Goal: Information Seeking & Learning: Learn about a topic

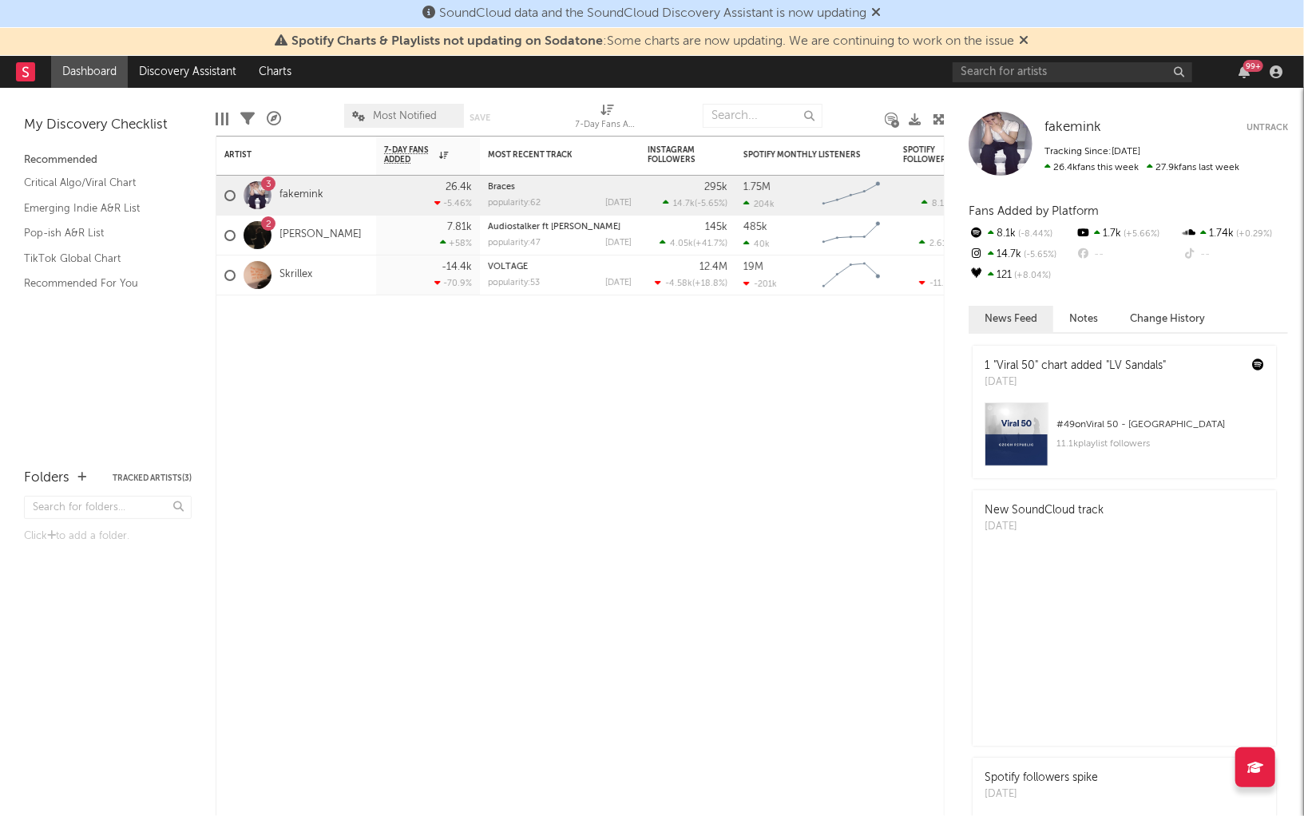
click at [1028, 36] on icon at bounding box center [1025, 40] width 10 height 13
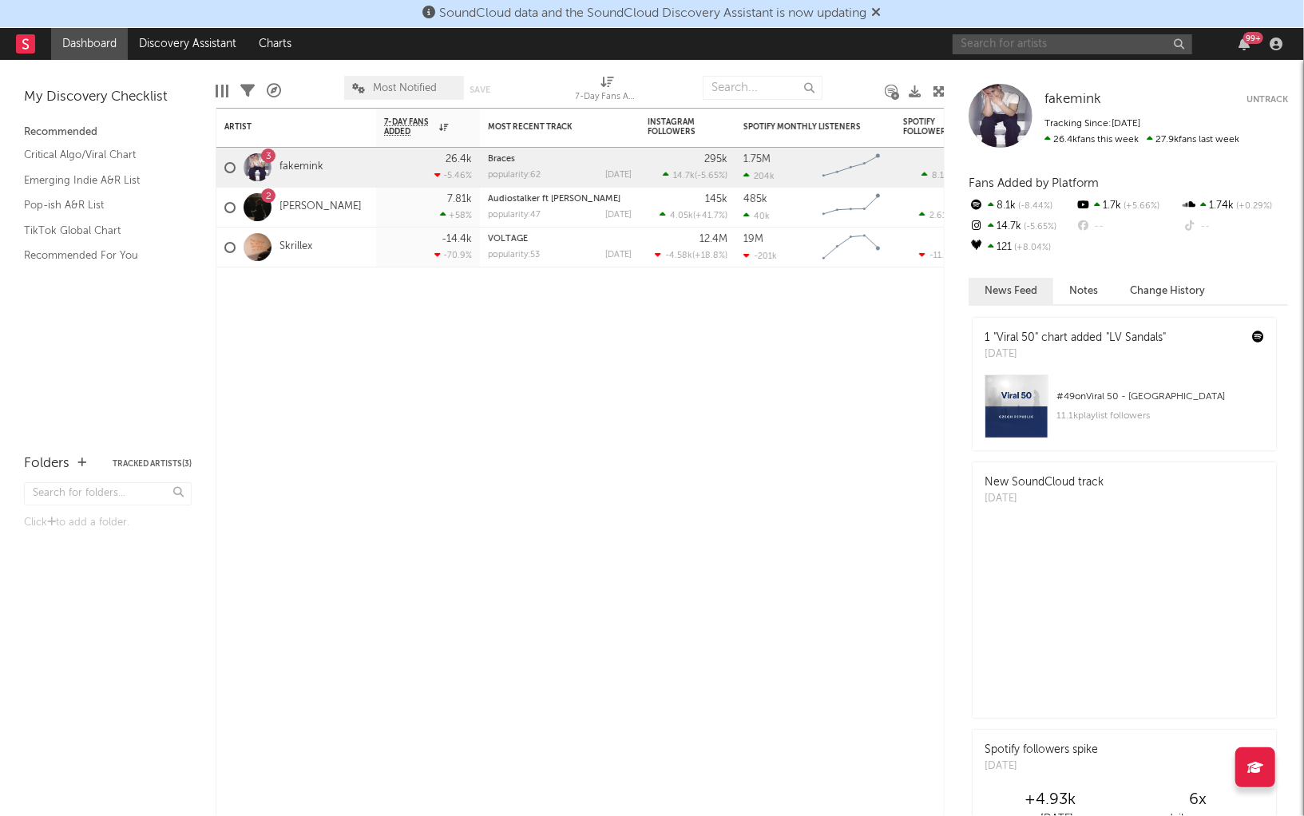
click at [1038, 46] on input "text" at bounding box center [1073, 44] width 240 height 20
click at [1041, 38] on input "text" at bounding box center [1073, 44] width 240 height 20
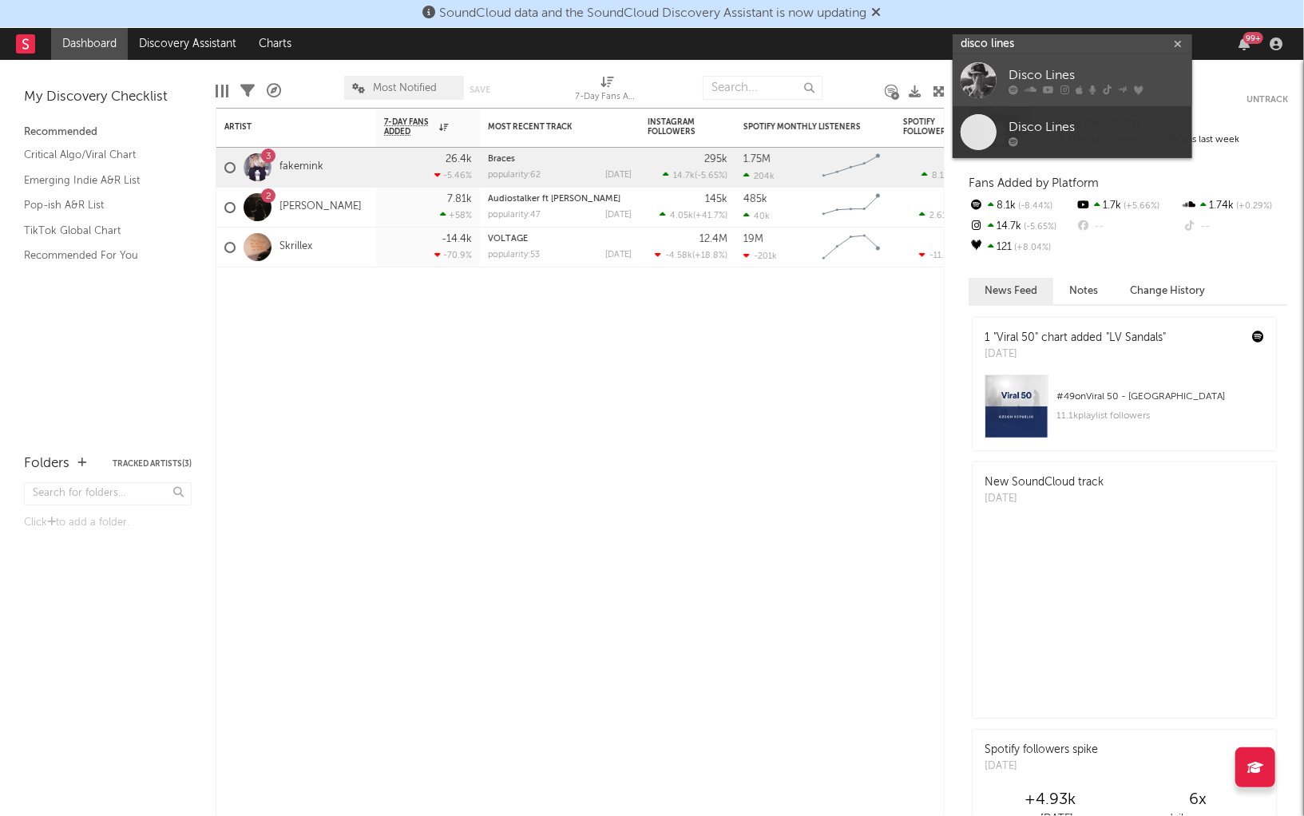
type input "disco lines"
click at [1074, 77] on div "Disco Lines" at bounding box center [1097, 75] width 176 height 19
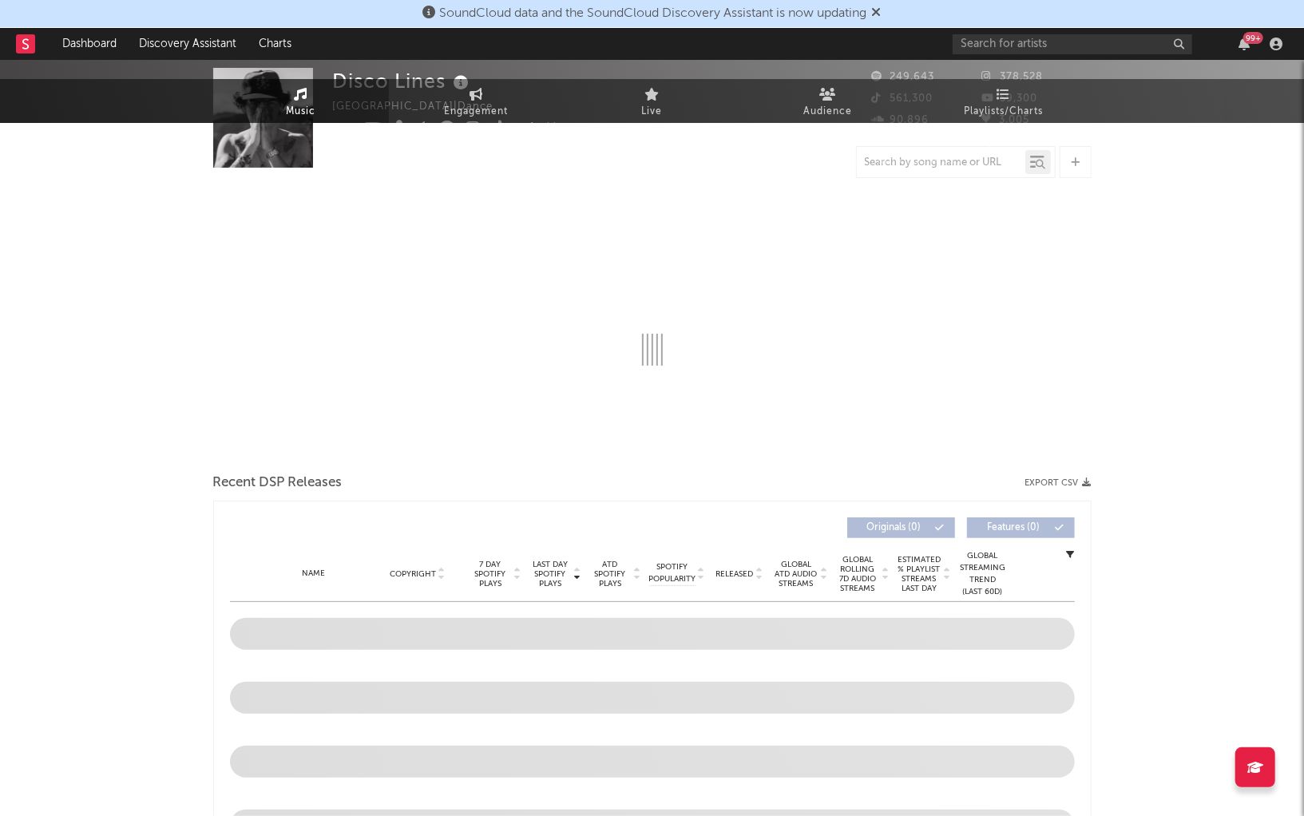
scroll to position [307, 0]
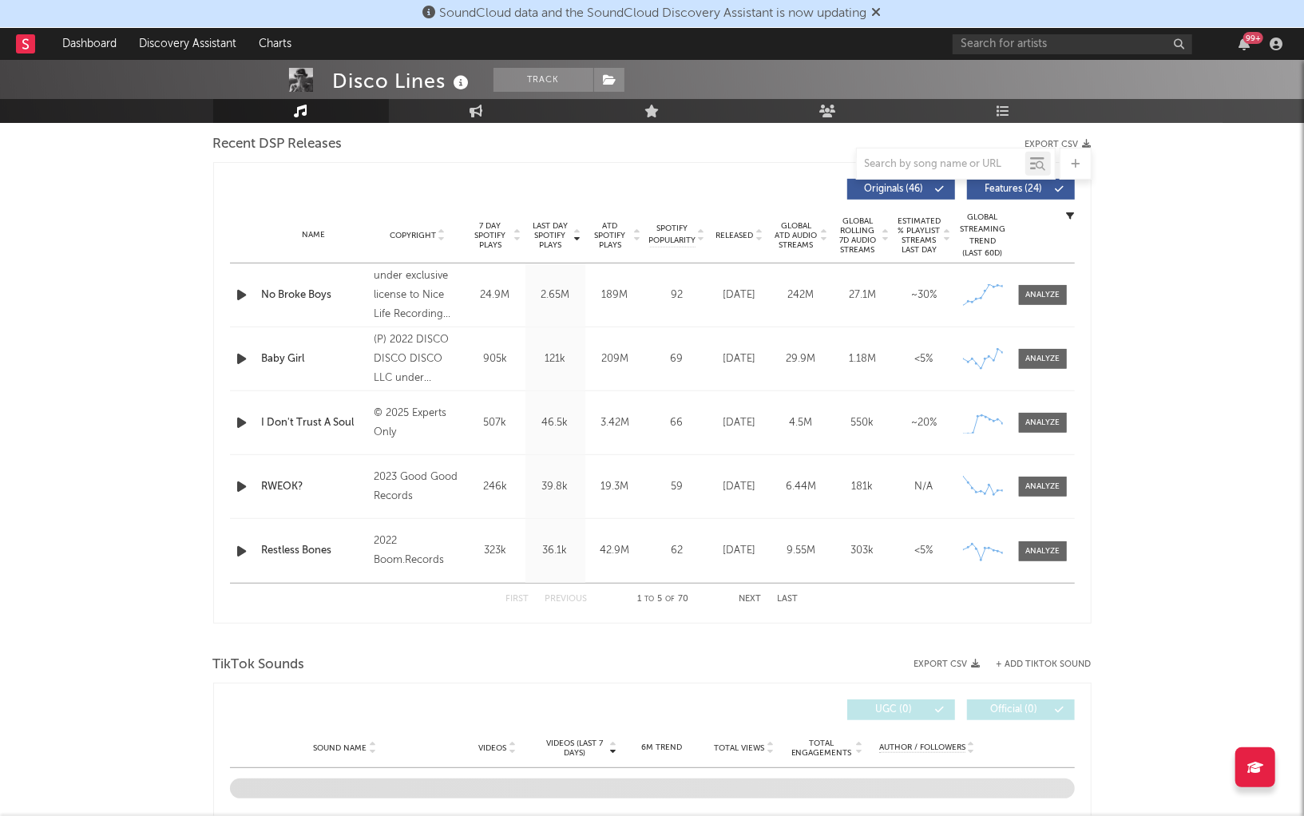
select select "6m"
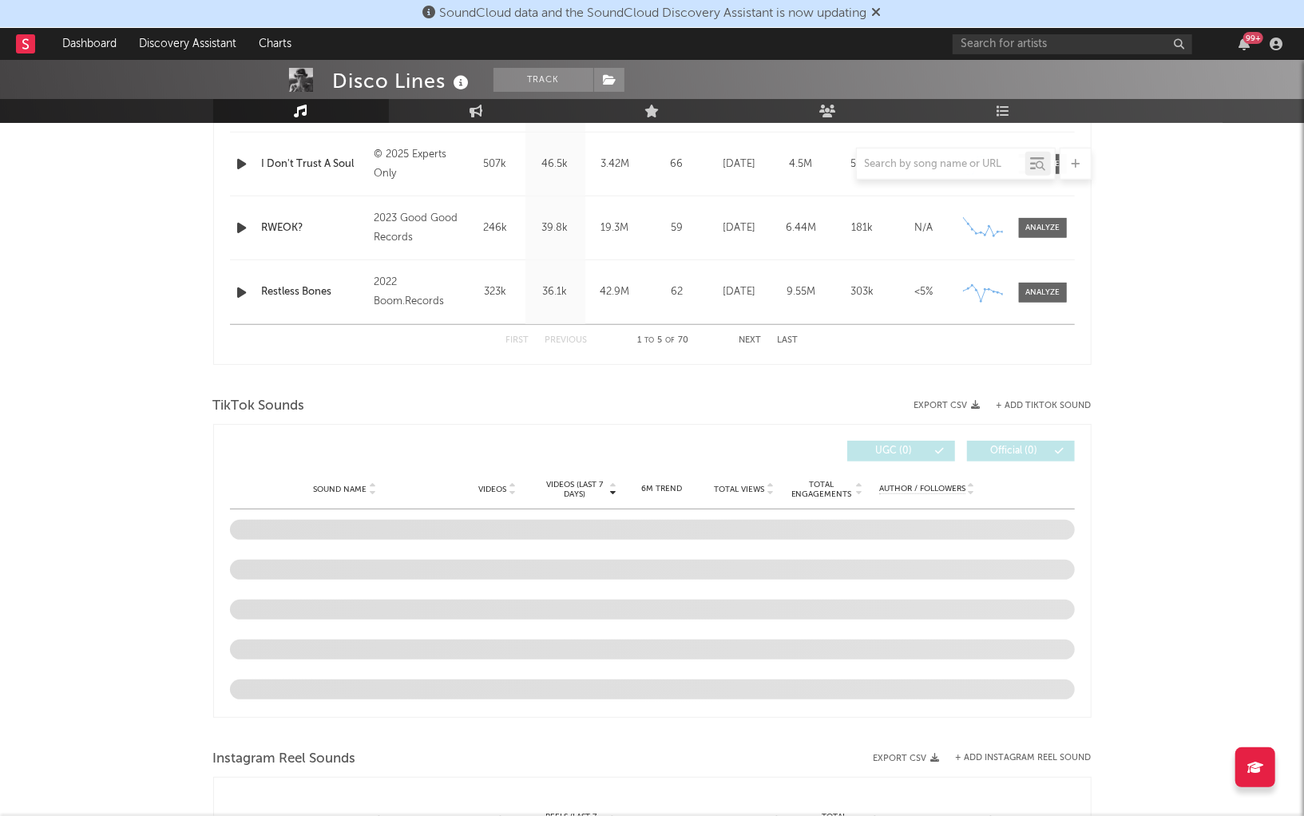
scroll to position [1116, 0]
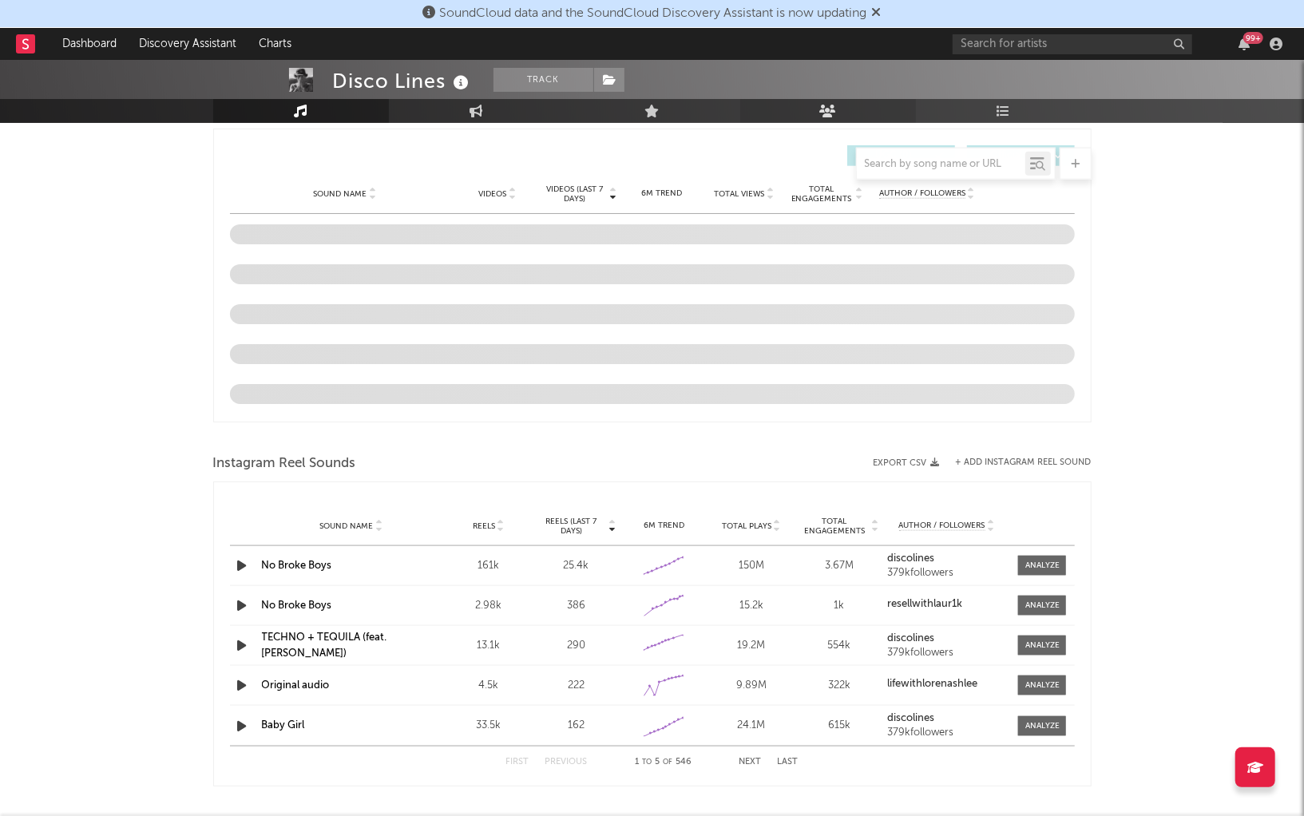
click at [821, 114] on icon at bounding box center [827, 111] width 17 height 13
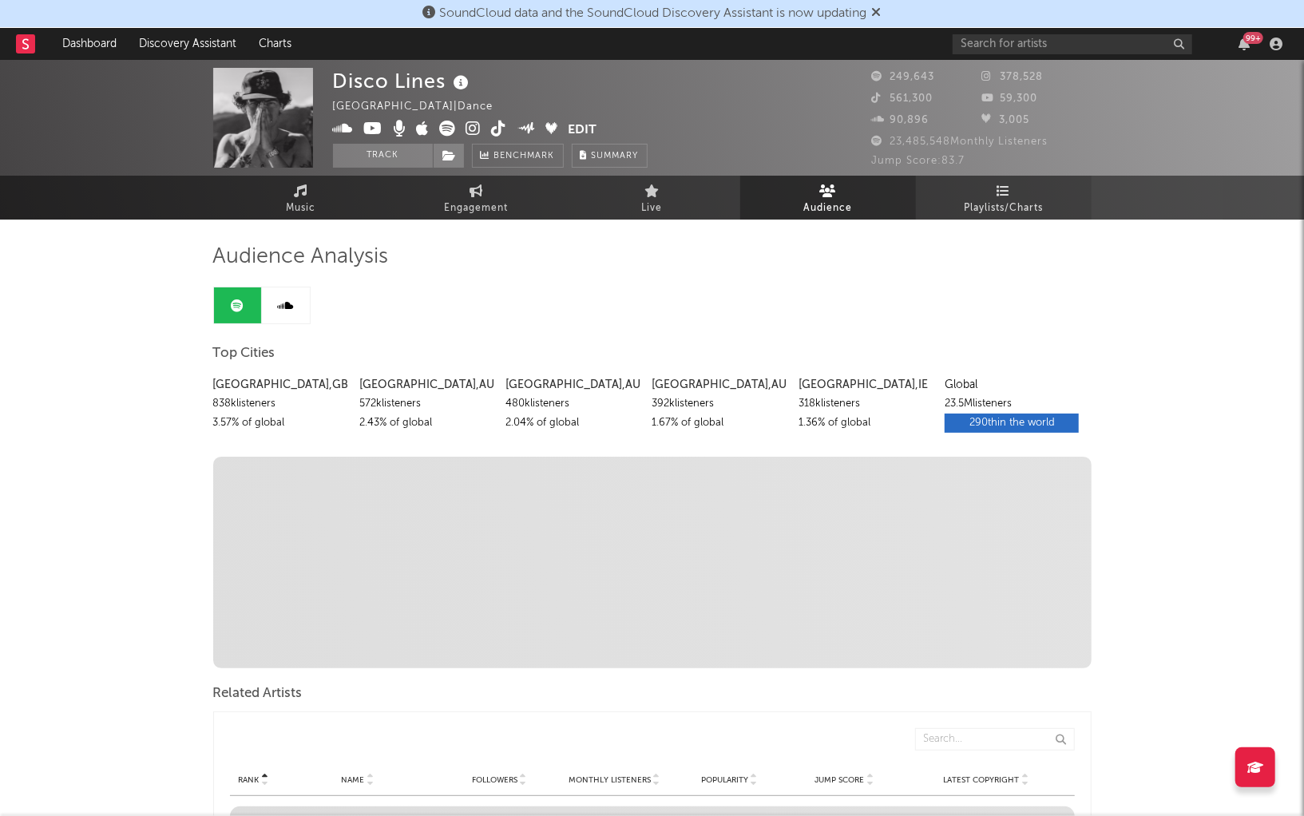
click at [960, 208] on link "Playlists/Charts" at bounding box center [1004, 198] width 176 height 44
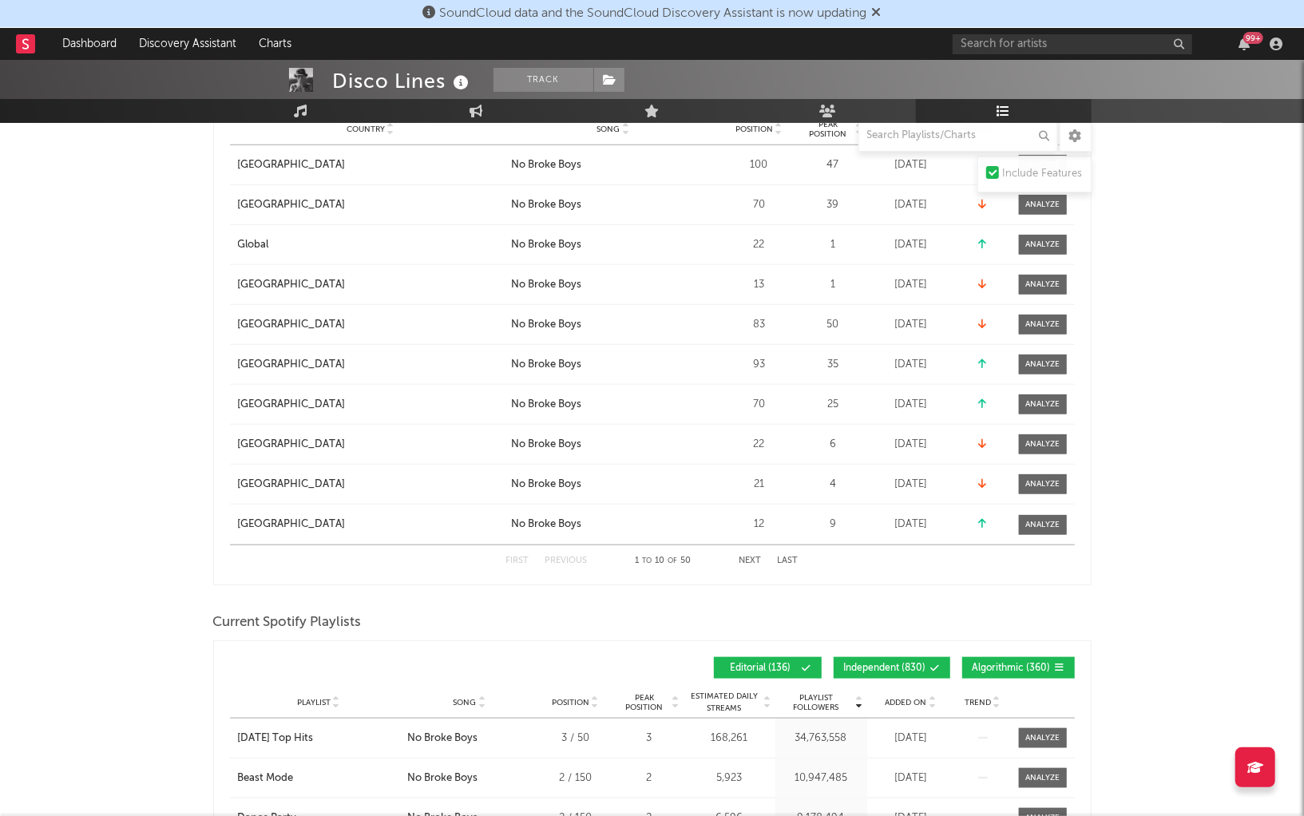
scroll to position [1043, 0]
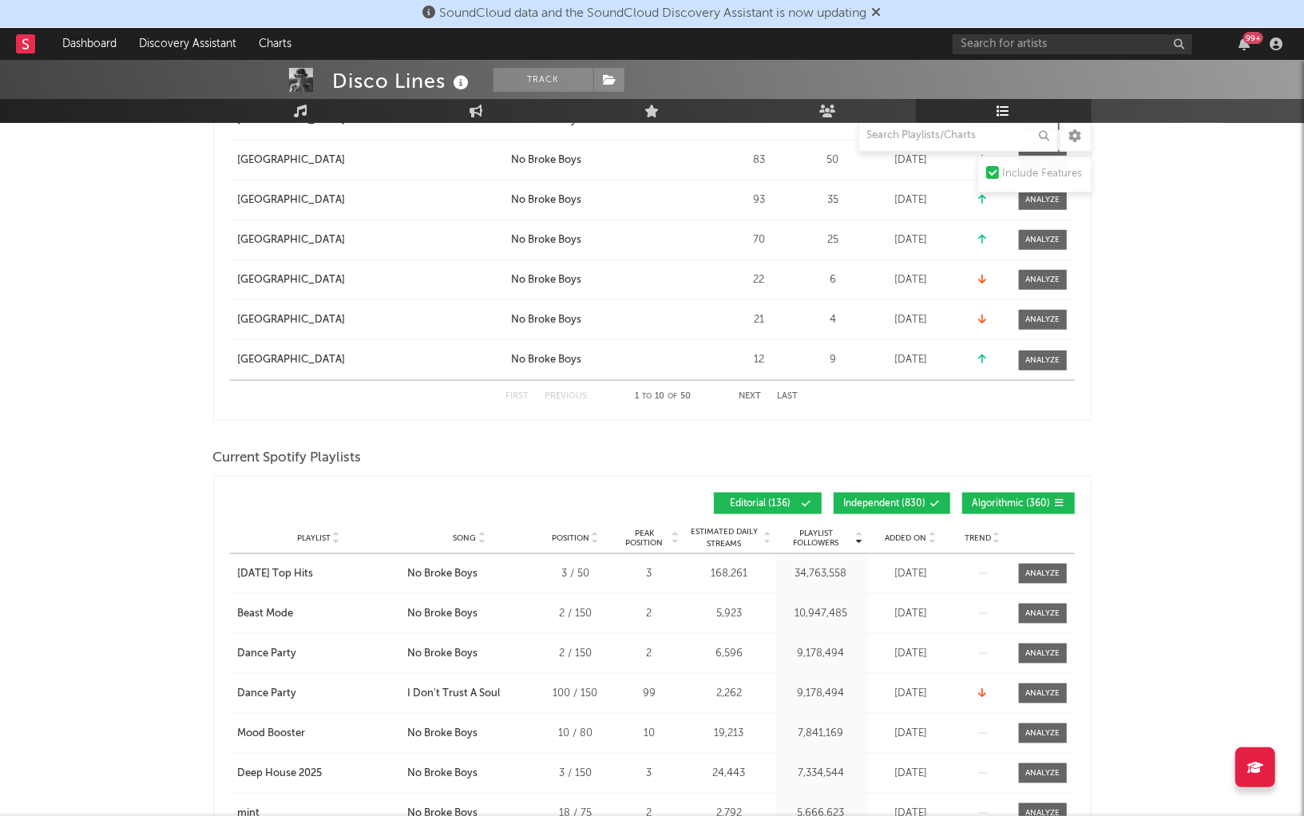
click at [942, 494] on button "Independent ( 830 )" at bounding box center [892, 504] width 117 height 22
click at [999, 494] on button "Algorithmic ( 360 )" at bounding box center [1018, 504] width 113 height 22
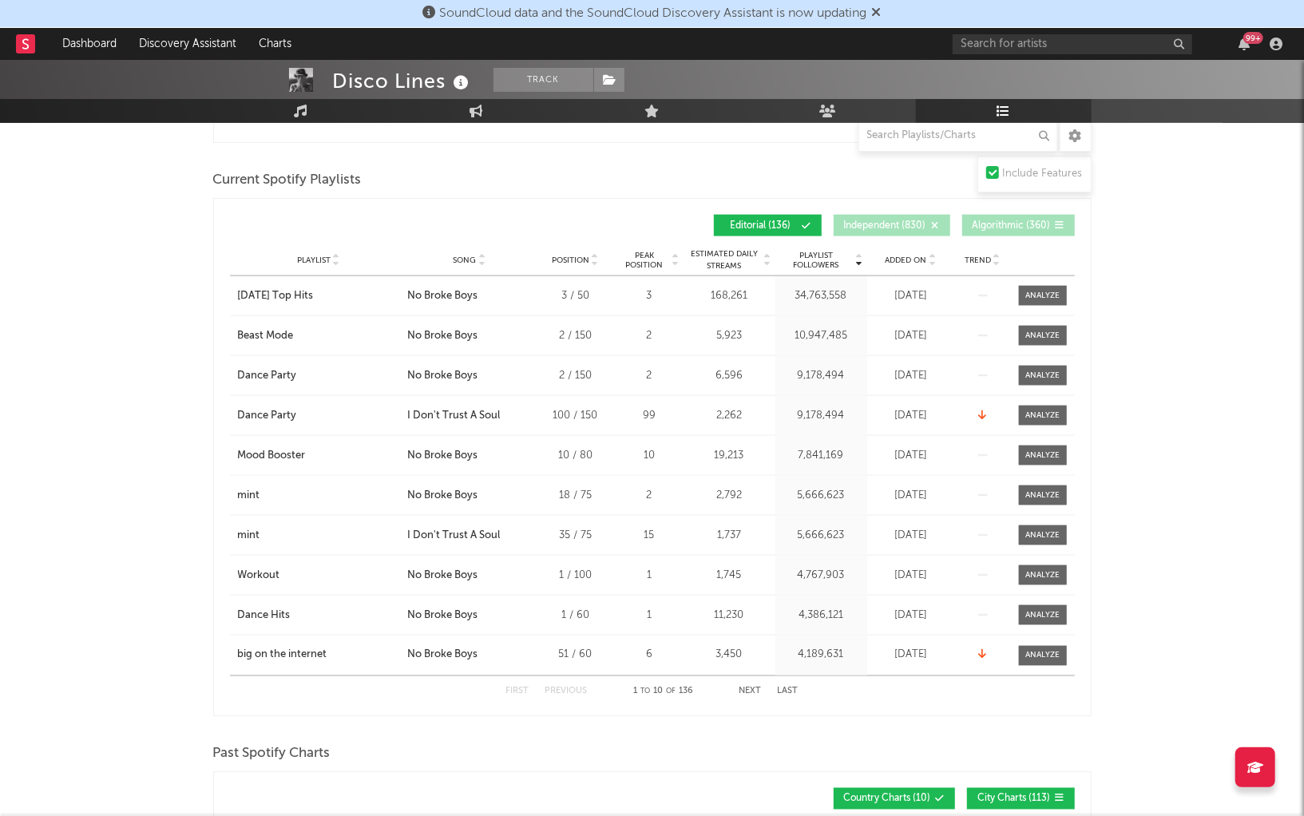
scroll to position [1324, 0]
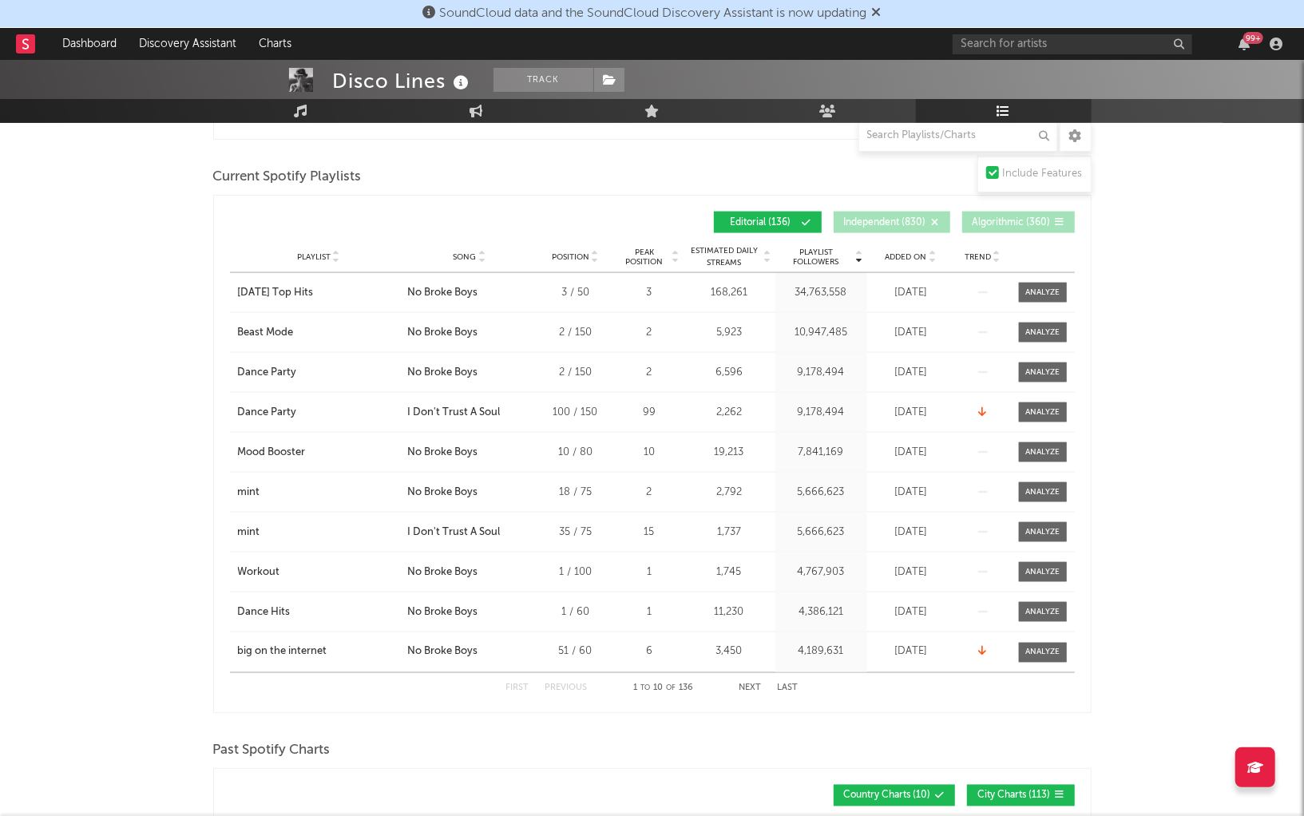
click at [468, 252] on span "Song" at bounding box center [464, 257] width 23 height 10
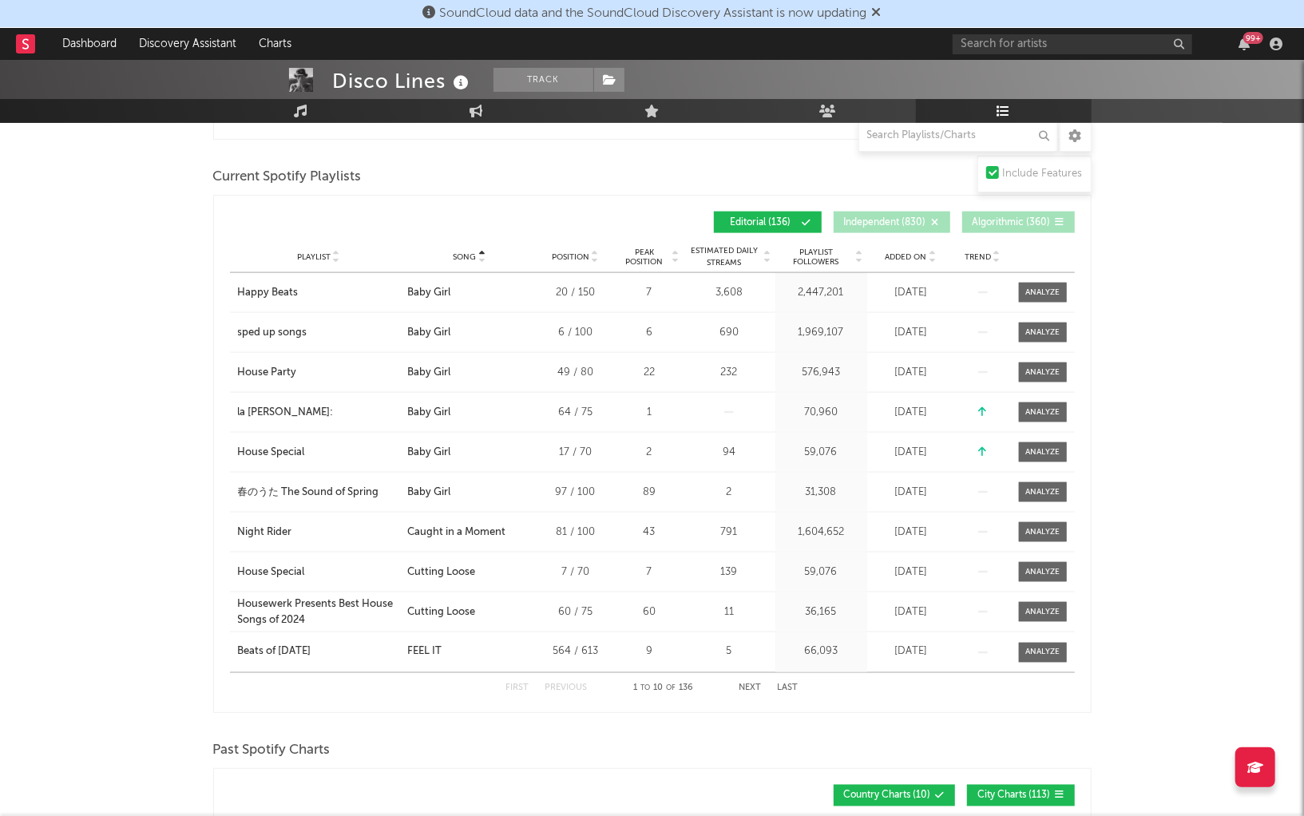
click at [751, 684] on button "Next" at bounding box center [750, 688] width 22 height 9
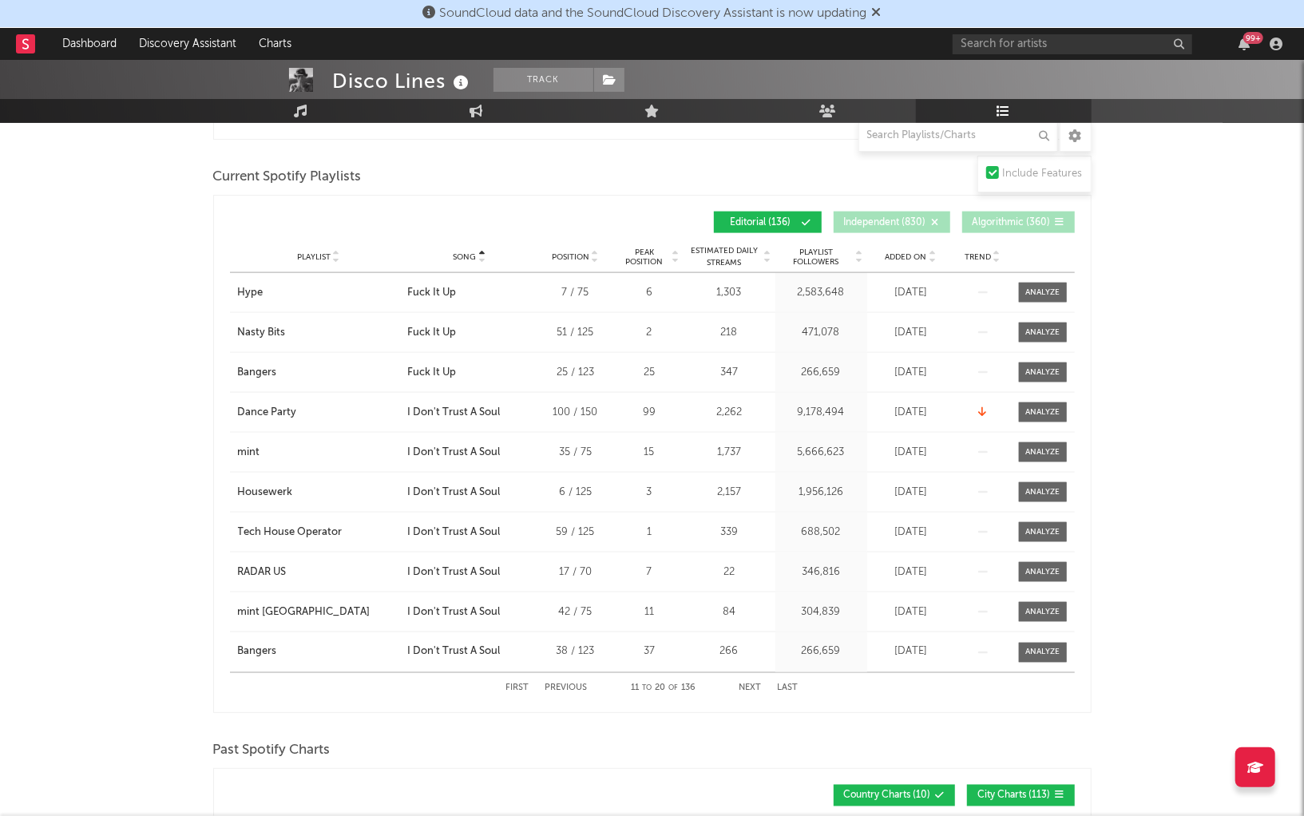
click at [751, 684] on button "Next" at bounding box center [750, 688] width 22 height 9
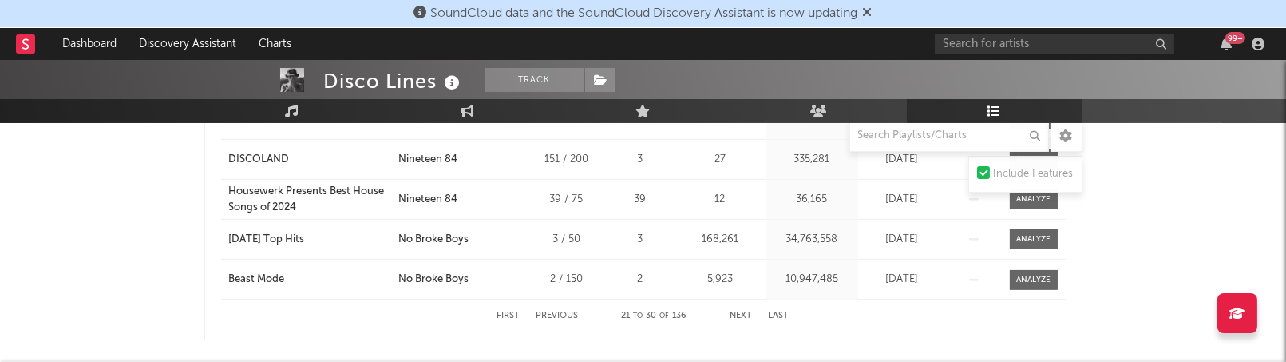
scroll to position [1694, 0]
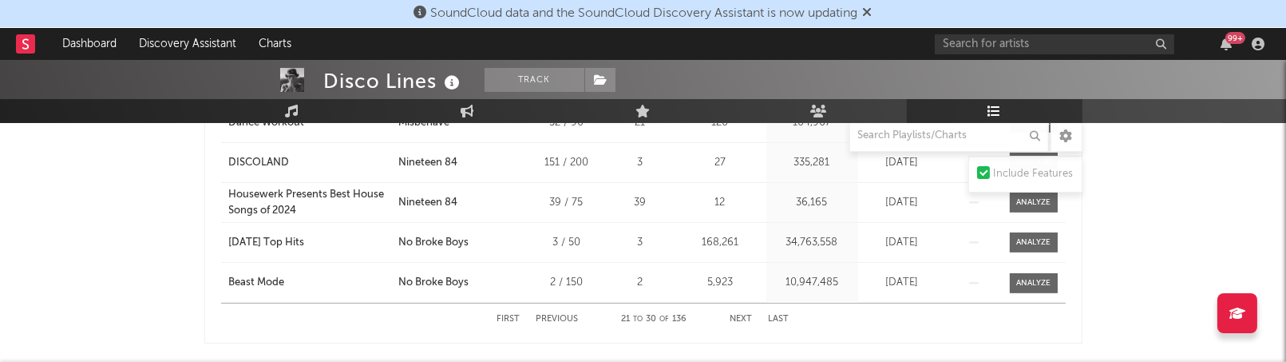
click at [742, 315] on button "Next" at bounding box center [742, 319] width 22 height 9
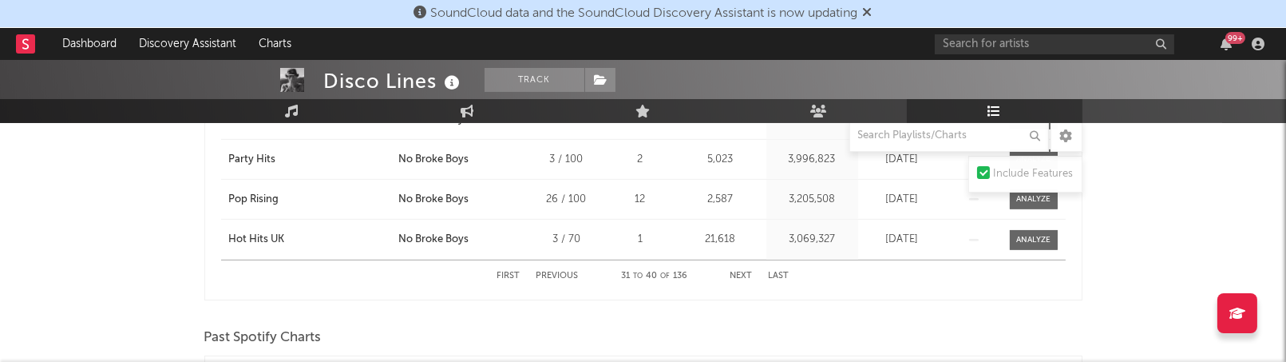
scroll to position [1738, 0]
click at [747, 271] on button "Next" at bounding box center [742, 275] width 22 height 9
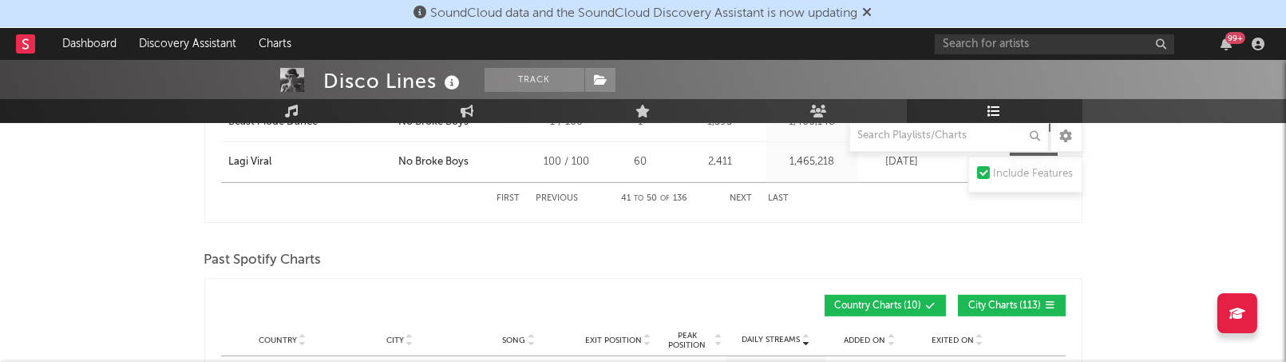
scroll to position [1818, 0]
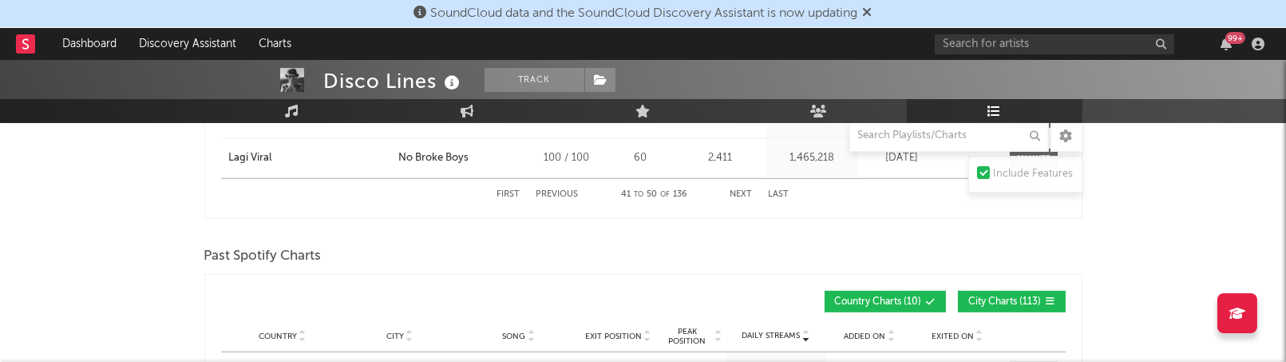
click at [734, 191] on button "Next" at bounding box center [742, 194] width 22 height 9
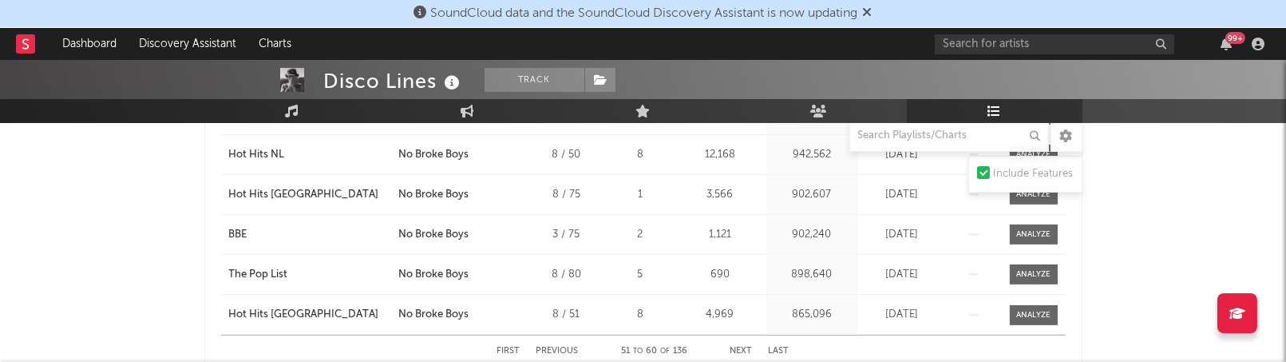
scroll to position [1681, 0]
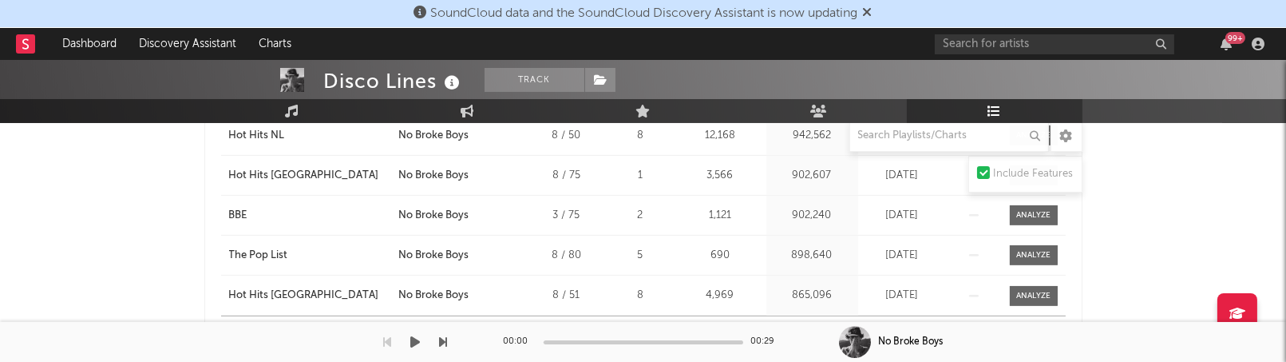
click at [744, 323] on div "SoundCloud data and the SoundCloud Discovery Assistant is now updating Dashboar…" at bounding box center [643, 265] width 1286 height 3772
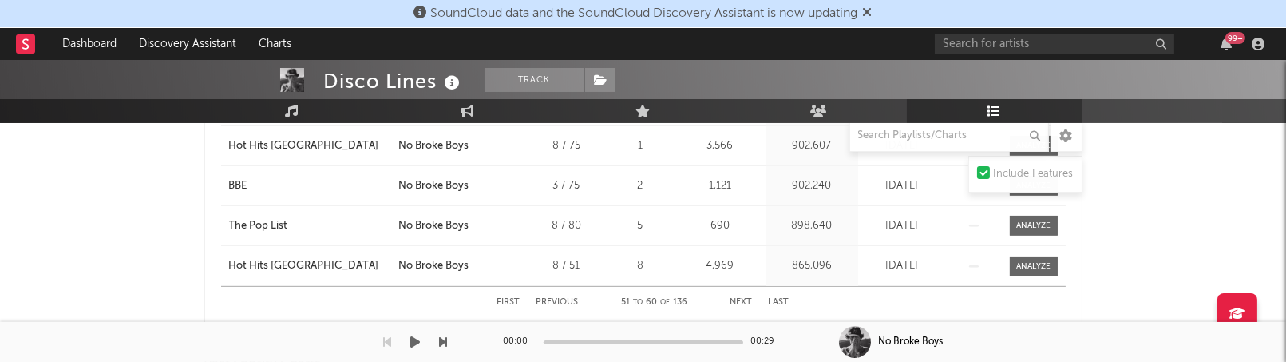
scroll to position [1711, 0]
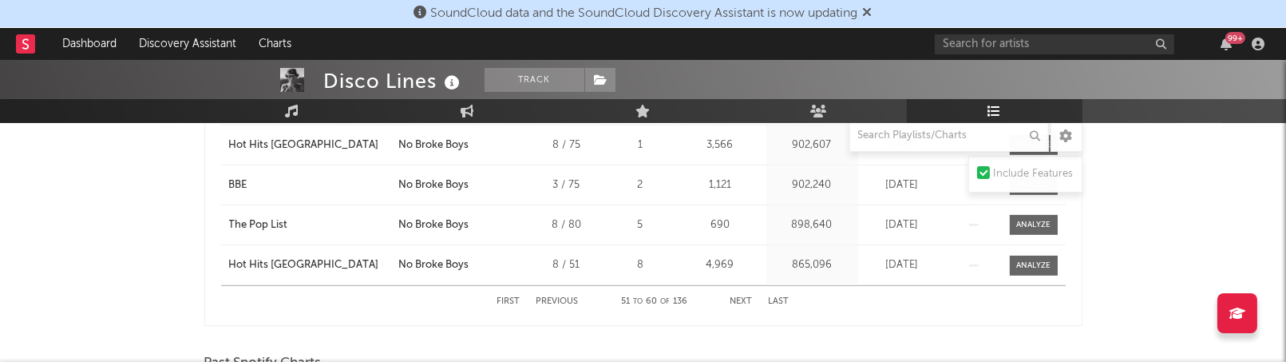
click at [743, 307] on div "First Previous 51 to 60 of 136 Next Last" at bounding box center [643, 301] width 292 height 31
click at [743, 301] on button "Next" at bounding box center [742, 301] width 22 height 9
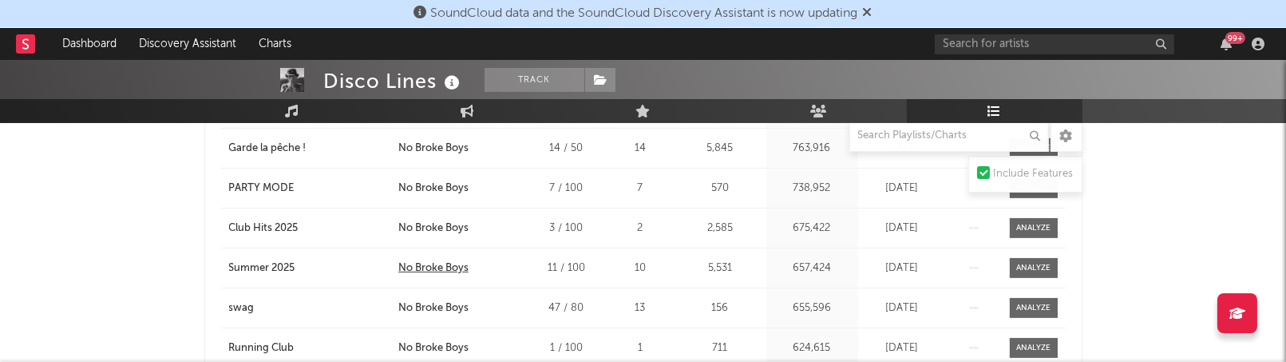
scroll to position [1691, 0]
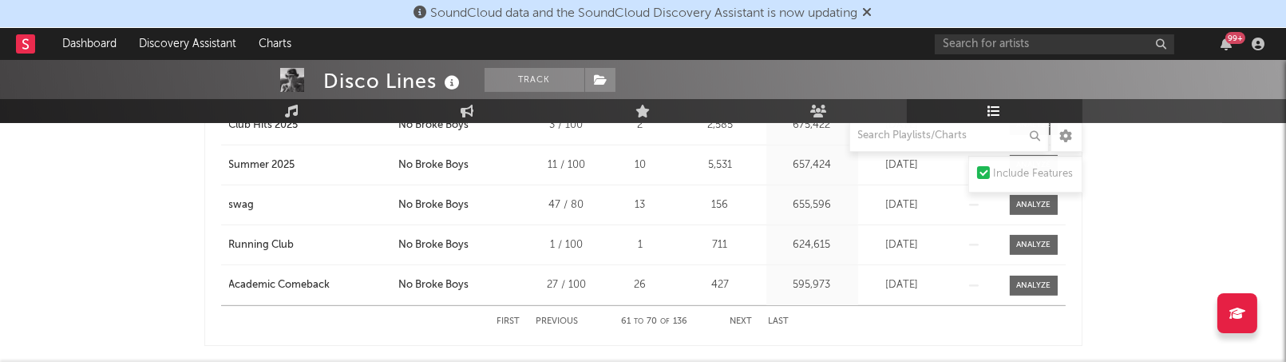
click at [744, 308] on div "First Previous 61 to 70 of 136 Next Last" at bounding box center [643, 321] width 292 height 31
click at [742, 312] on div "First Previous 61 to 70 of 136 Next Last" at bounding box center [643, 321] width 292 height 31
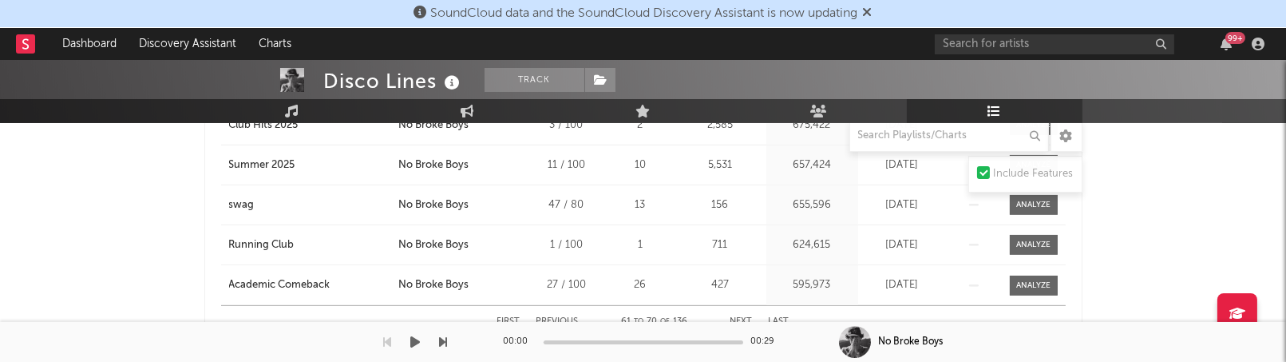
click at [739, 323] on div "00:00 00:29" at bounding box center [643, 342] width 279 height 40
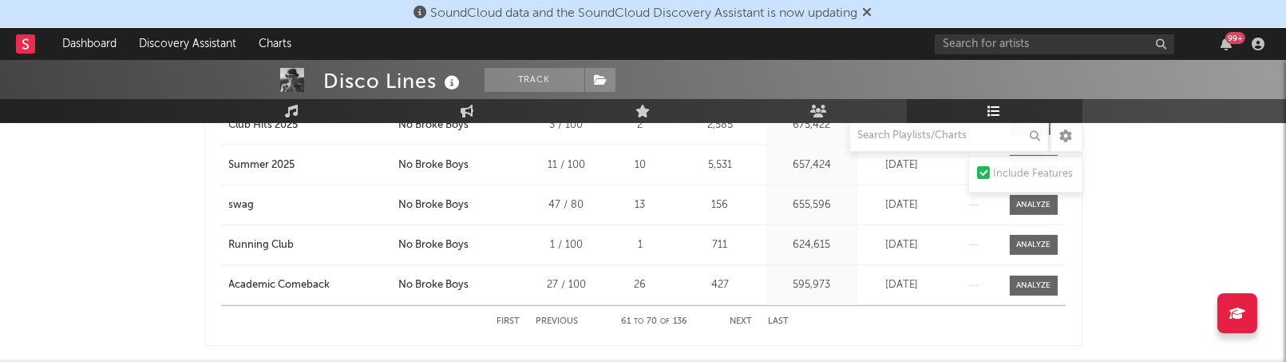
click at [740, 320] on button "Next" at bounding box center [742, 321] width 22 height 9
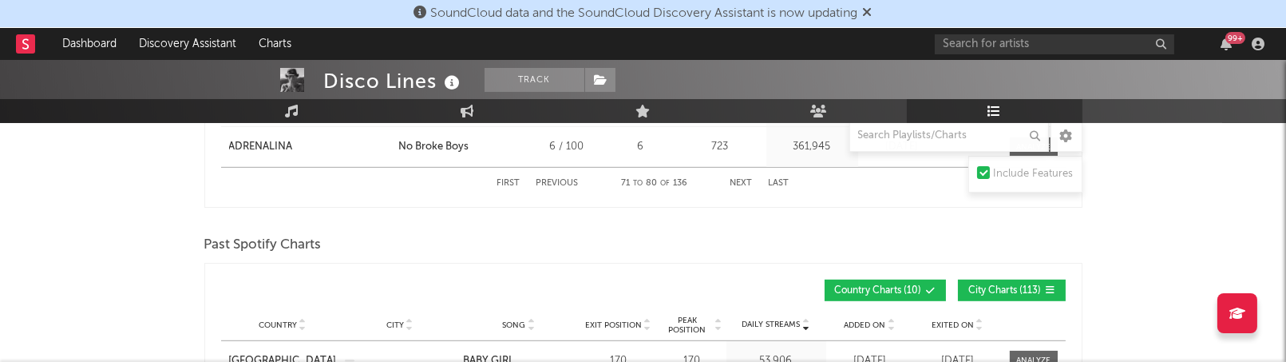
scroll to position [1828, 0]
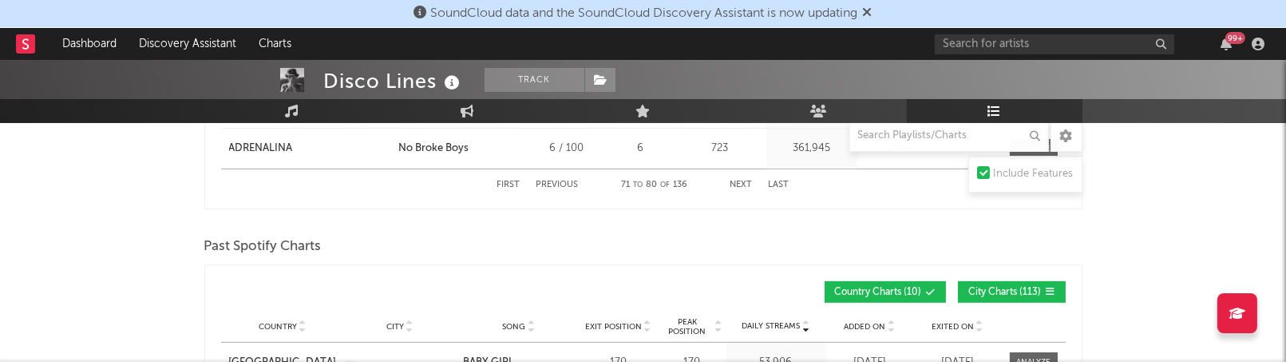
click at [559, 184] on button "Previous" at bounding box center [558, 184] width 42 height 9
click at [740, 187] on div "First Previous 61 to 70 of 136 Next Last" at bounding box center [643, 184] width 292 height 31
click at [747, 180] on button "Next" at bounding box center [742, 184] width 22 height 9
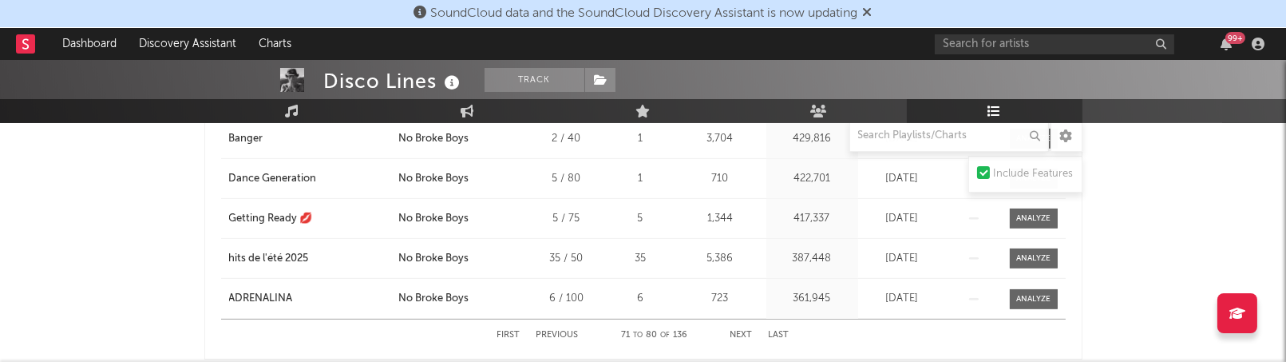
scroll to position [1693, 0]
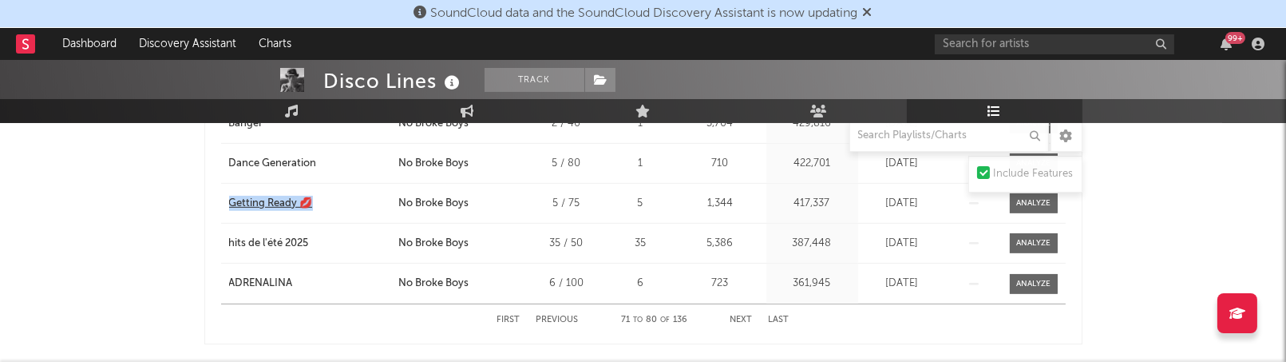
drag, startPoint x: 208, startPoint y: 196, endPoint x: 312, endPoint y: 200, distance: 103.9
click at [312, 200] on div "Song Playlist Song Position Peak Position Playlist Followers Added On Trend Pos…" at bounding box center [643, 85] width 878 height 518
copy div "Getting Ready 💋"
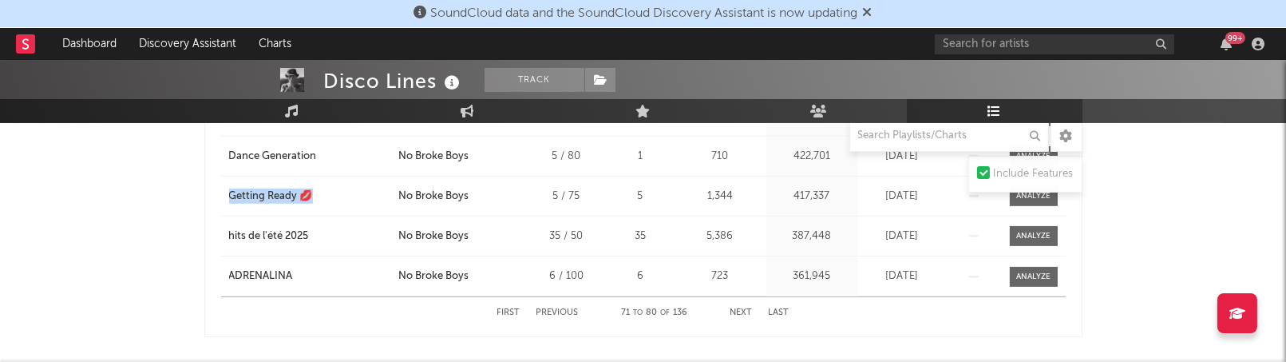
click at [737, 308] on button "Next" at bounding box center [742, 312] width 22 height 9
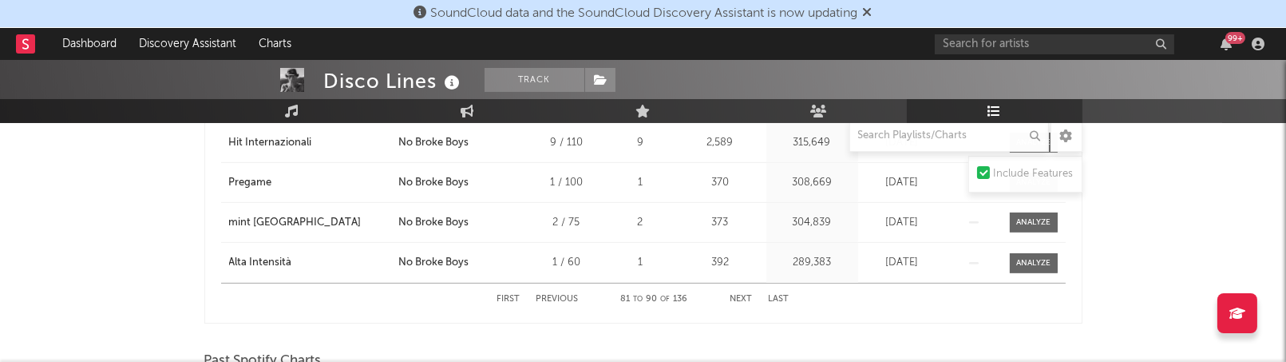
scroll to position [1734, 0]
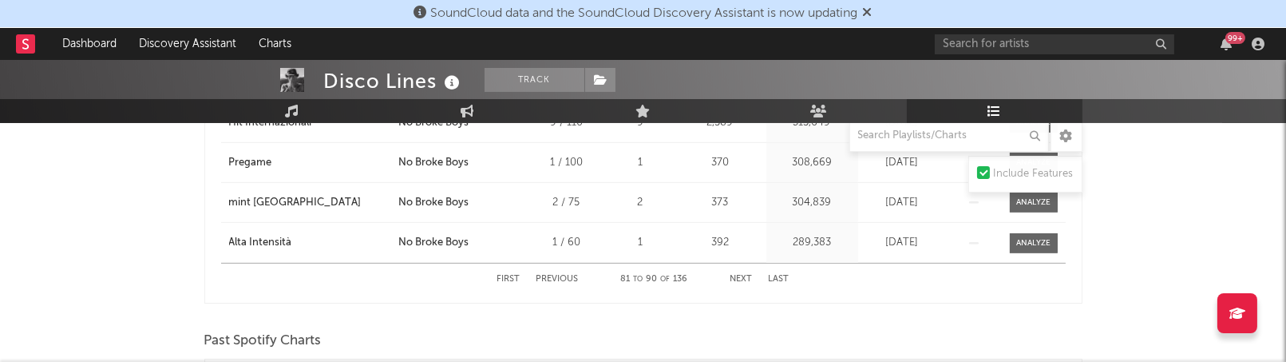
click at [734, 275] on button "Next" at bounding box center [742, 279] width 22 height 9
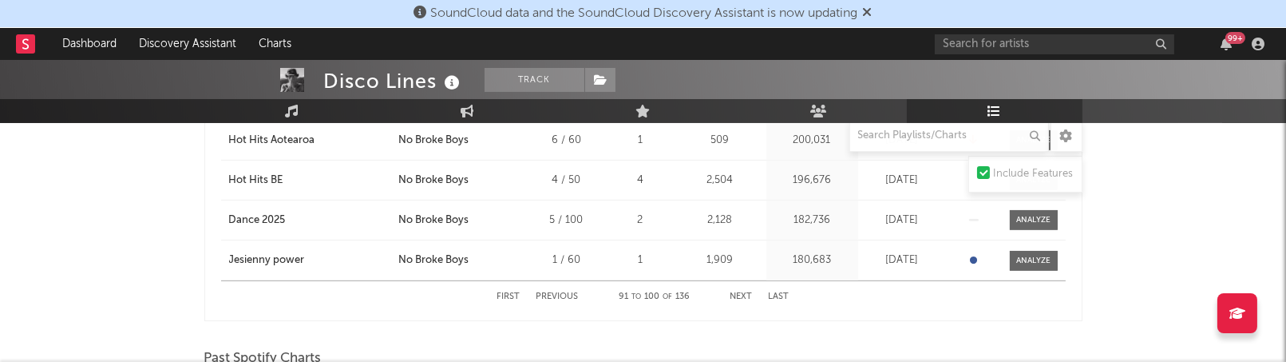
scroll to position [1726, 0]
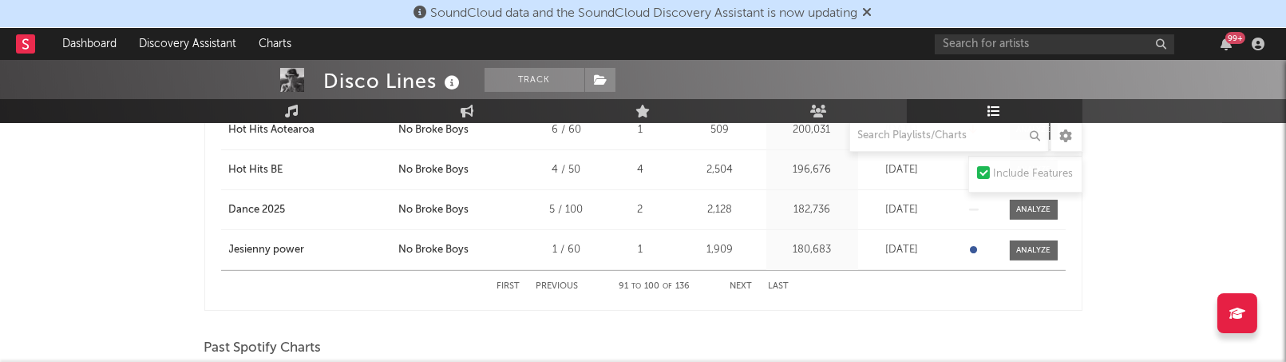
click at [735, 282] on button "Next" at bounding box center [742, 286] width 22 height 9
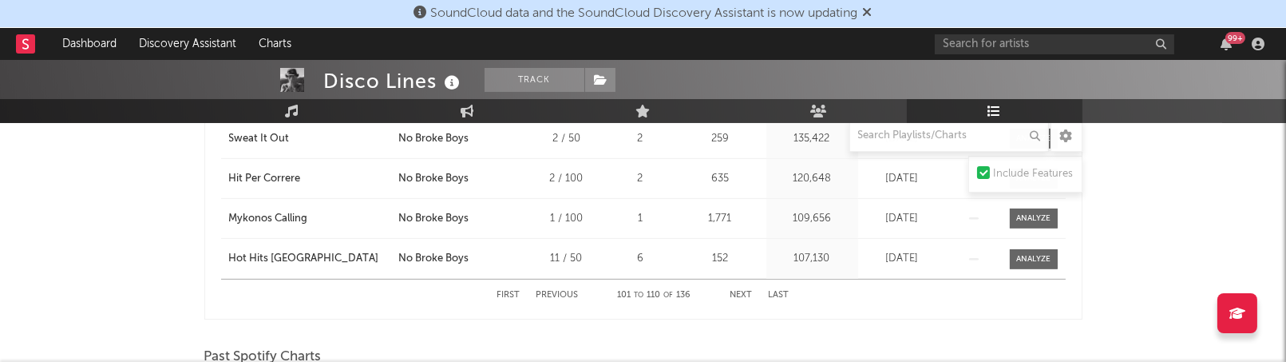
scroll to position [1722, 0]
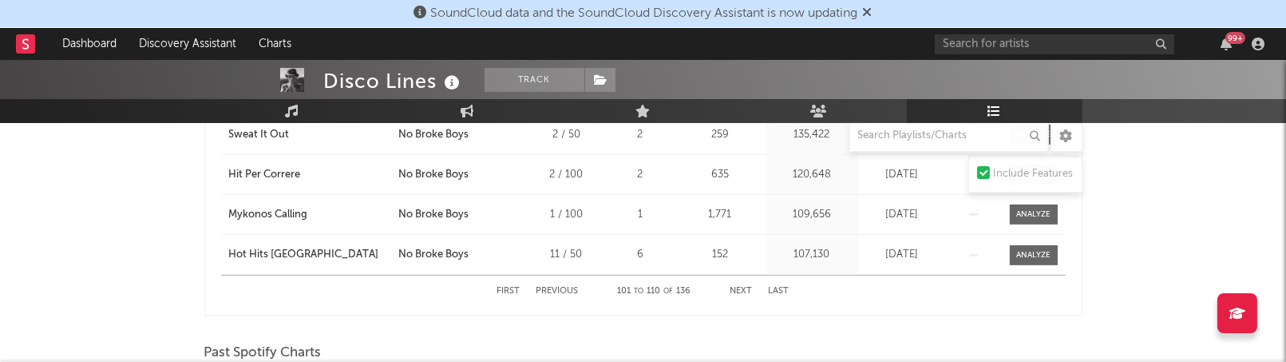
click at [746, 287] on button "Next" at bounding box center [742, 291] width 22 height 9
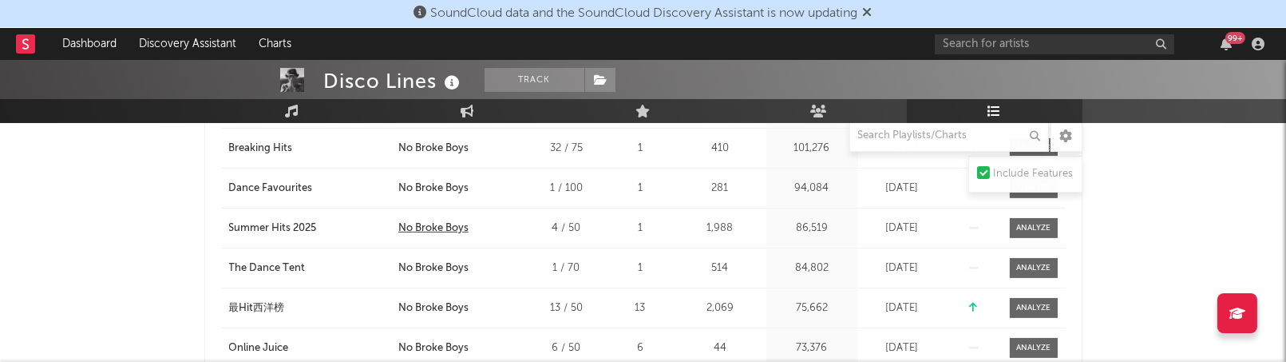
scroll to position [1715, 0]
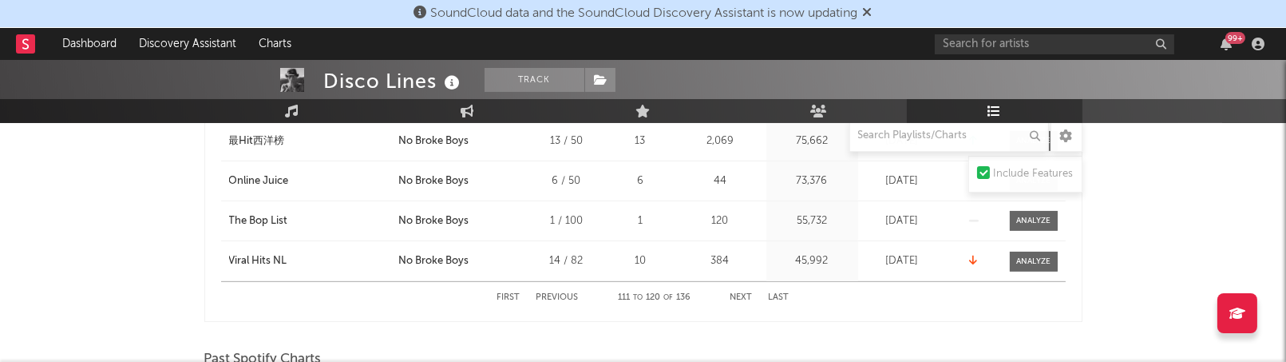
click at [741, 293] on button "Next" at bounding box center [742, 297] width 22 height 9
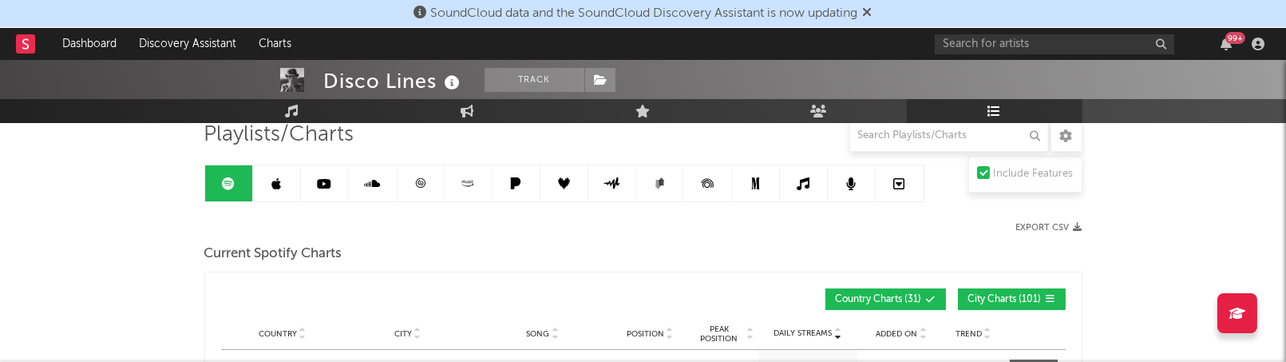
scroll to position [0, 0]
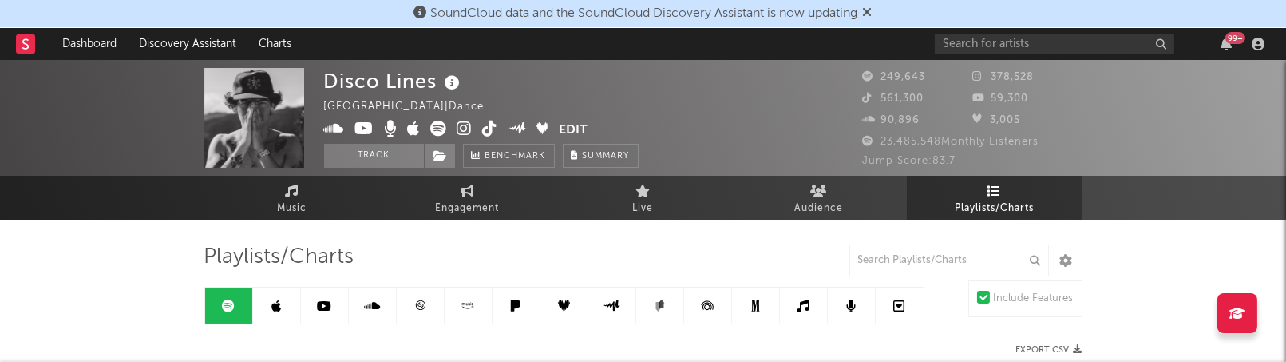
drag, startPoint x: 283, startPoint y: 303, endPoint x: 302, endPoint y: 354, distance: 53.8
click at [283, 303] on link at bounding box center [277, 305] width 48 height 36
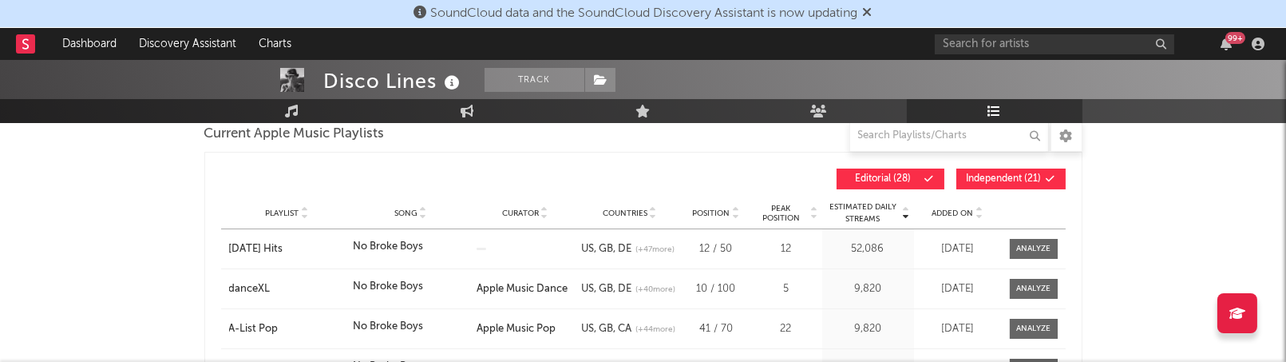
scroll to position [243, 0]
click at [985, 181] on button "Independent ( 21 )" at bounding box center [1011, 178] width 109 height 21
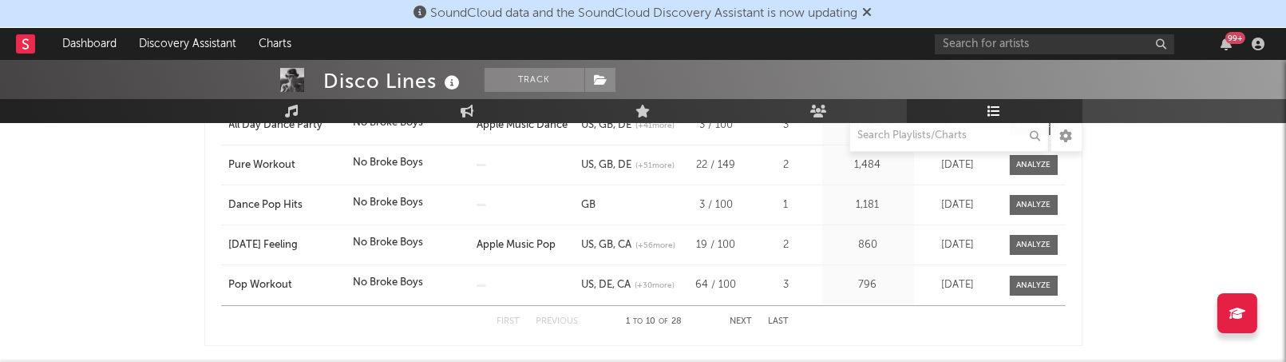
scroll to position [596, 0]
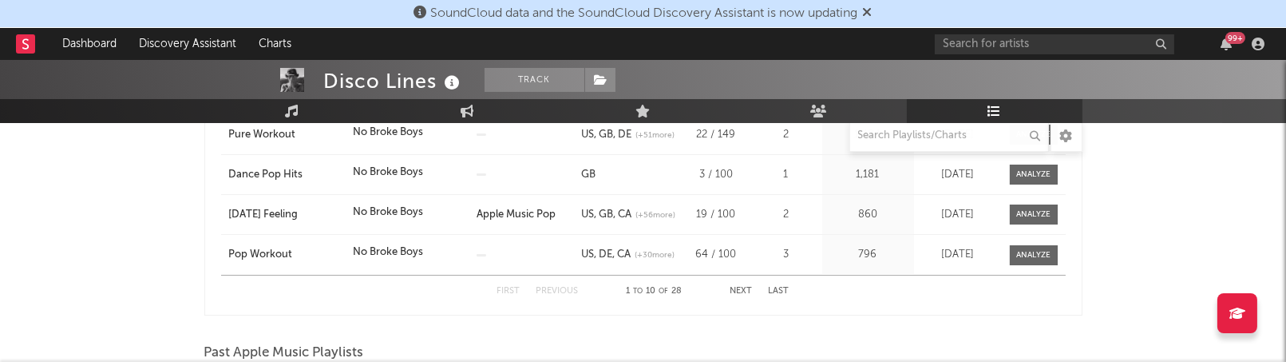
click at [741, 287] on button "Next" at bounding box center [742, 291] width 22 height 9
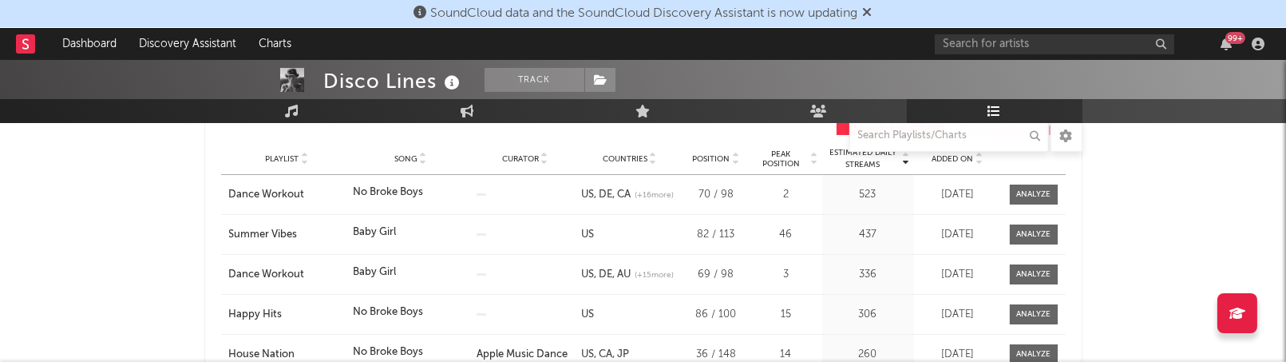
scroll to position [291, 0]
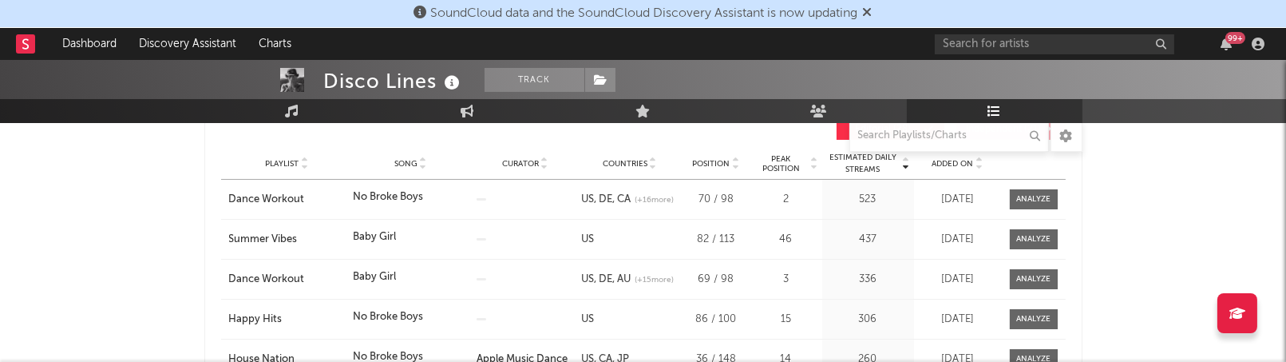
click at [410, 168] on div "Playlist Song Curator Genre Countries Country Chart Type Position Peak Position…" at bounding box center [643, 164] width 845 height 32
click at [415, 153] on div "Playlist Song Curator Genre Countries Country Chart Type Position Peak Position…" at bounding box center [643, 164] width 845 height 32
click at [410, 160] on span "Song" at bounding box center [405, 164] width 23 height 10
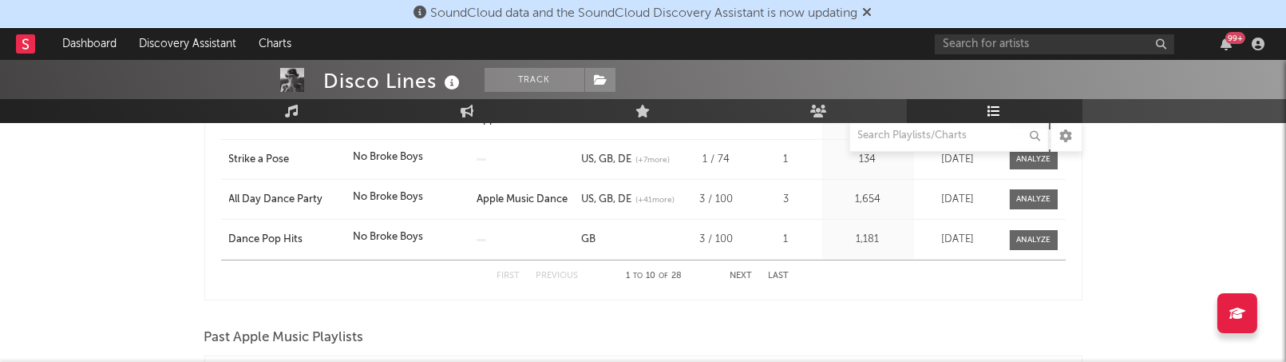
scroll to position [612, 0]
click at [744, 265] on div "First Previous 1 to 10 of 28 Next Last" at bounding box center [643, 274] width 292 height 31
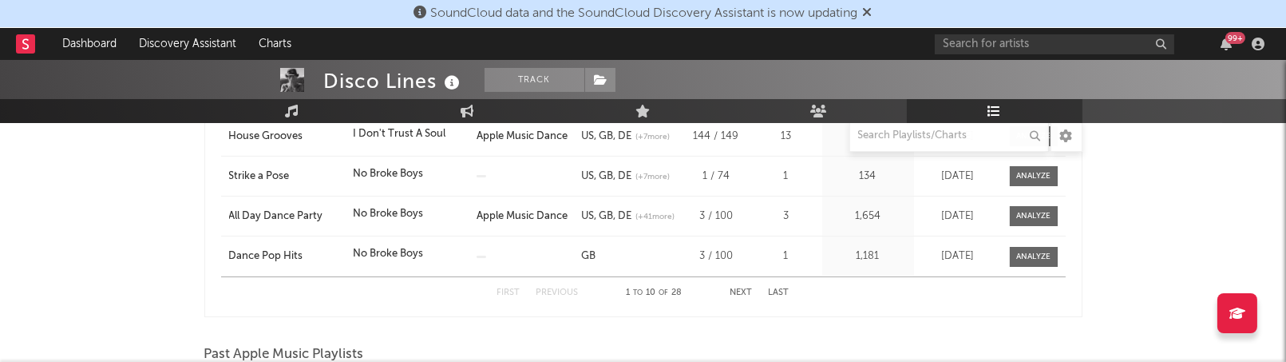
scroll to position [594, 0]
click at [738, 291] on button "Next" at bounding box center [742, 292] width 22 height 9
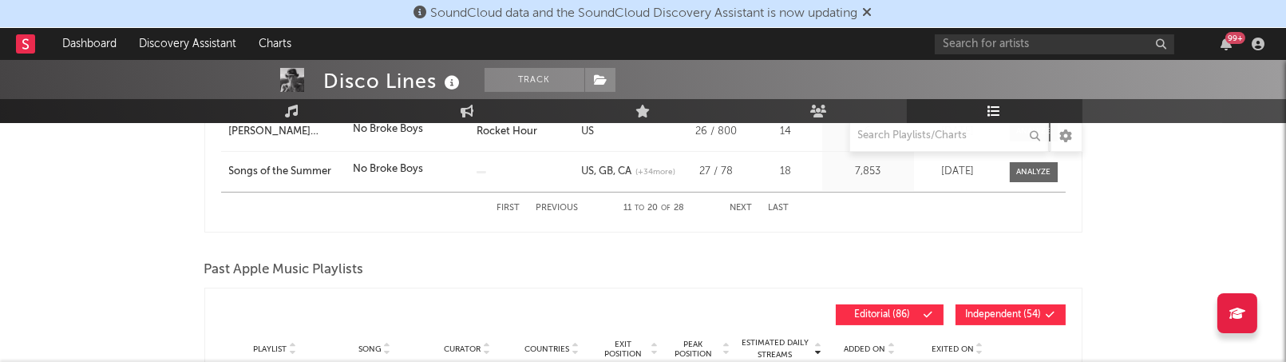
scroll to position [682, 0]
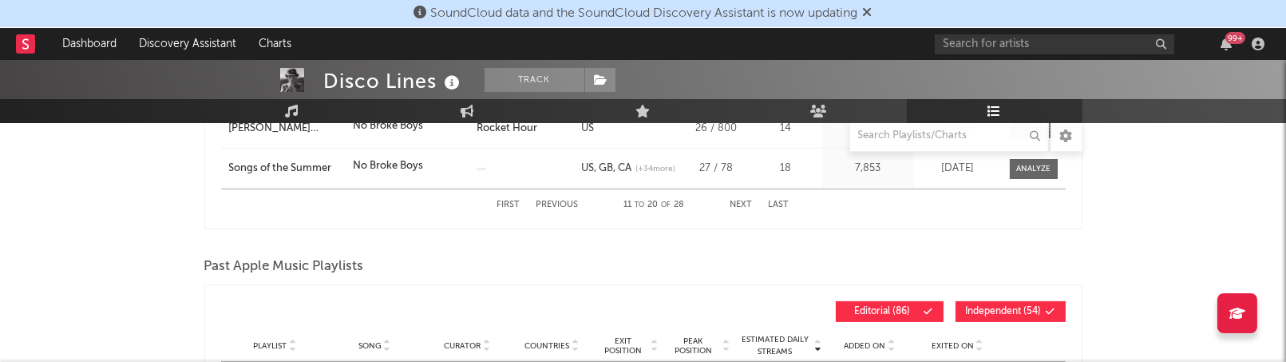
click at [743, 200] on button "Next" at bounding box center [742, 204] width 22 height 9
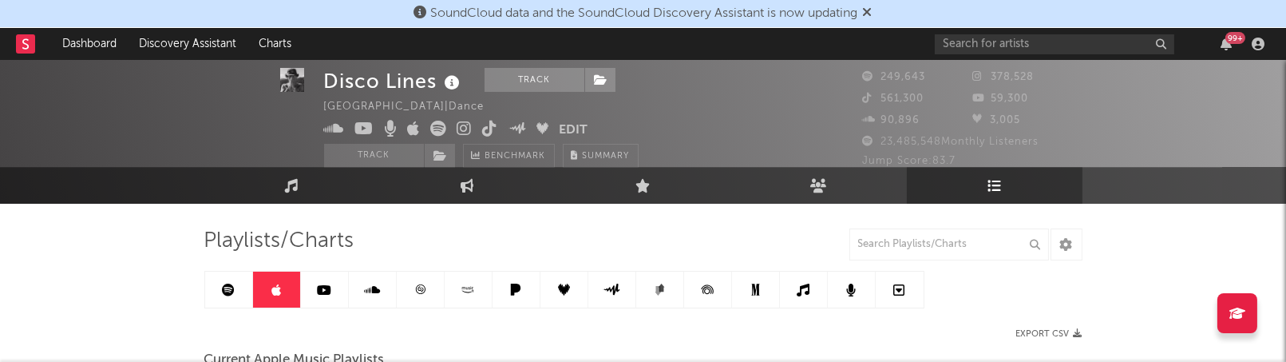
scroll to position [13, 0]
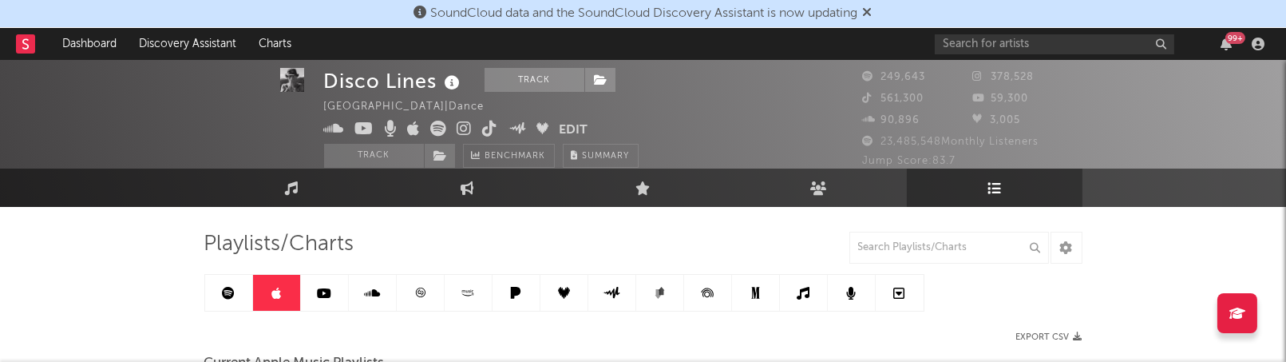
click at [462, 290] on icon at bounding box center [463, 291] width 3 height 2
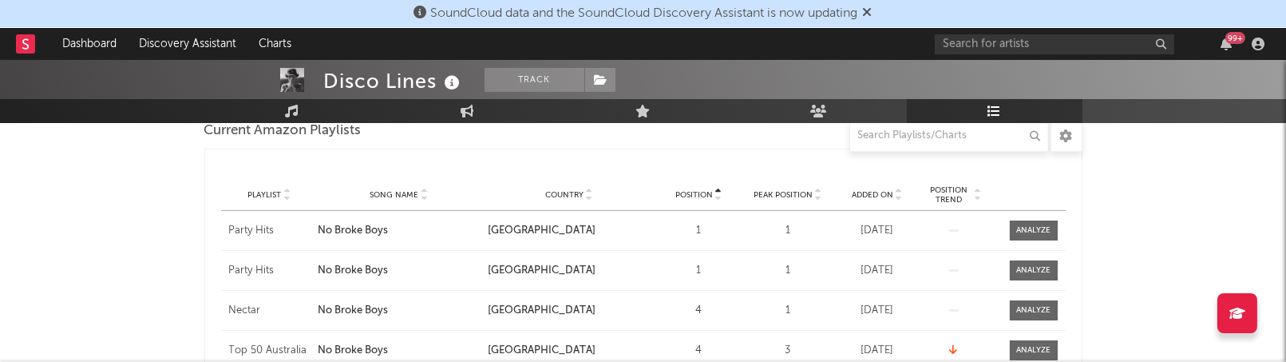
scroll to position [245, 0]
click at [405, 189] on span "Song Name" at bounding box center [394, 194] width 49 height 10
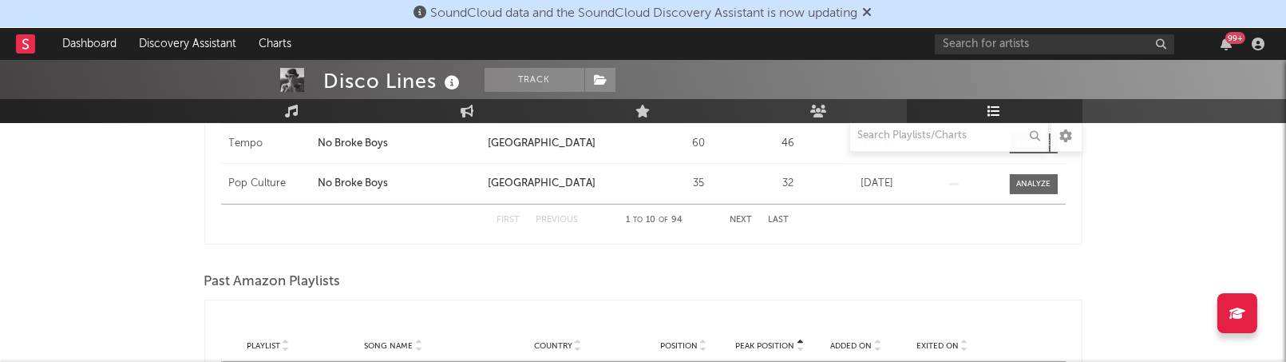
scroll to position [653, 0]
click at [737, 213] on button "Next" at bounding box center [742, 217] width 22 height 9
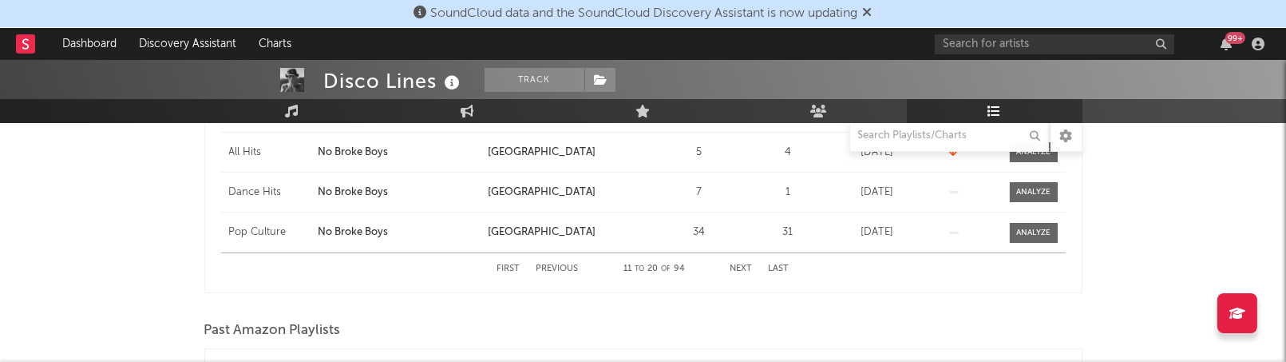
click at [736, 267] on button "Next" at bounding box center [742, 268] width 22 height 9
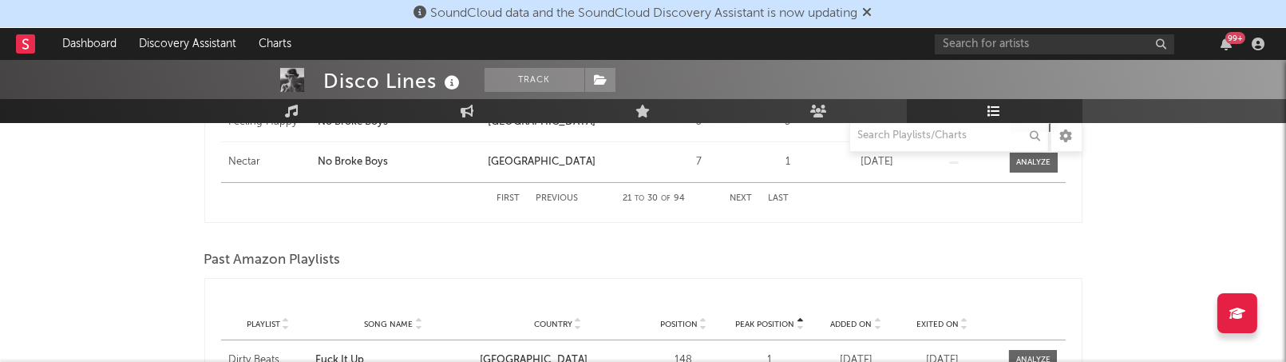
click at [746, 200] on button "Next" at bounding box center [742, 198] width 22 height 9
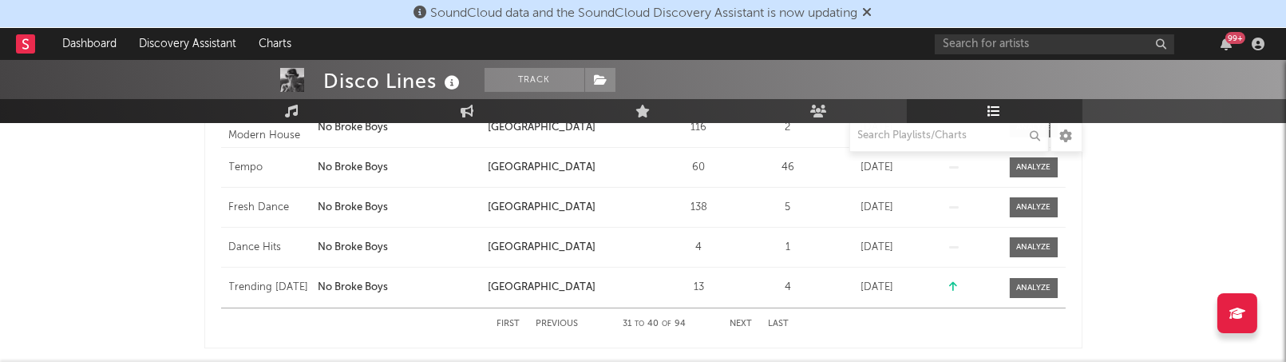
scroll to position [645, 0]
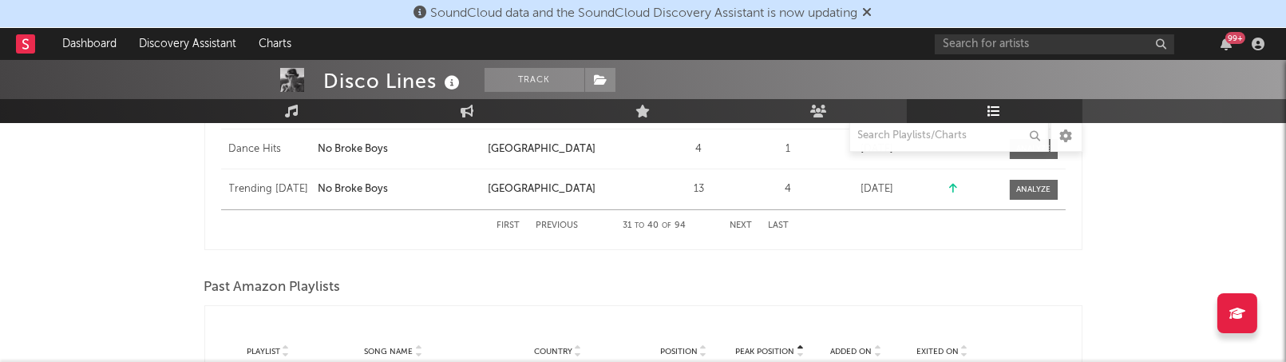
click at [750, 224] on button "Next" at bounding box center [742, 225] width 22 height 9
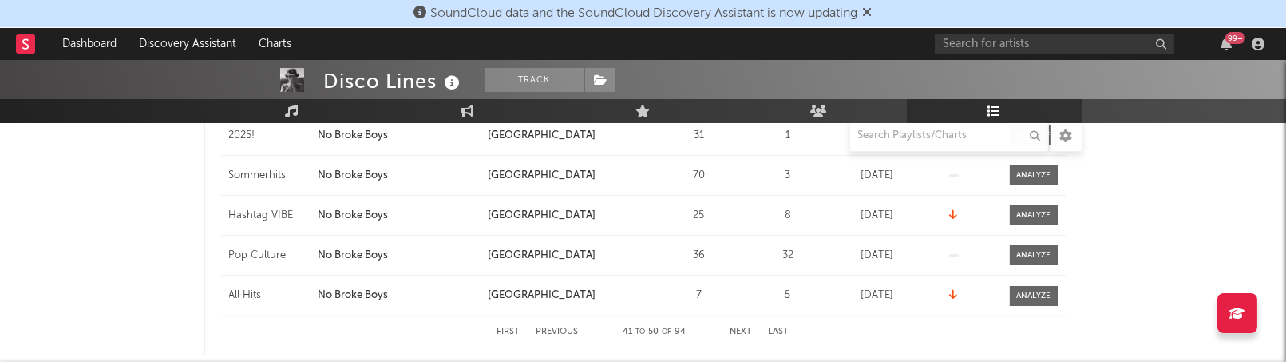
scroll to position [572, 0]
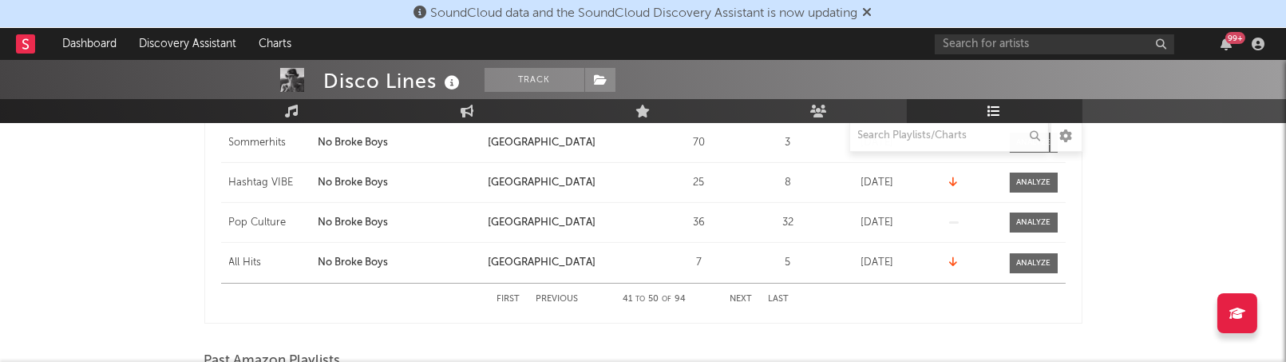
click at [749, 296] on button "Next" at bounding box center [742, 299] width 22 height 9
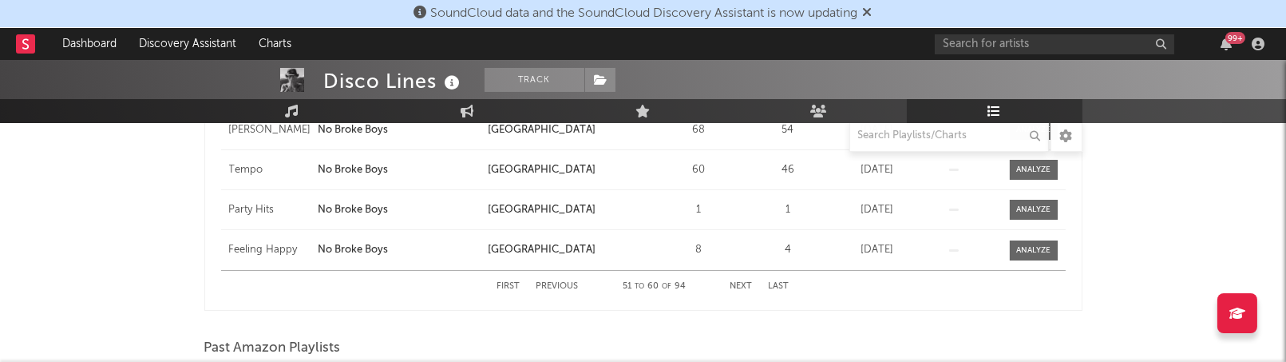
scroll to position [587, 0]
click at [747, 284] on button "Next" at bounding box center [742, 283] width 22 height 9
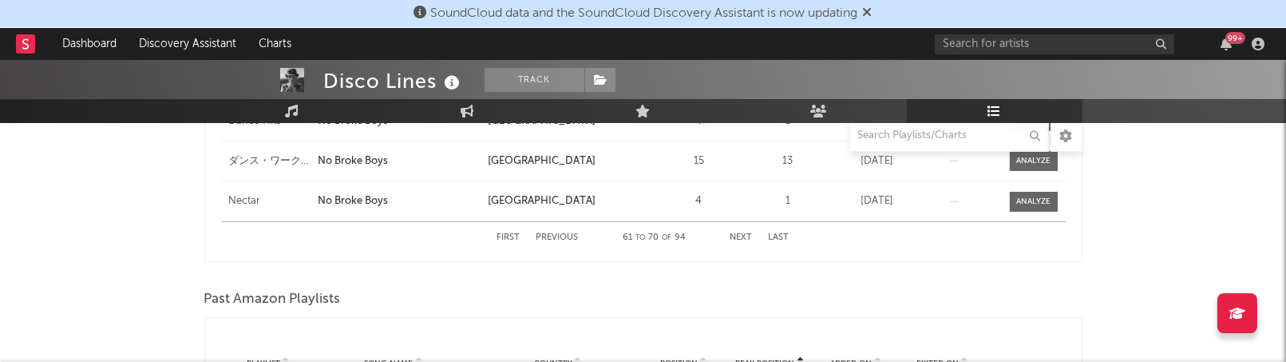
click at [742, 233] on button "Next" at bounding box center [742, 237] width 22 height 9
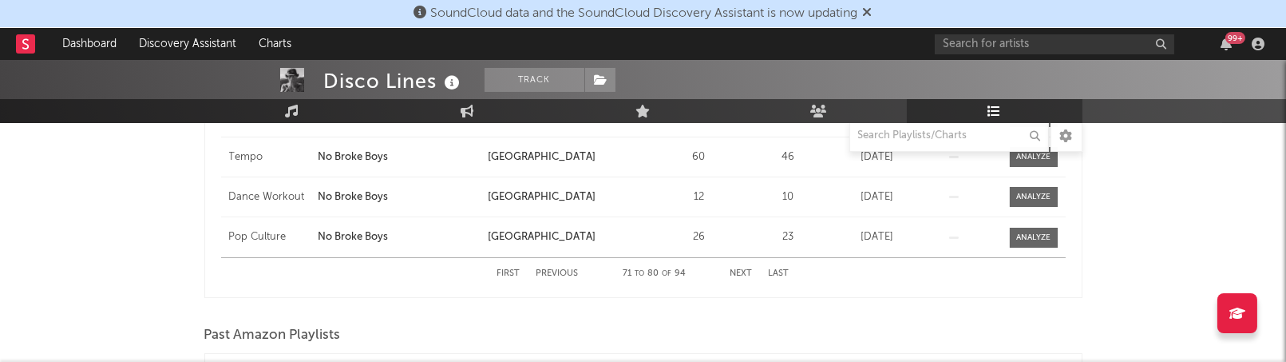
scroll to position [599, 0]
click at [738, 265] on div "First Previous 71 to 80 of 94 Next Last" at bounding box center [643, 271] width 292 height 31
click at [738, 270] on button "Next" at bounding box center [742, 272] width 22 height 9
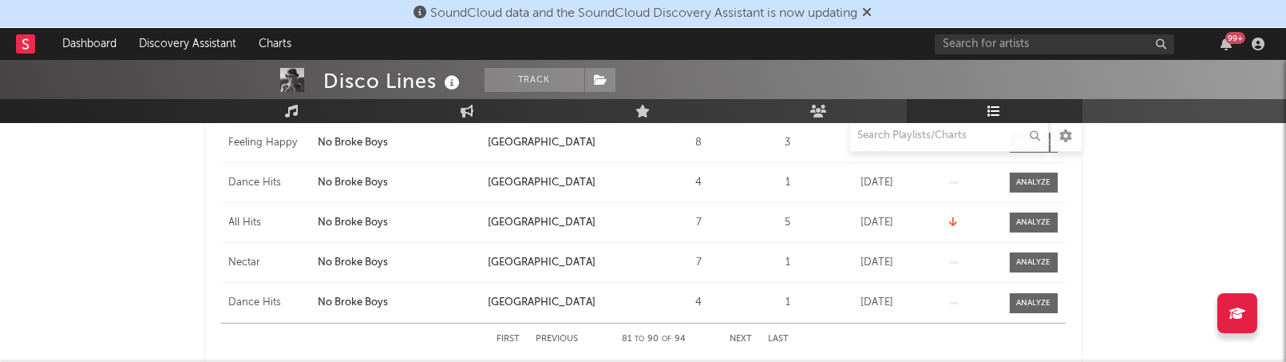
scroll to position [593, 0]
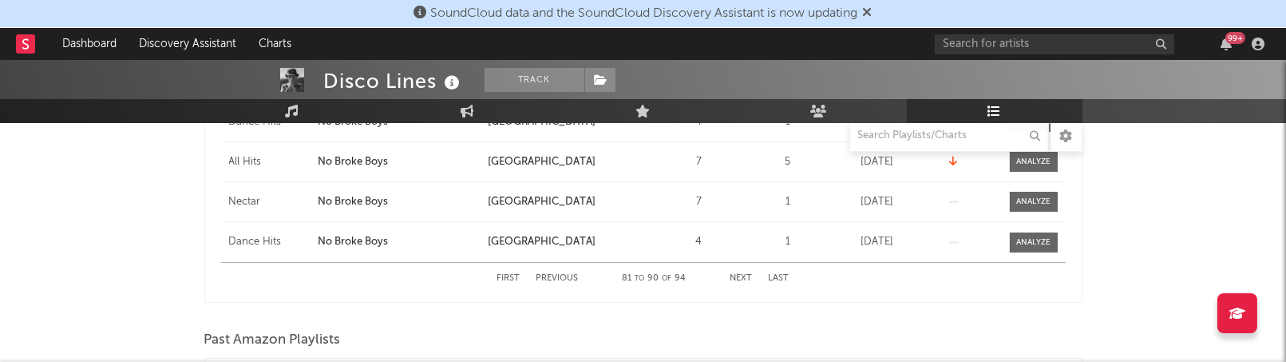
click at [735, 272] on div "First Previous 81 to 90 of 94 Next Last" at bounding box center [643, 278] width 292 height 31
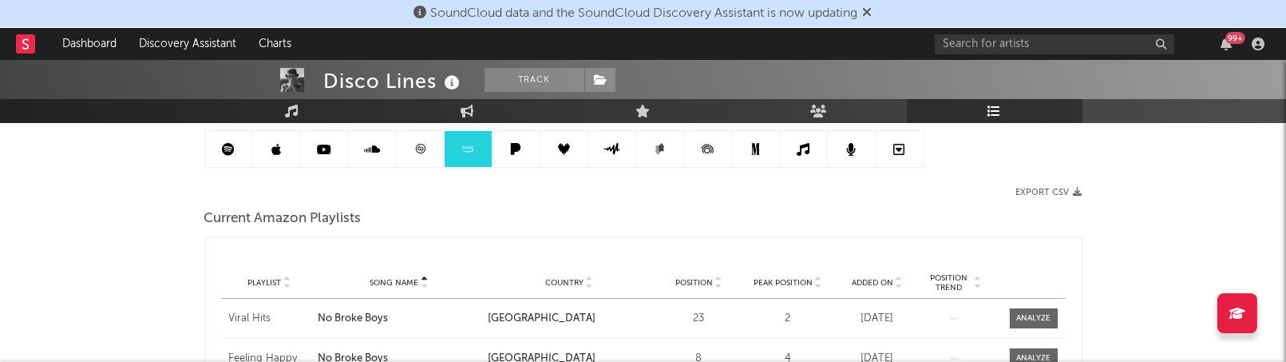
scroll to position [0, 0]
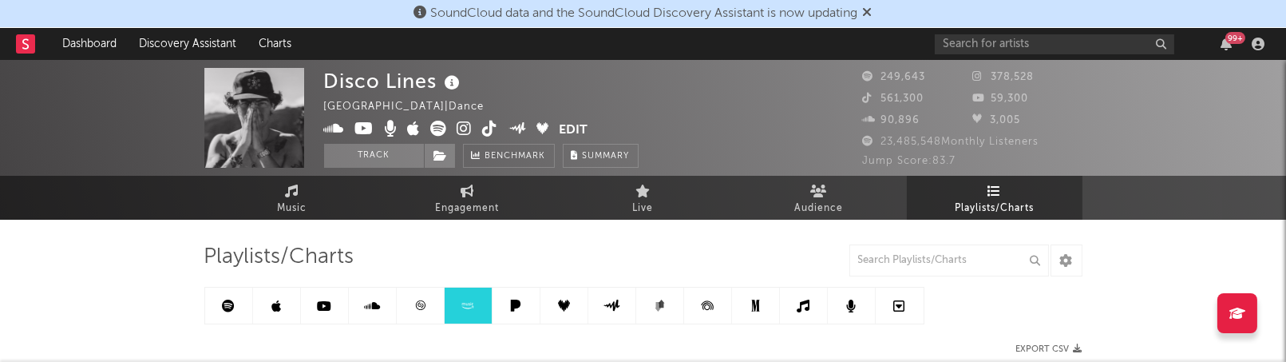
click at [386, 302] on link at bounding box center [373, 305] width 48 height 36
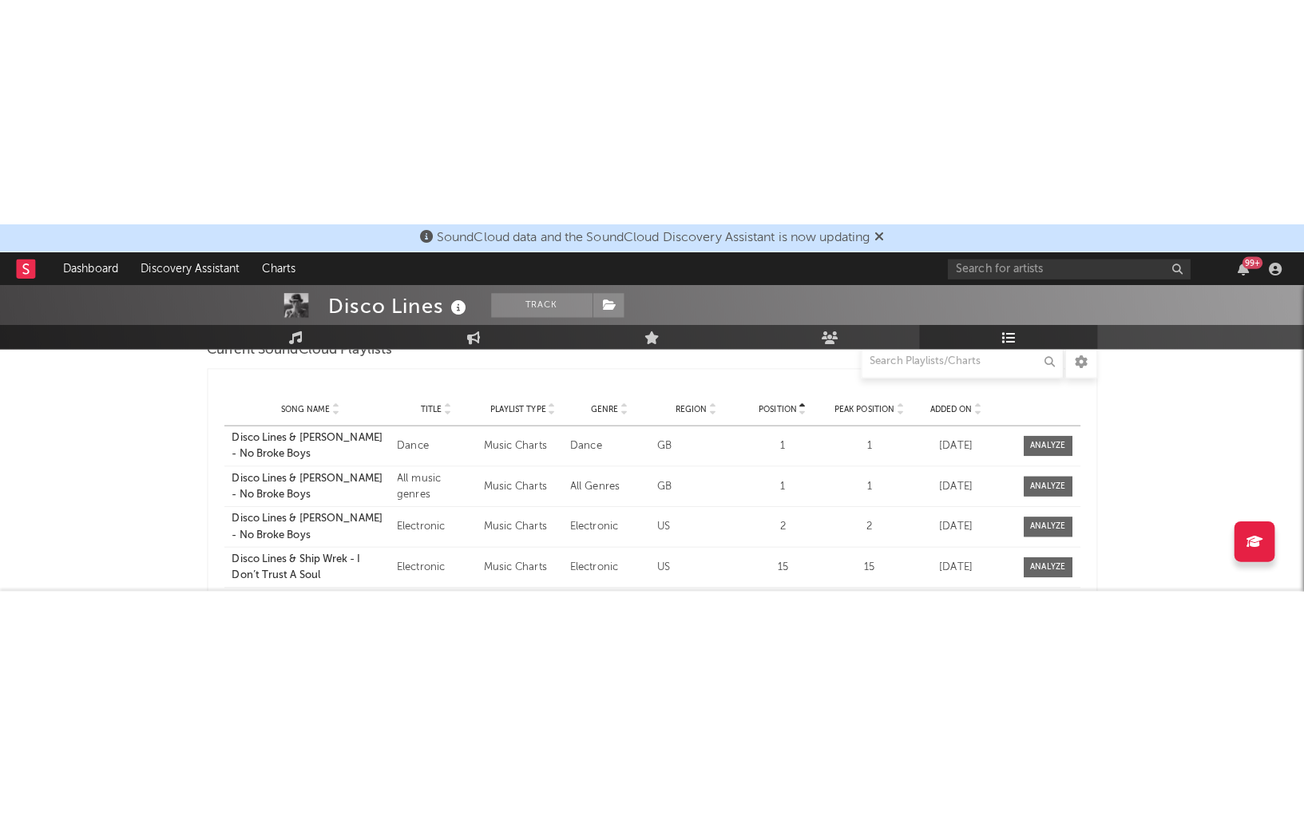
scroll to position [252, 0]
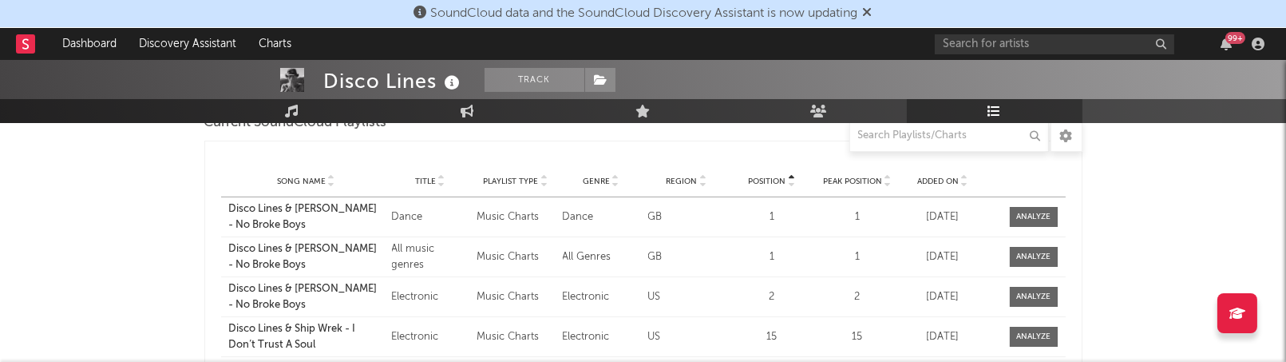
click at [690, 181] on span "Region" at bounding box center [682, 181] width 31 height 10
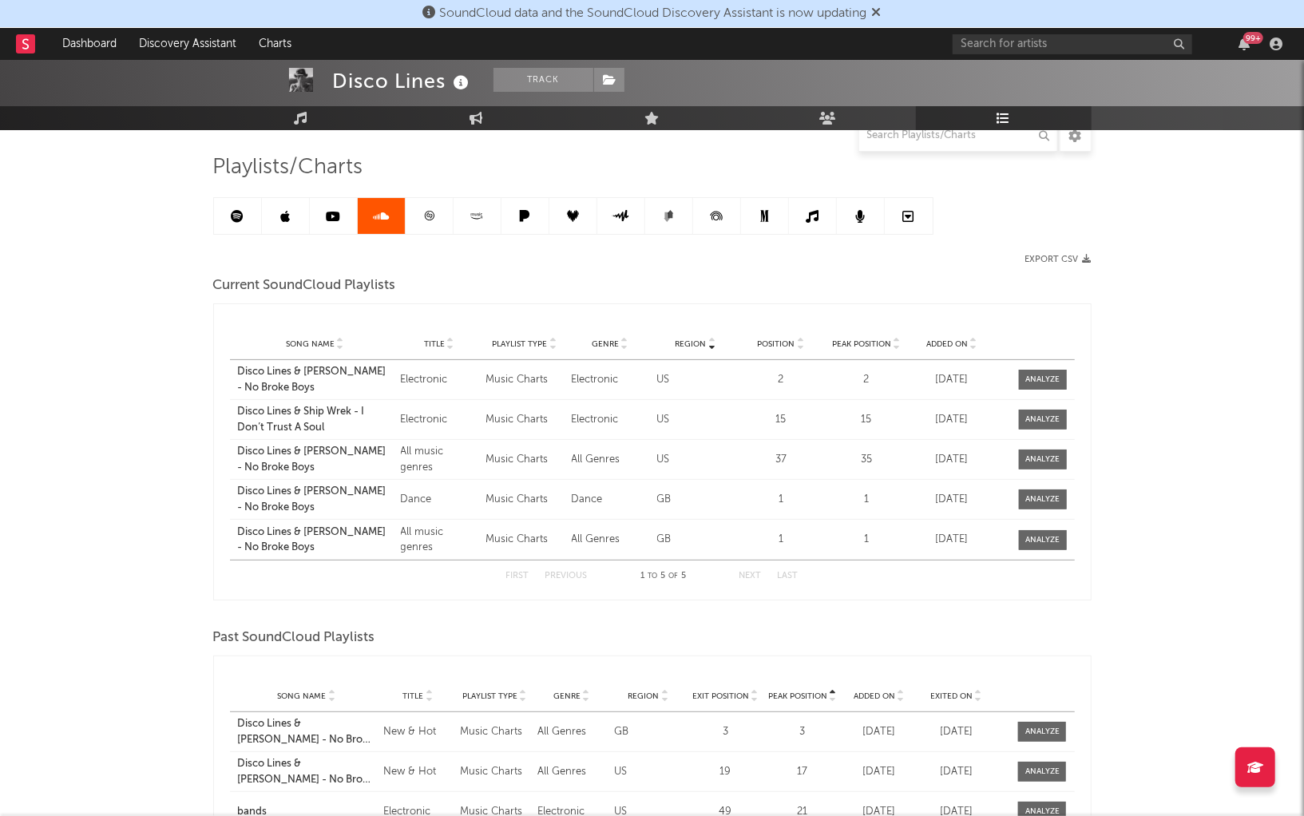
scroll to position [22, 0]
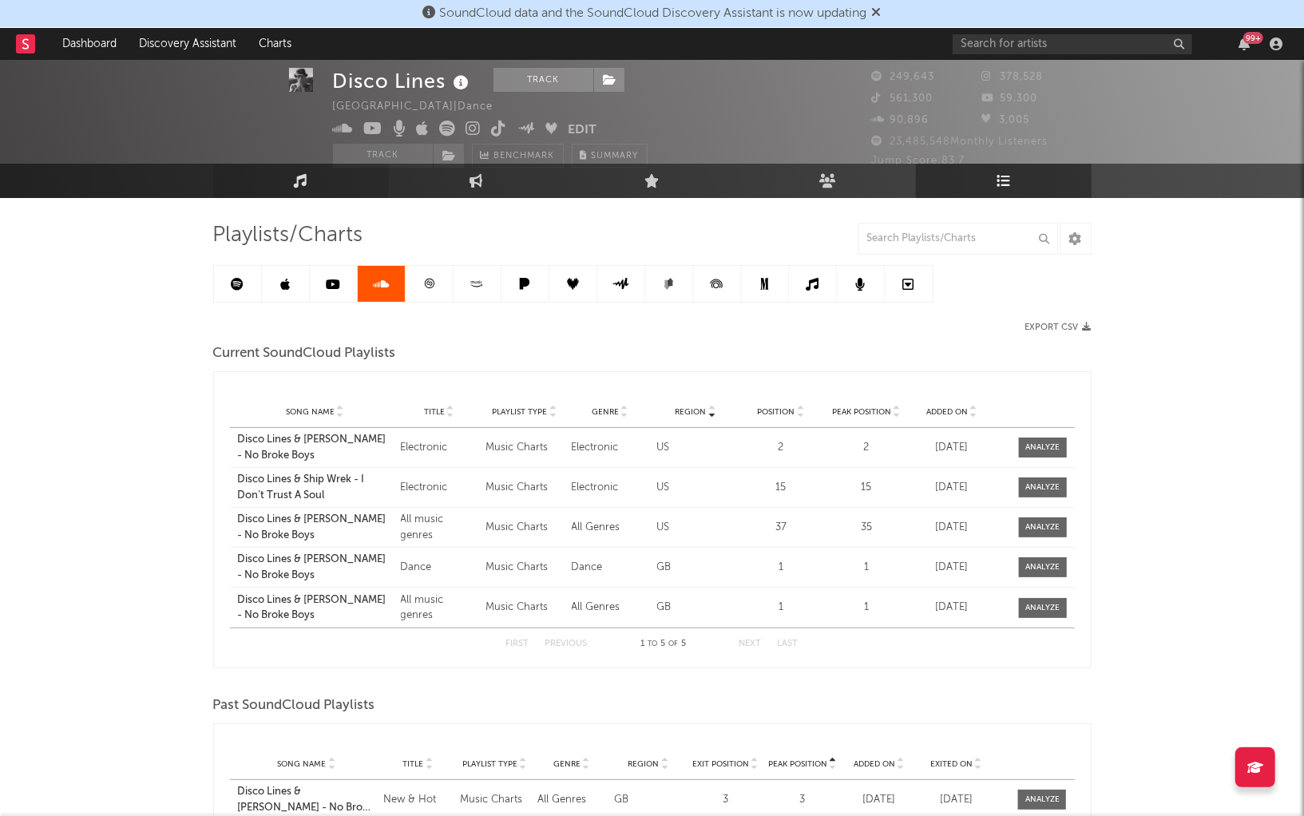
click at [311, 192] on link "Music" at bounding box center [301, 181] width 176 height 34
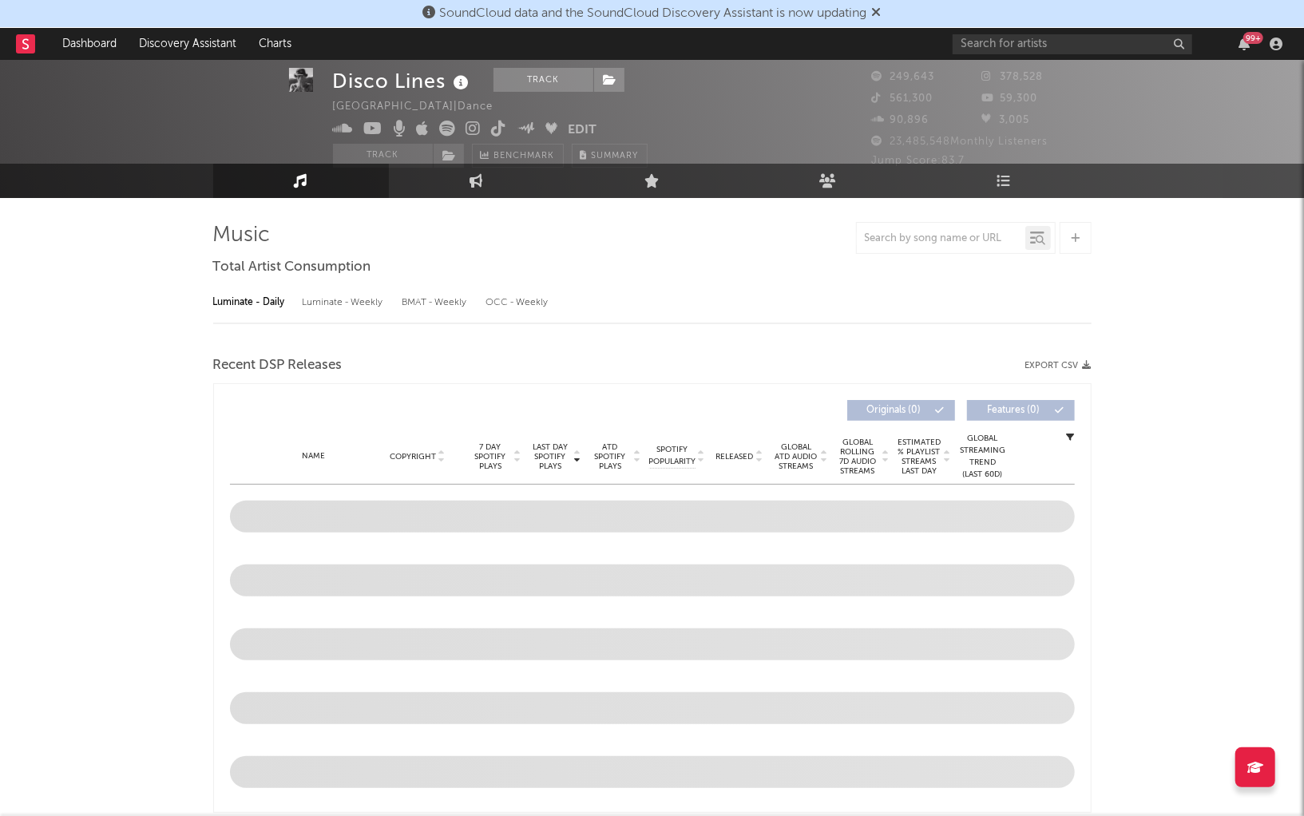
select select "6m"
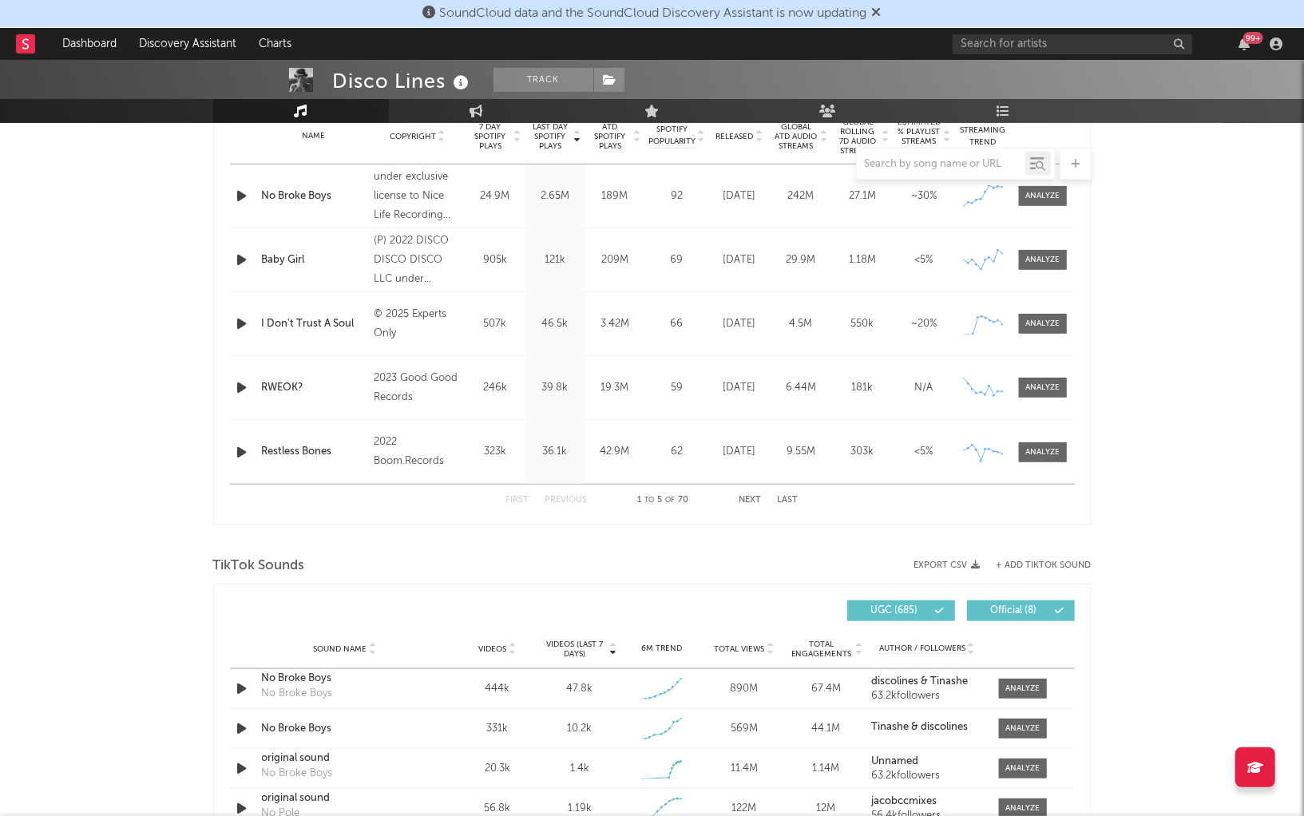
scroll to position [1103, 0]
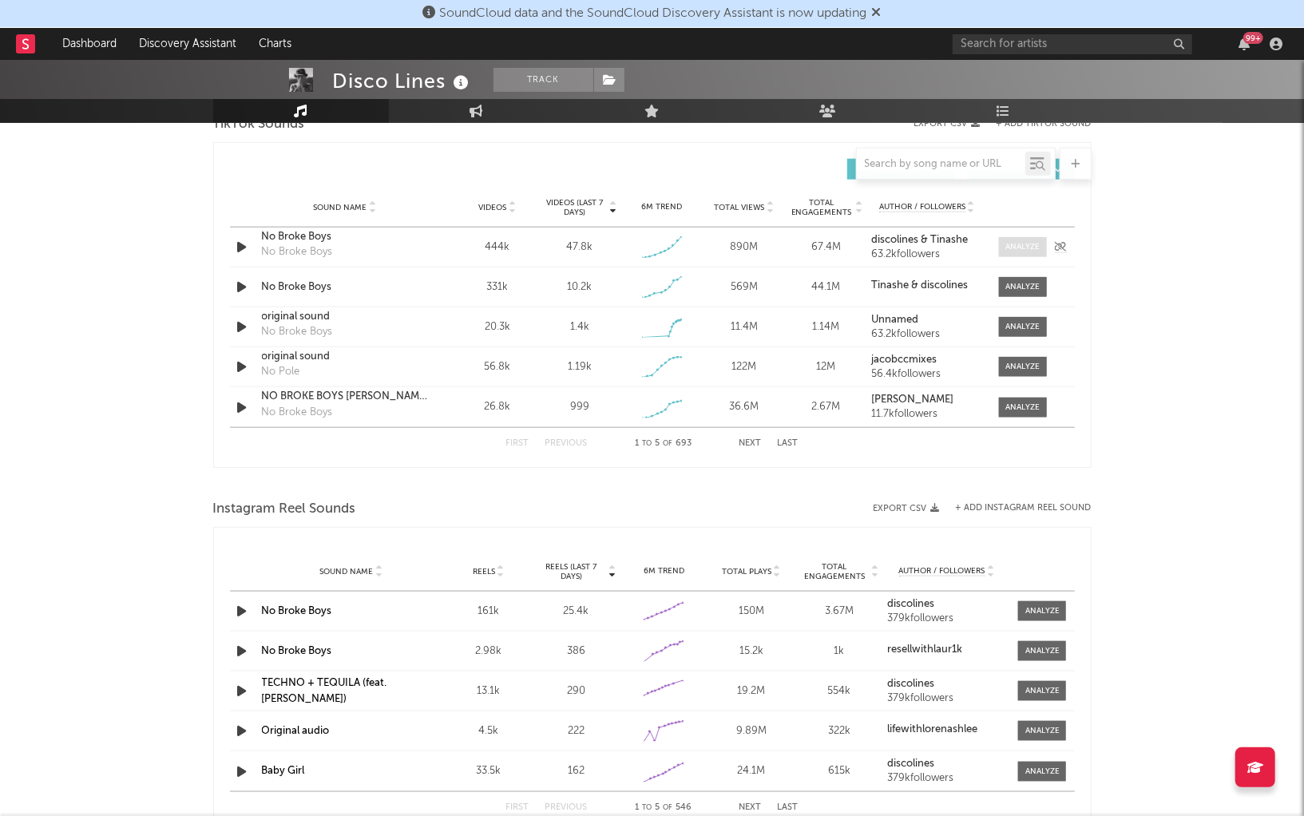
click at [1020, 246] on div at bounding box center [1022, 247] width 34 height 12
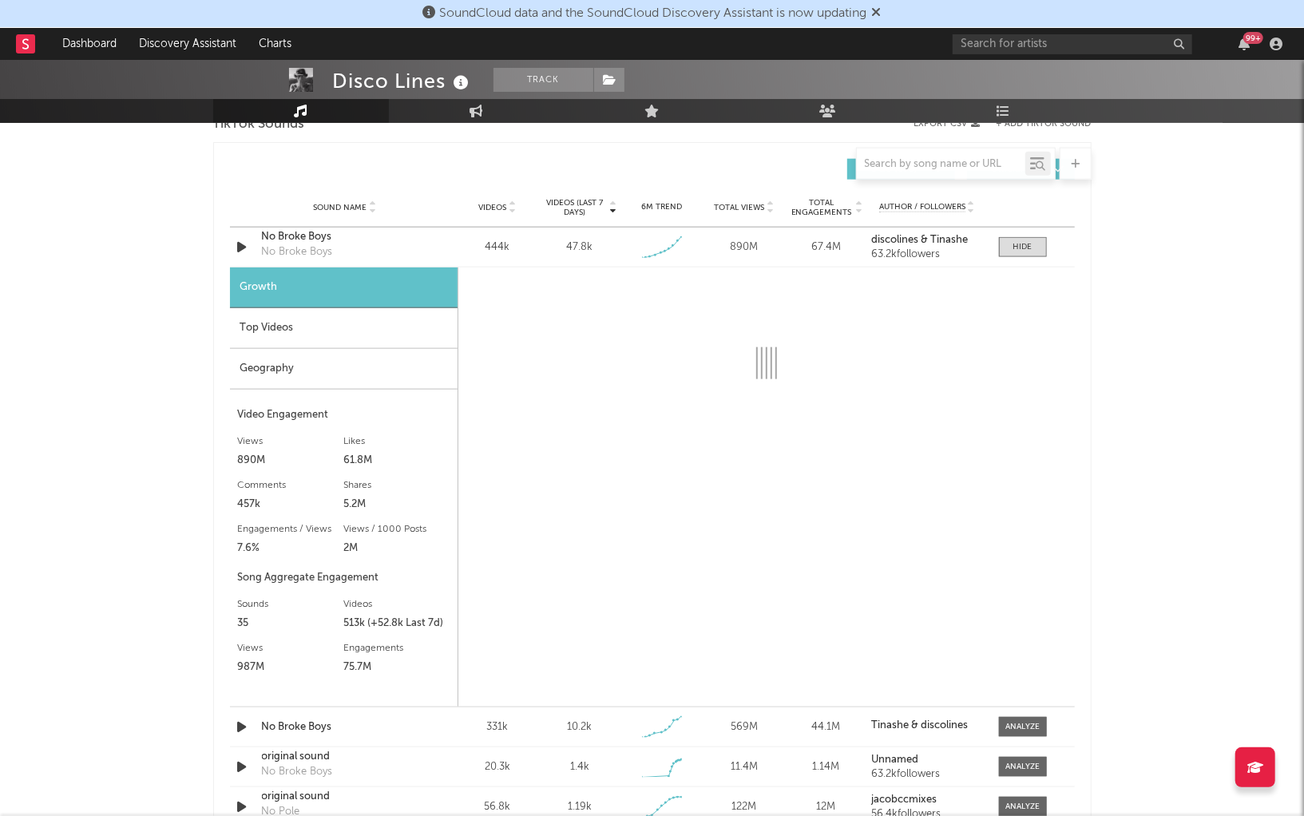
select select "1w"
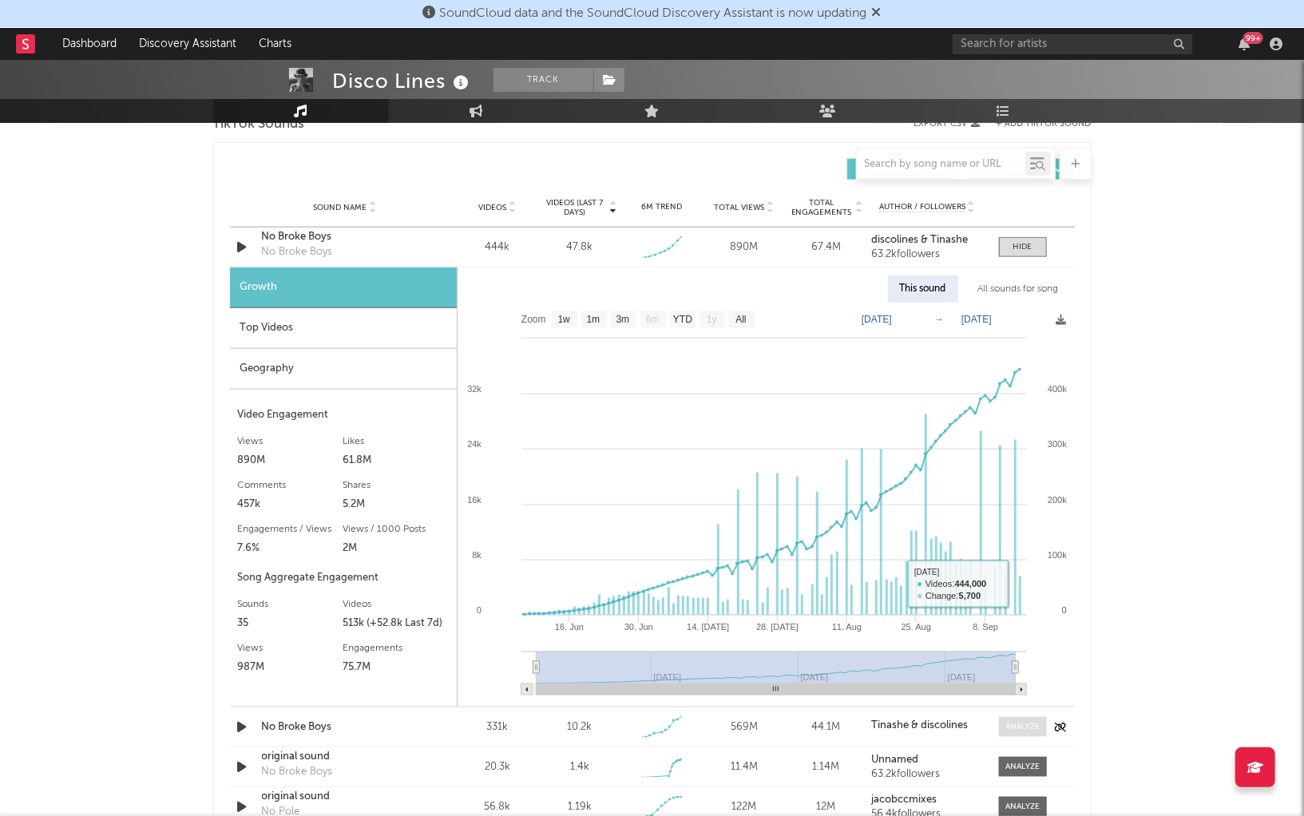
click at [1022, 723] on div at bounding box center [1022, 727] width 34 height 12
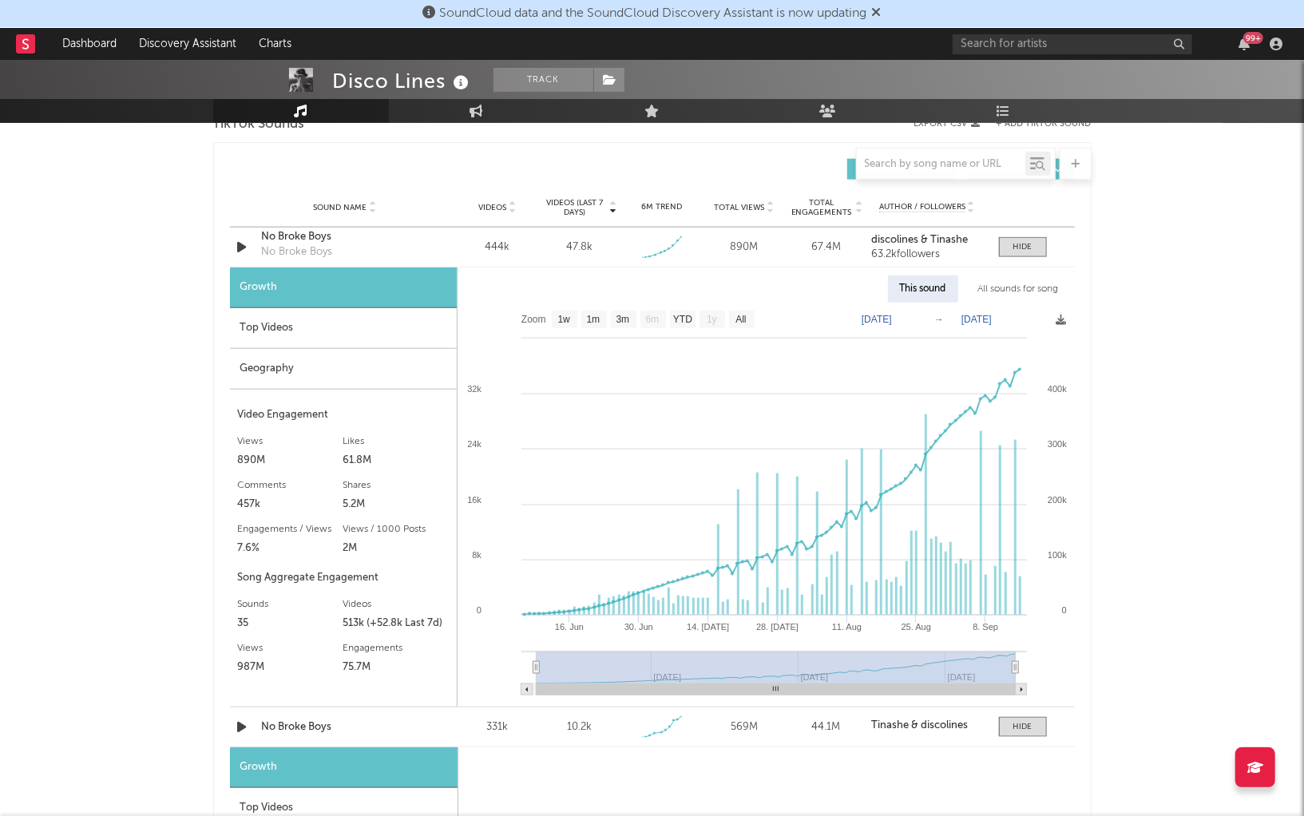
select select "1w"
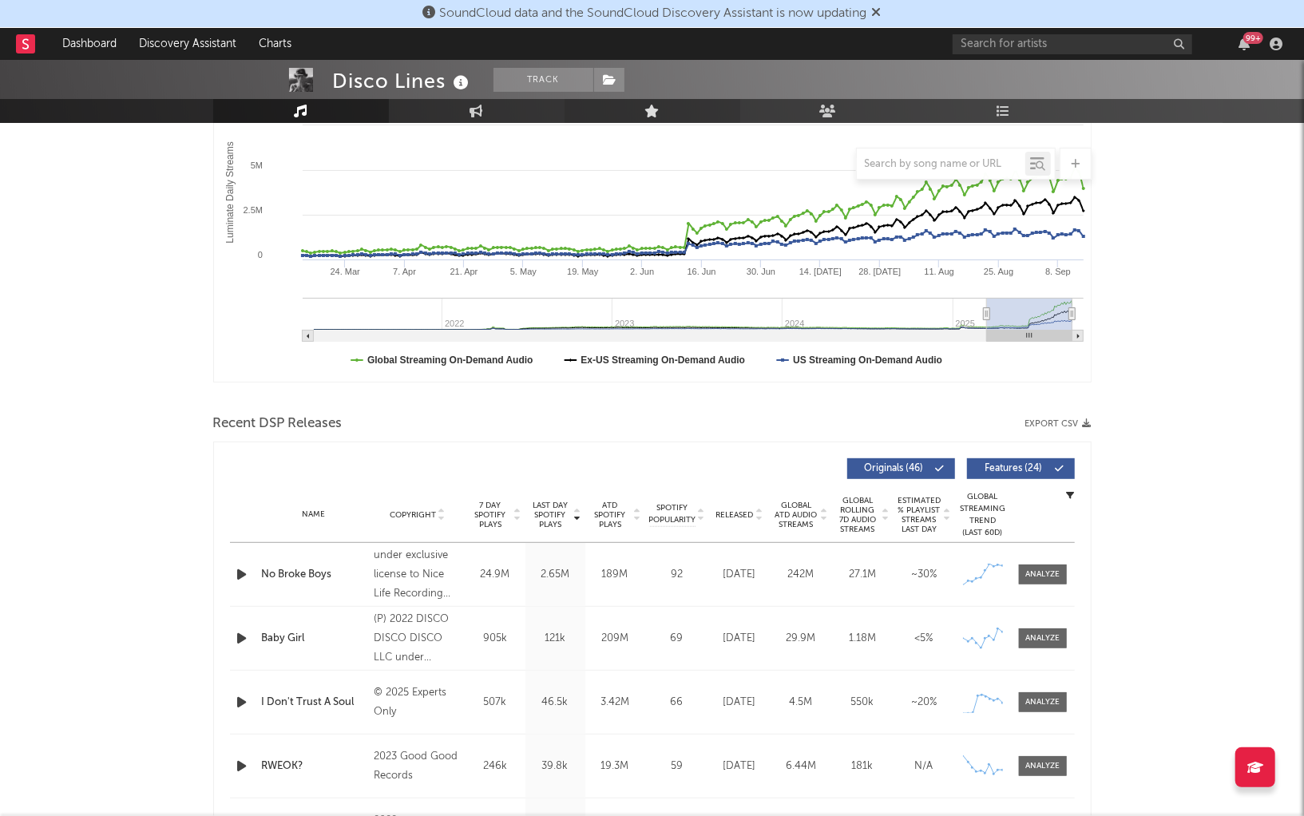
scroll to position [0, 0]
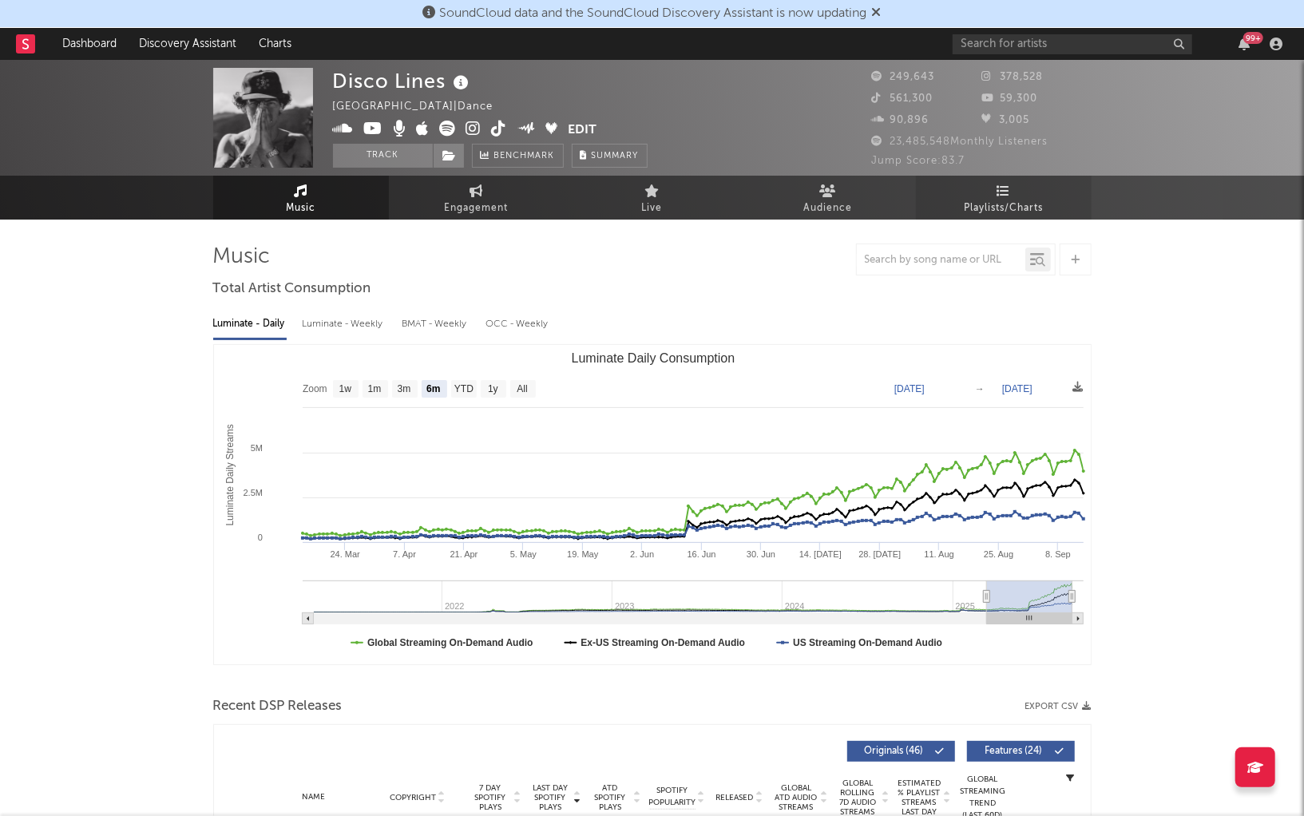
click at [999, 204] on span "Playlists/Charts" at bounding box center [1003, 208] width 79 height 19
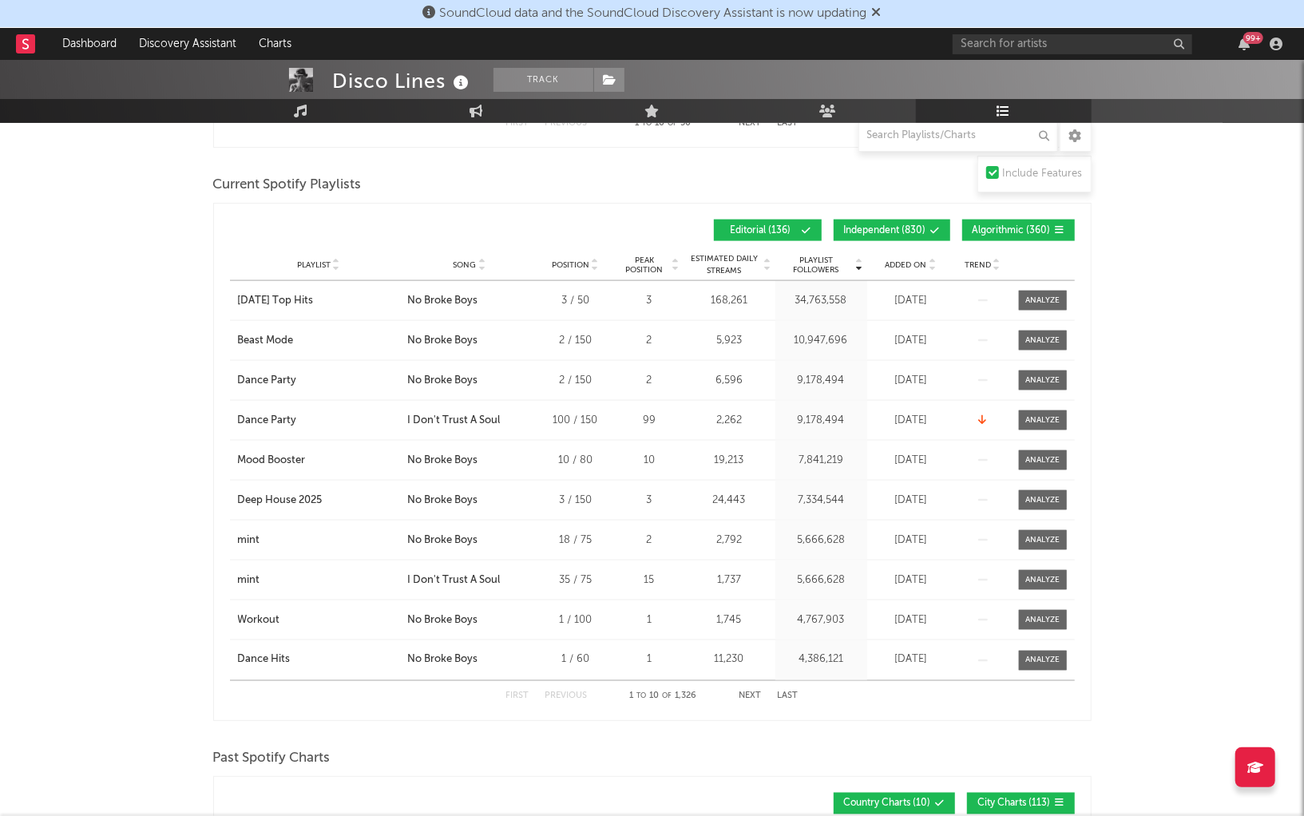
scroll to position [1310, 0]
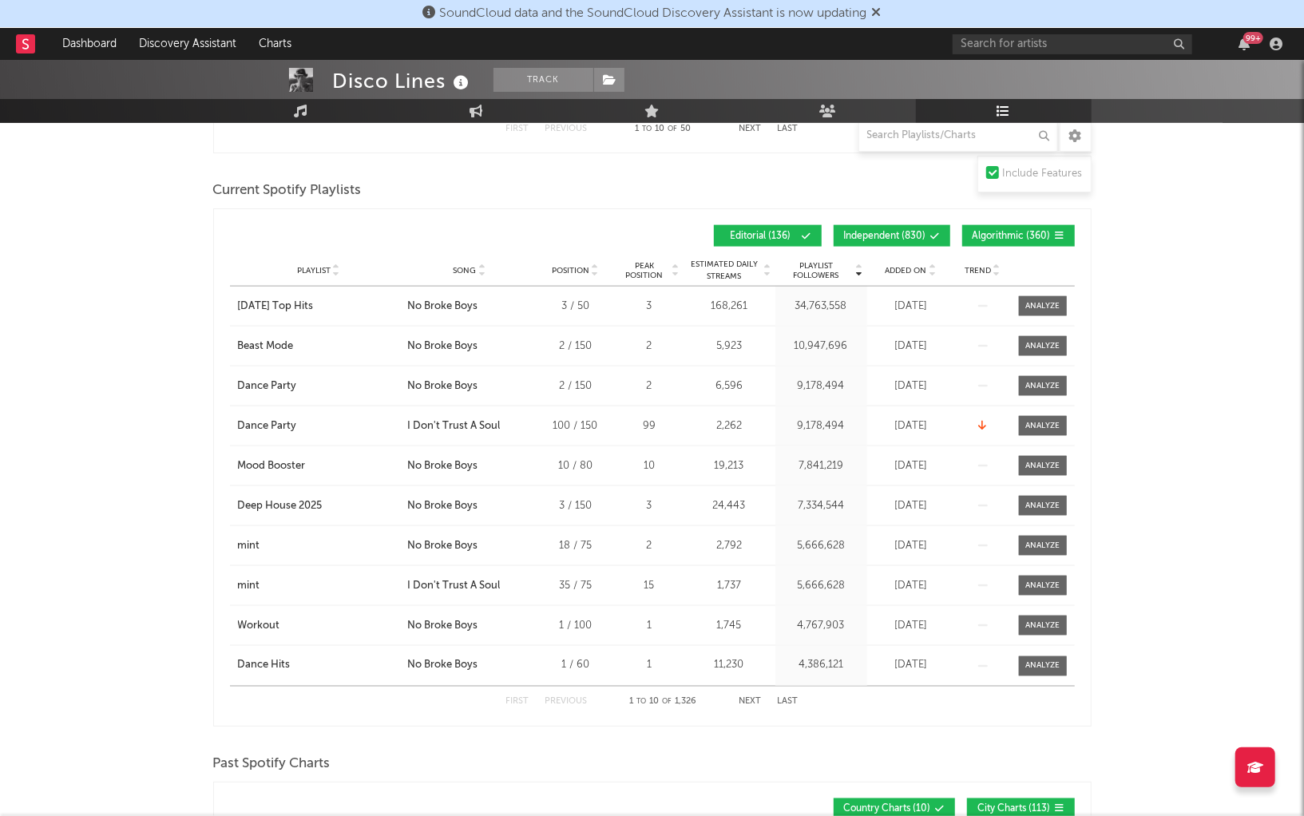
click at [905, 236] on span "Independent ( 830 )" at bounding box center [885, 237] width 82 height 10
click at [993, 225] on button "Algorithmic ( 360 )" at bounding box center [1018, 236] width 113 height 22
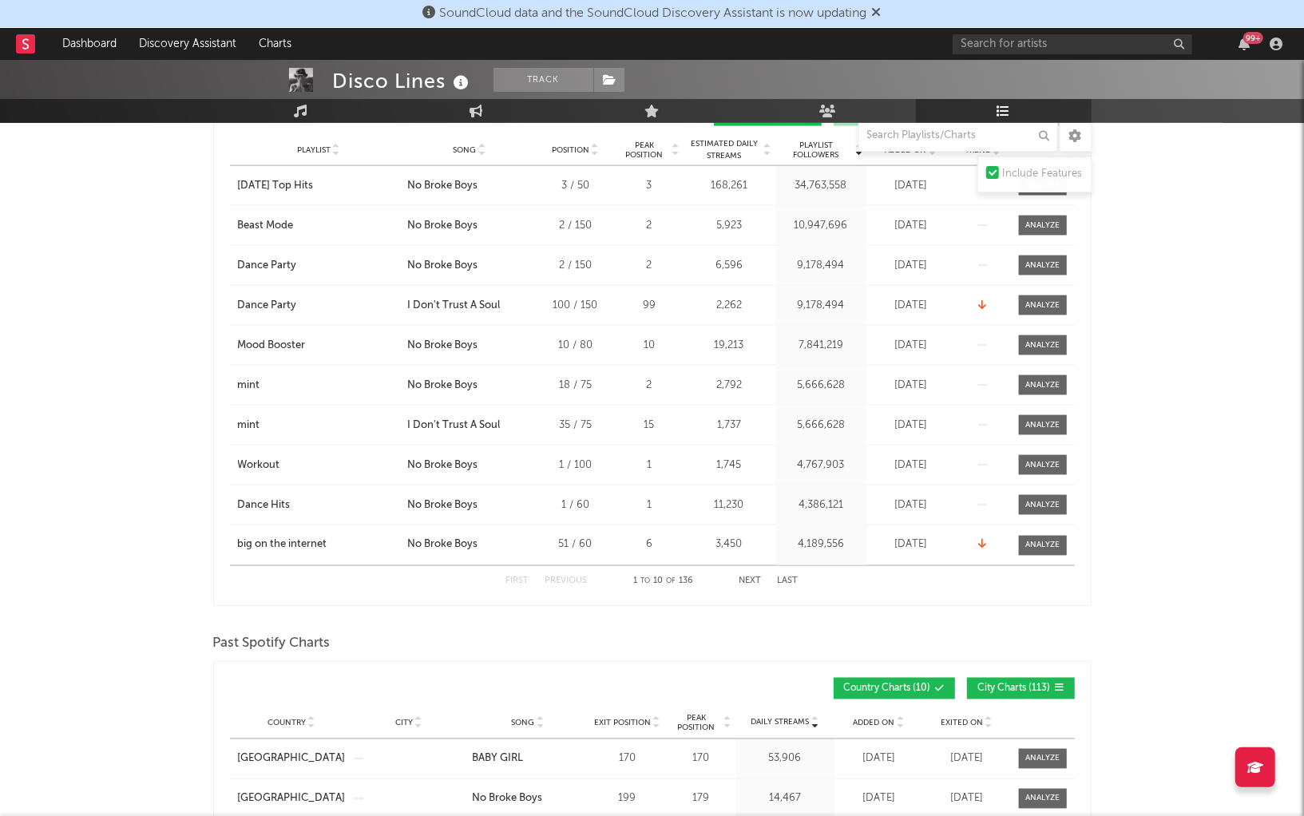
scroll to position [1436, 0]
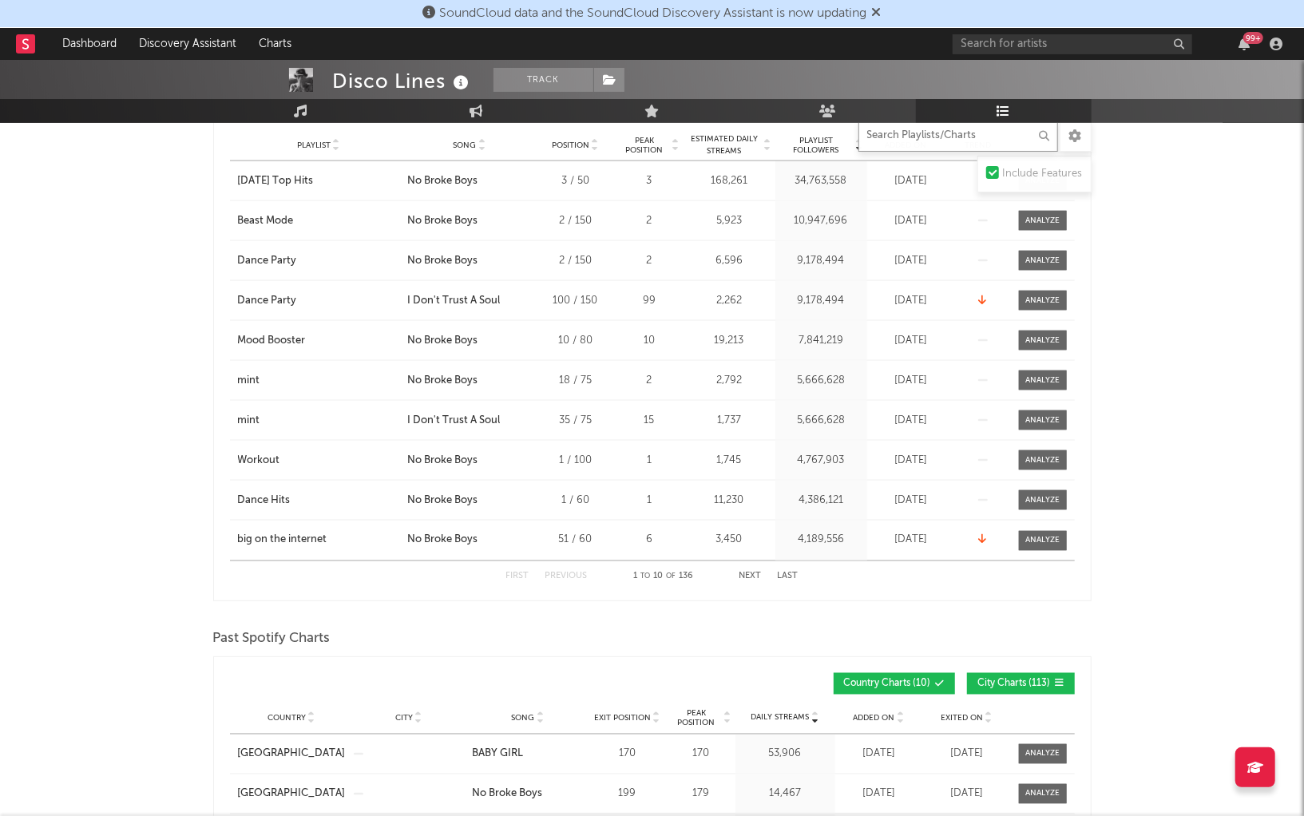
click at [937, 136] on input "text" at bounding box center [958, 136] width 200 height 32
click at [901, 141] on input "text" at bounding box center [958, 136] width 200 height 32
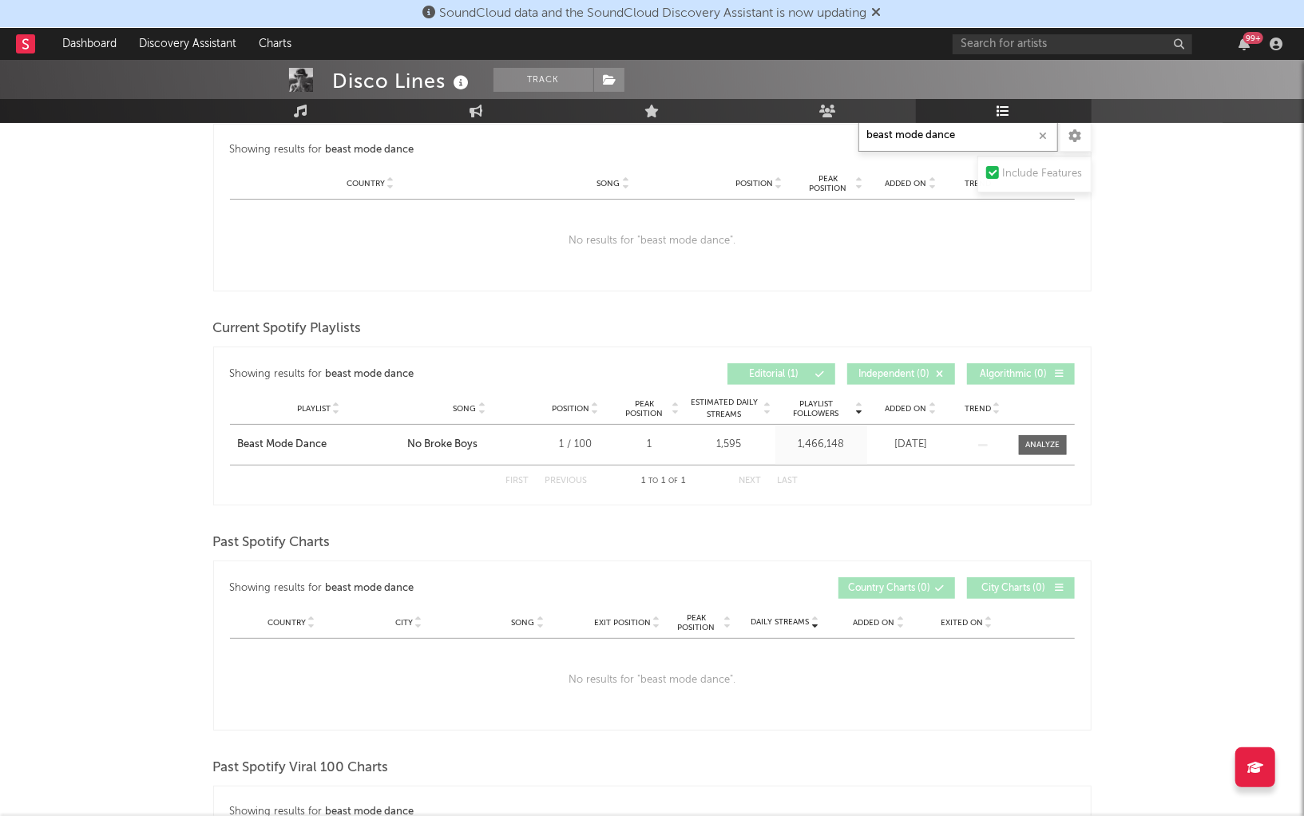
scroll to position [492, 0]
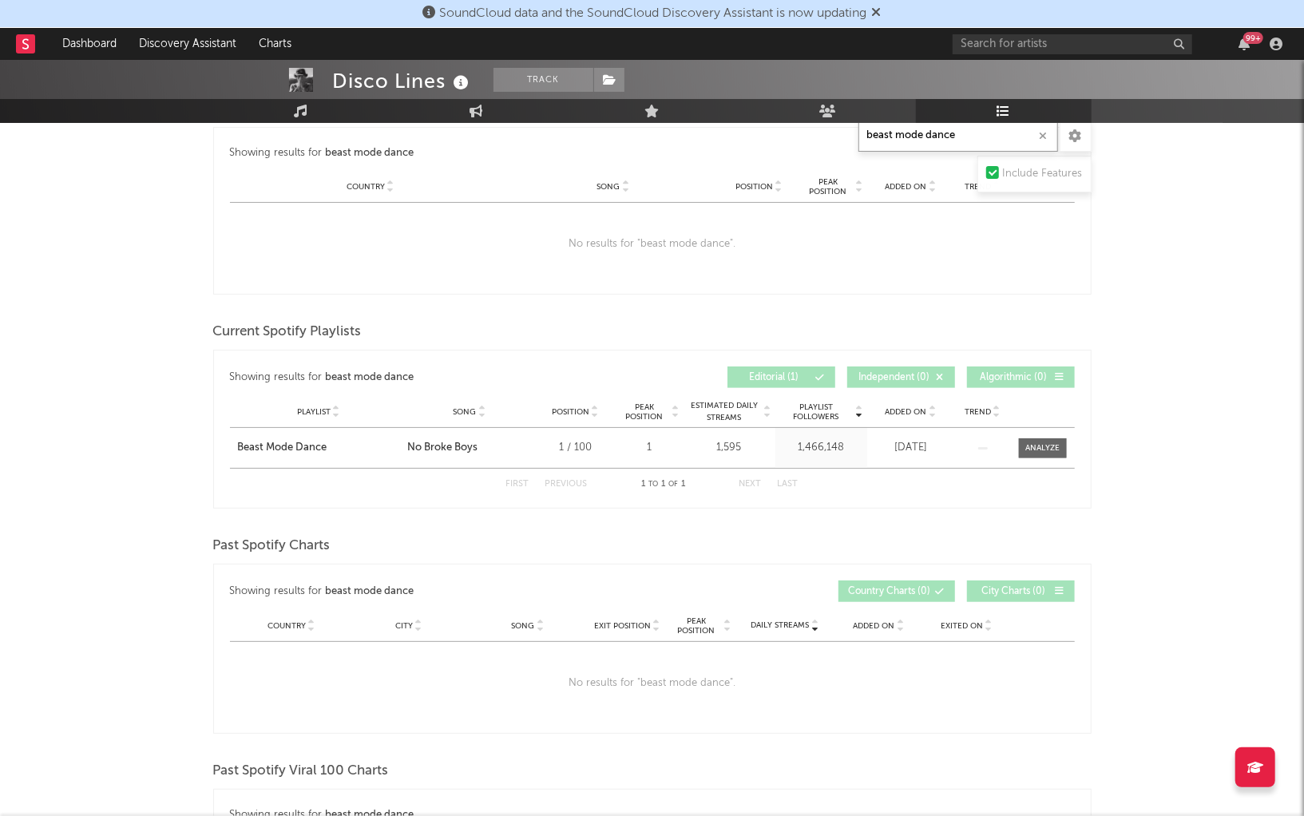
click at [907, 134] on input "beast mode dance" at bounding box center [958, 136] width 200 height 32
click at [934, 132] on input "happy dance" at bounding box center [958, 136] width 200 height 32
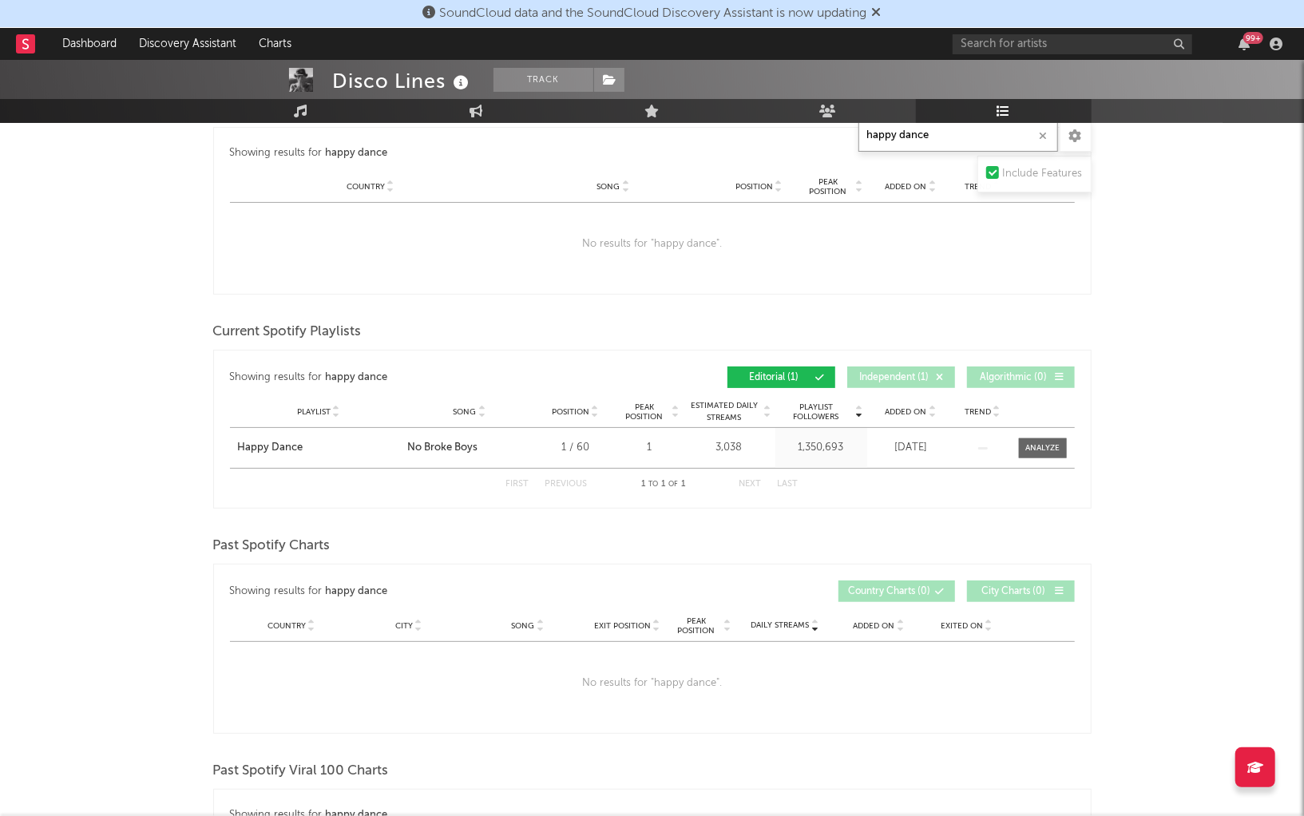
click at [934, 132] on input "happy dance" at bounding box center [958, 136] width 200 height 32
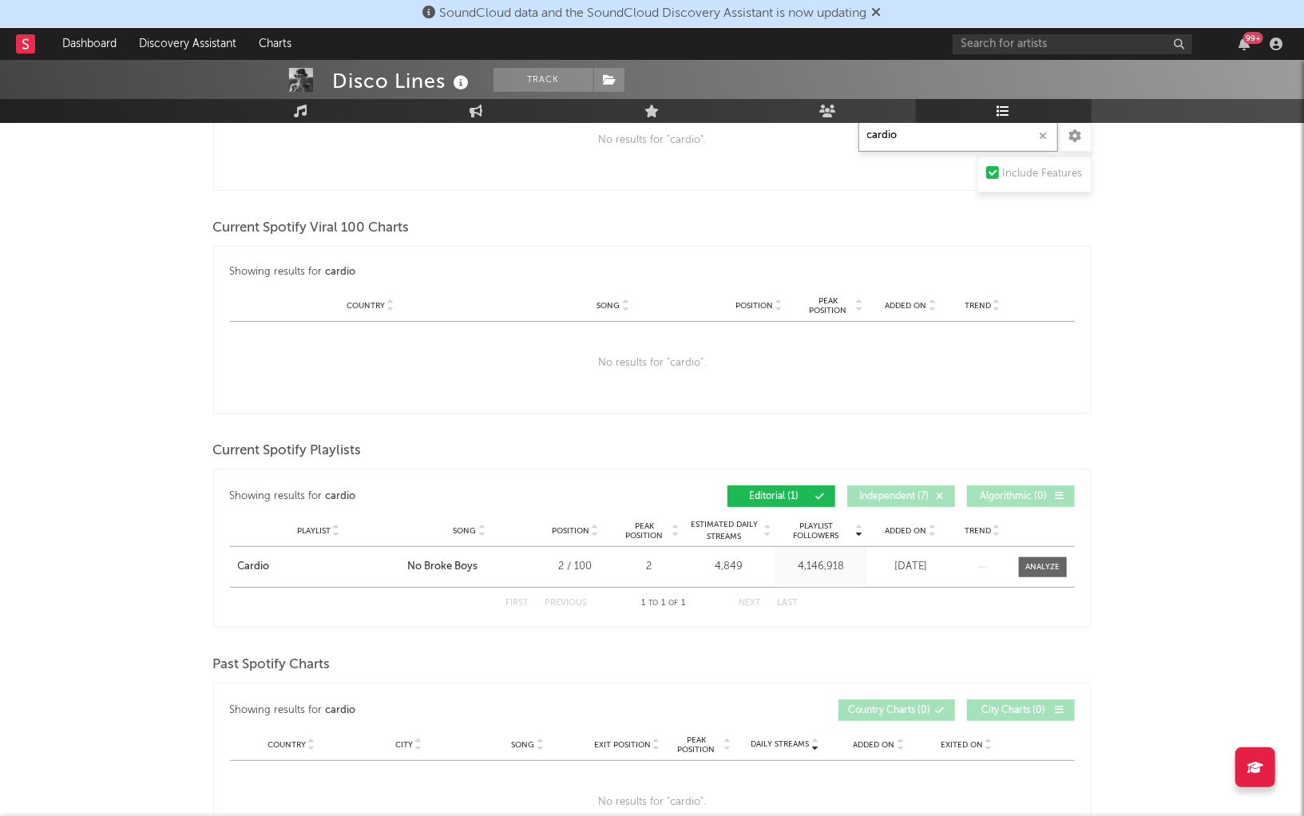
scroll to position [374, 0]
click at [906, 135] on input "cardio" at bounding box center [958, 136] width 200 height 32
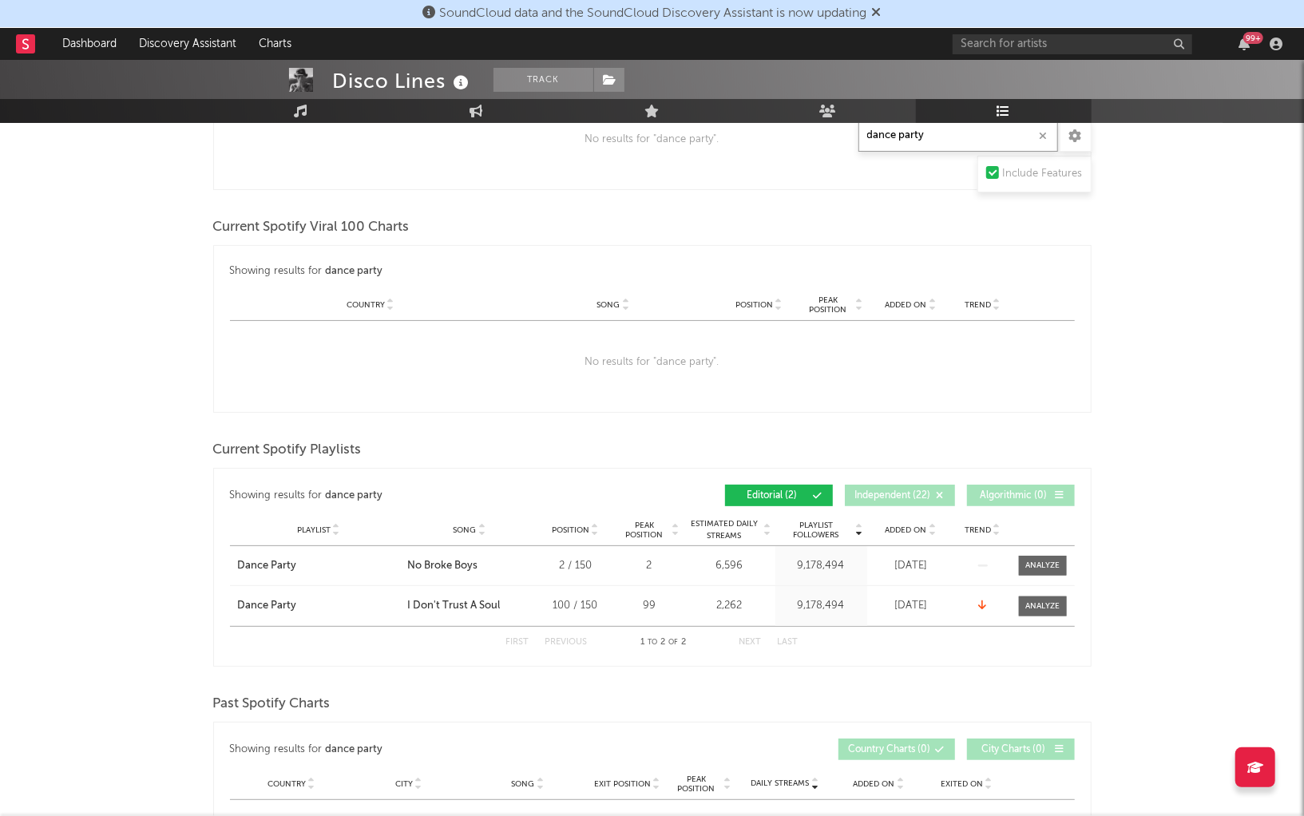
click at [930, 145] on input "dance party" at bounding box center [958, 136] width 200 height 32
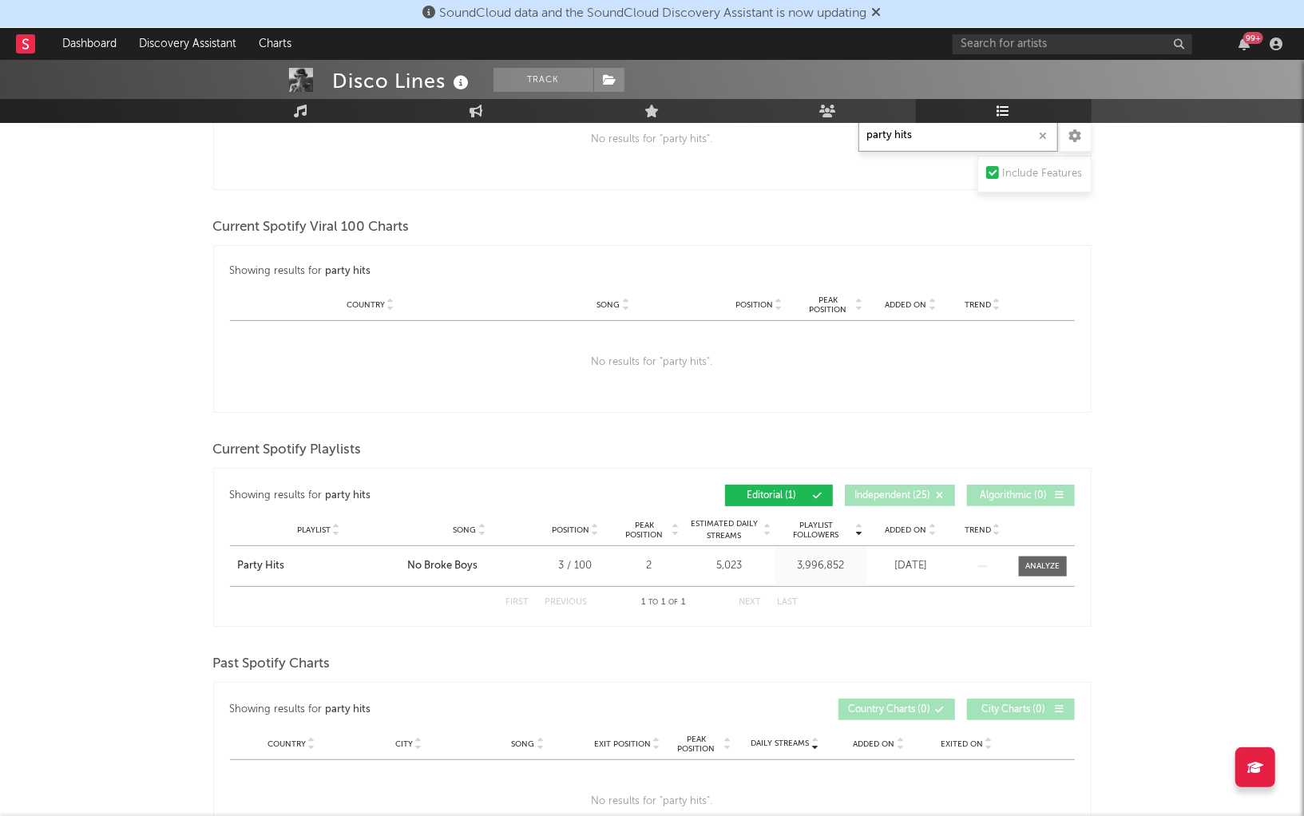
click at [915, 137] on input "party hits" at bounding box center [958, 136] width 200 height 32
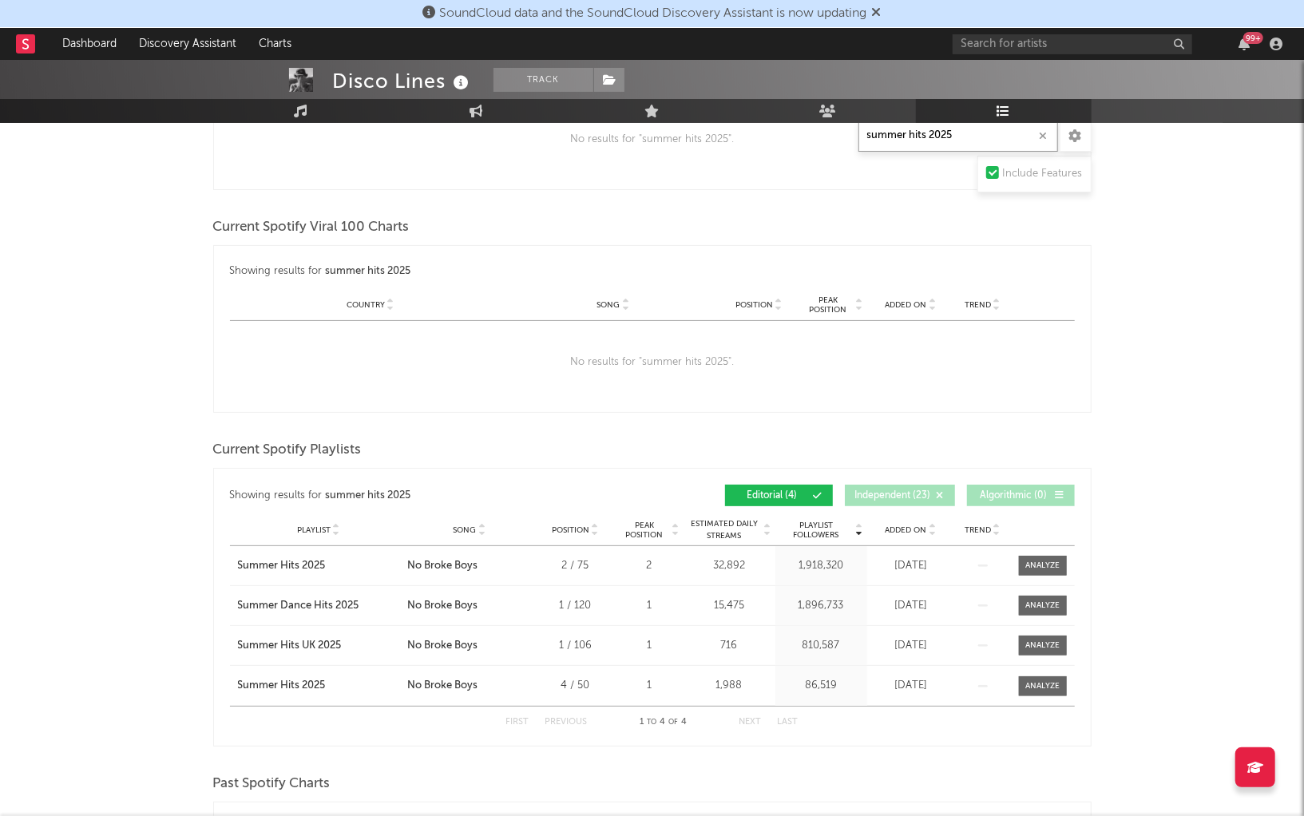
click at [969, 149] on input "summer hits 2025" at bounding box center [958, 136] width 200 height 32
click at [969, 146] on input "summer hits 2025" at bounding box center [958, 136] width 200 height 32
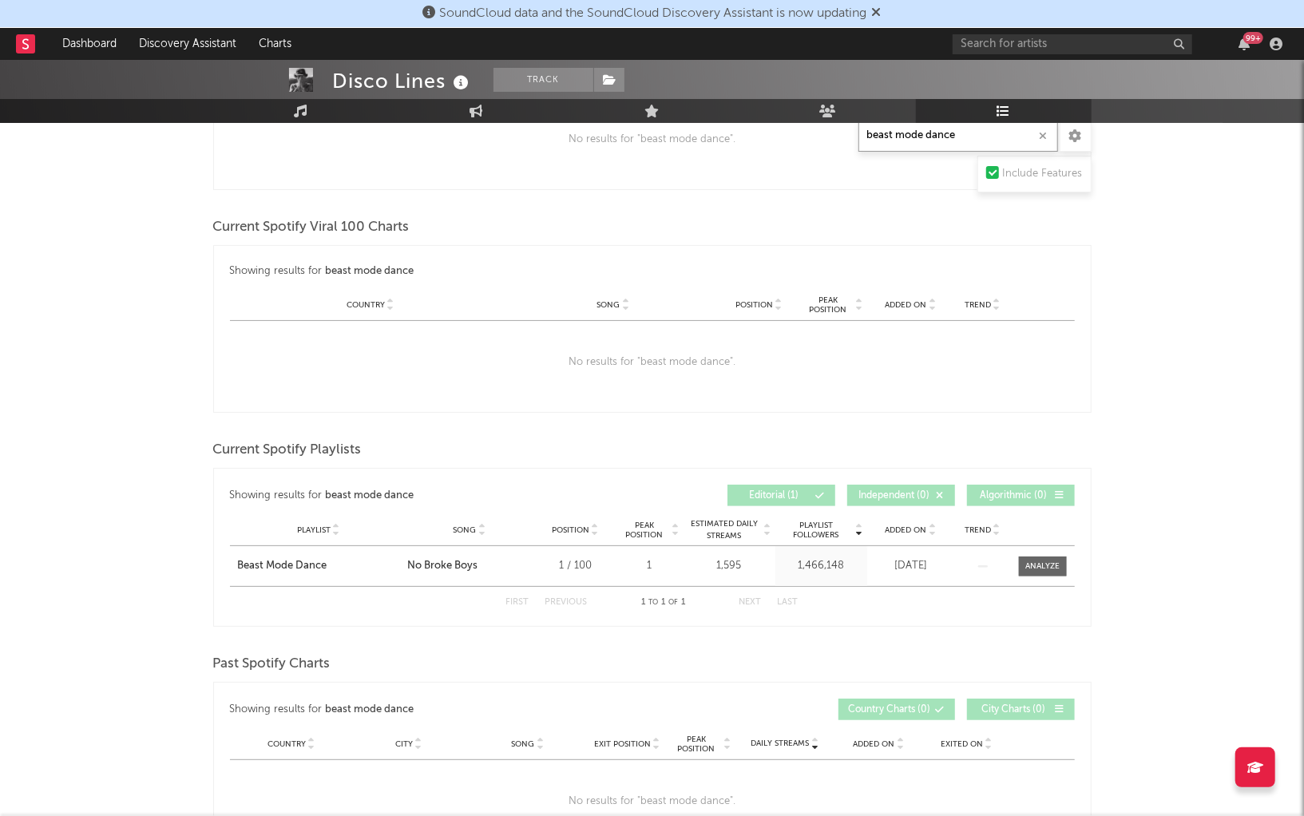
click at [910, 145] on input "beast mode dance" at bounding box center [958, 136] width 200 height 32
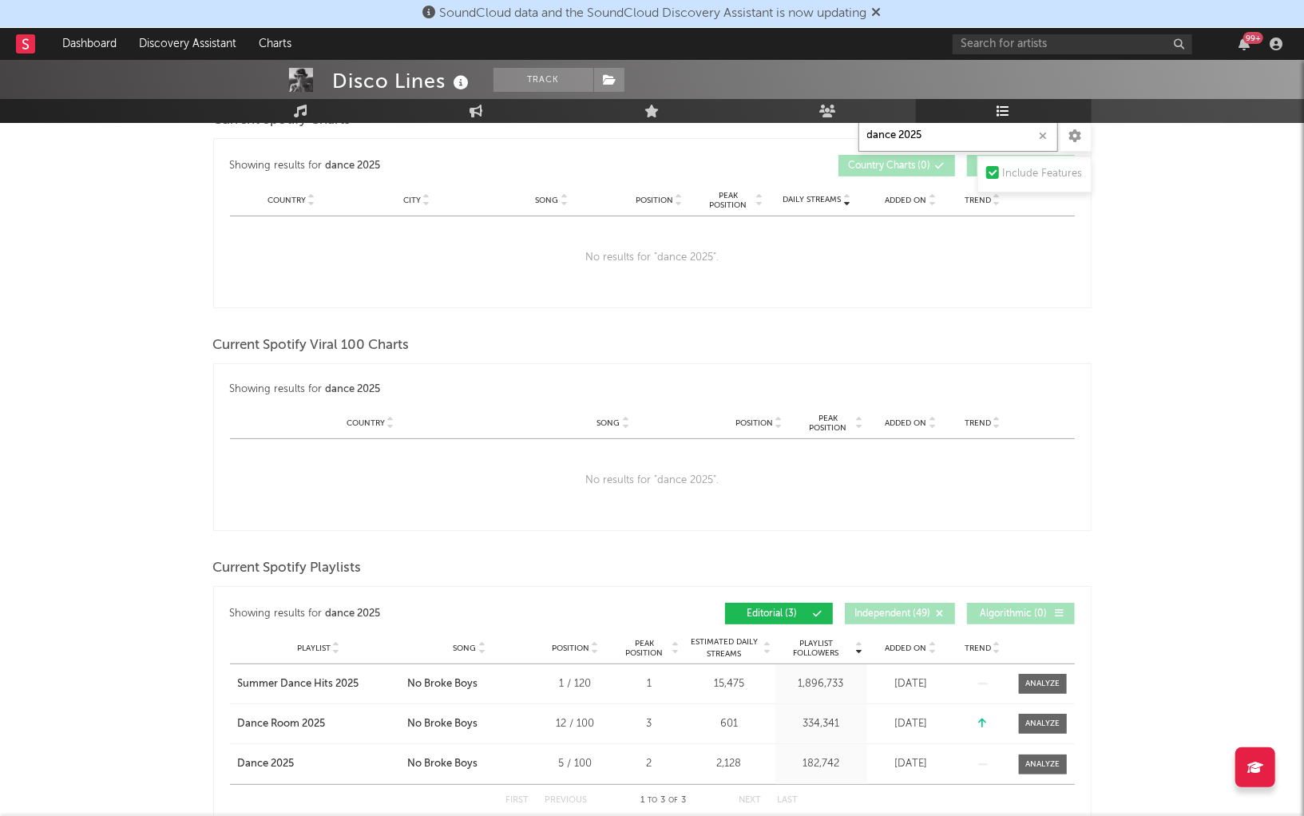
scroll to position [0, 0]
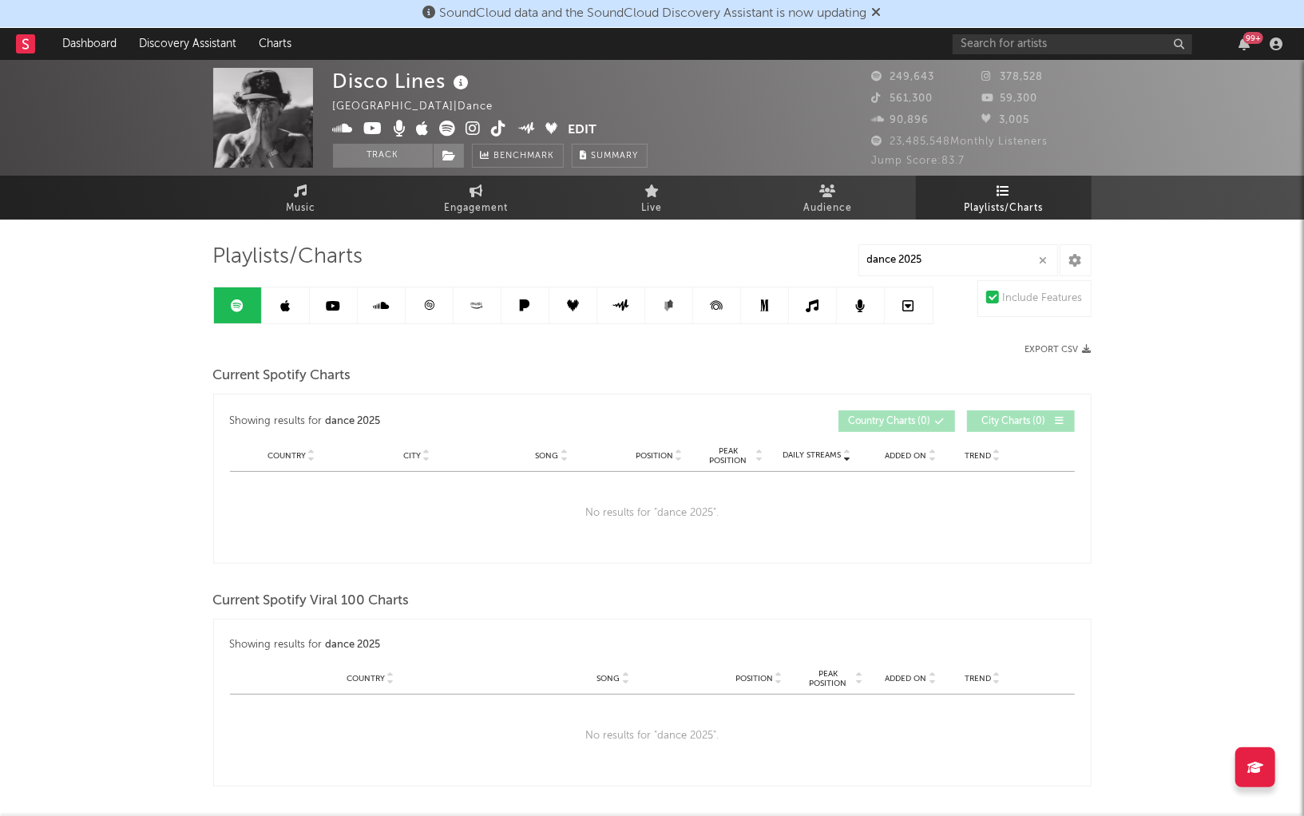
click at [292, 310] on link at bounding box center [286, 305] width 48 height 36
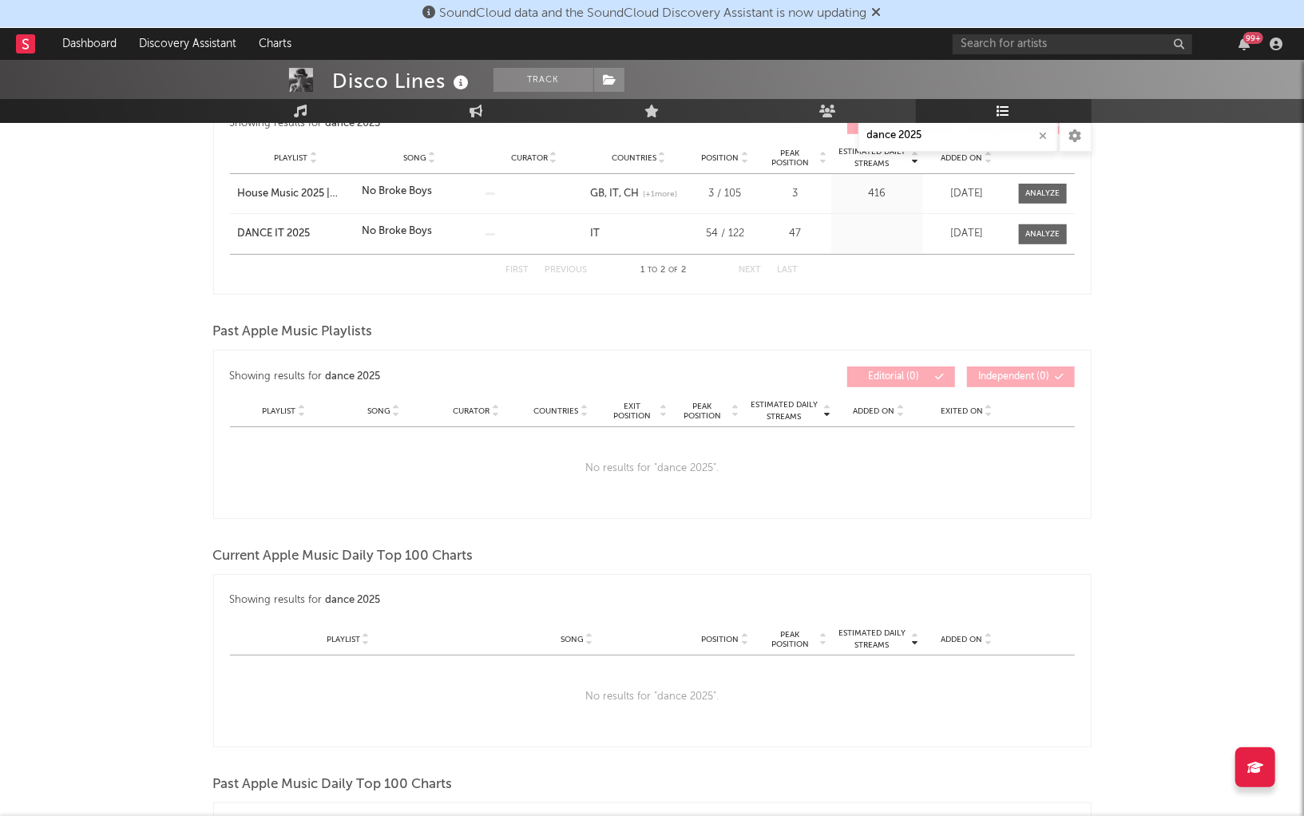
scroll to position [358, 0]
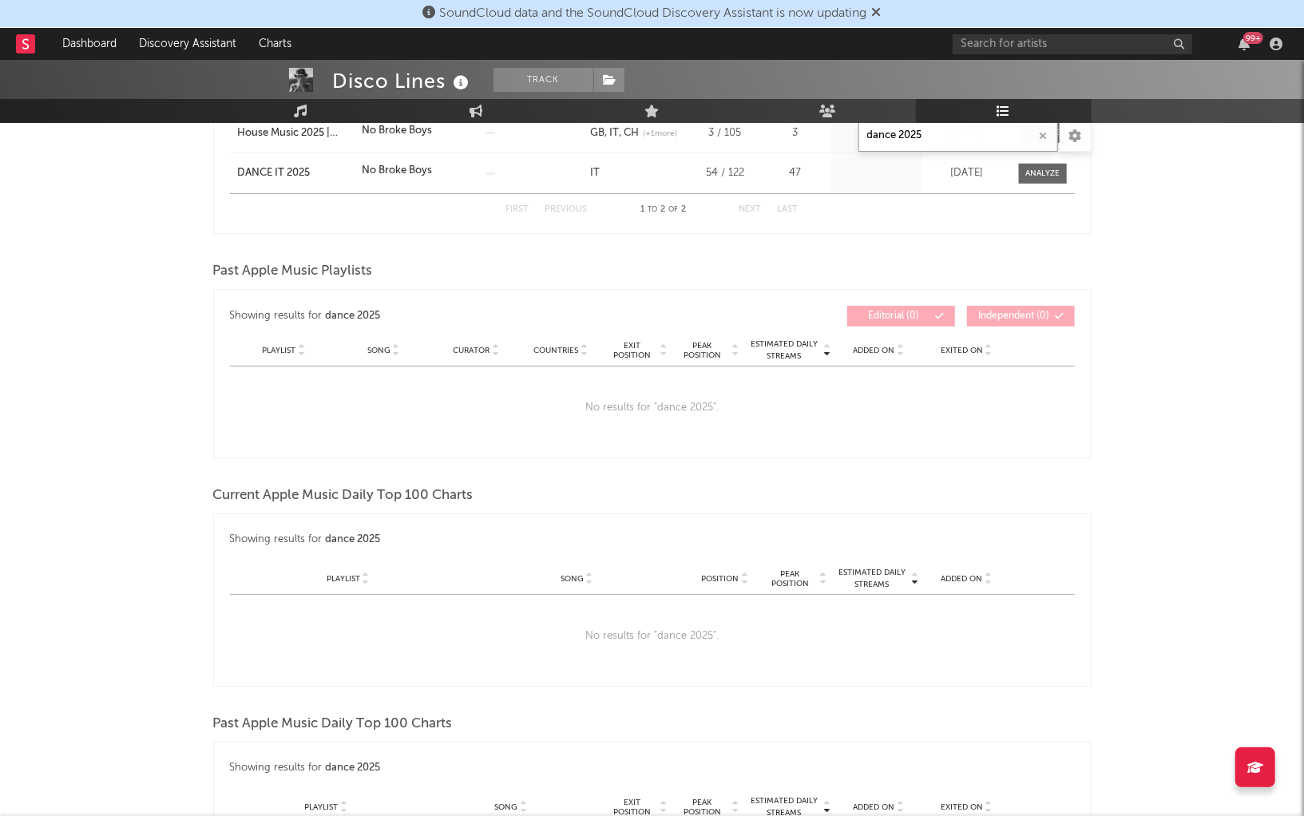
click at [909, 134] on input "dance 2025" at bounding box center [958, 136] width 200 height 32
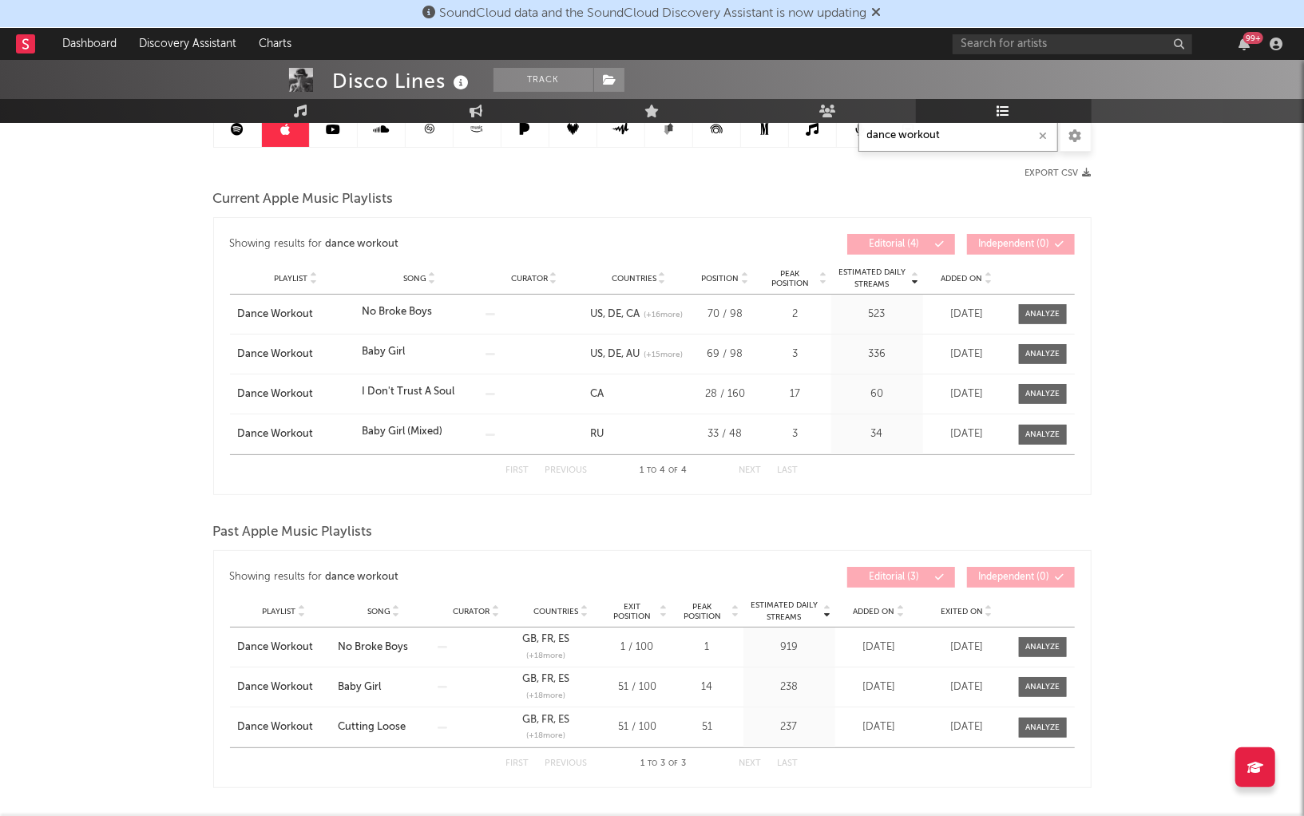
scroll to position [176, 0]
click at [893, 137] on input "dance workout" at bounding box center [958, 136] width 200 height 32
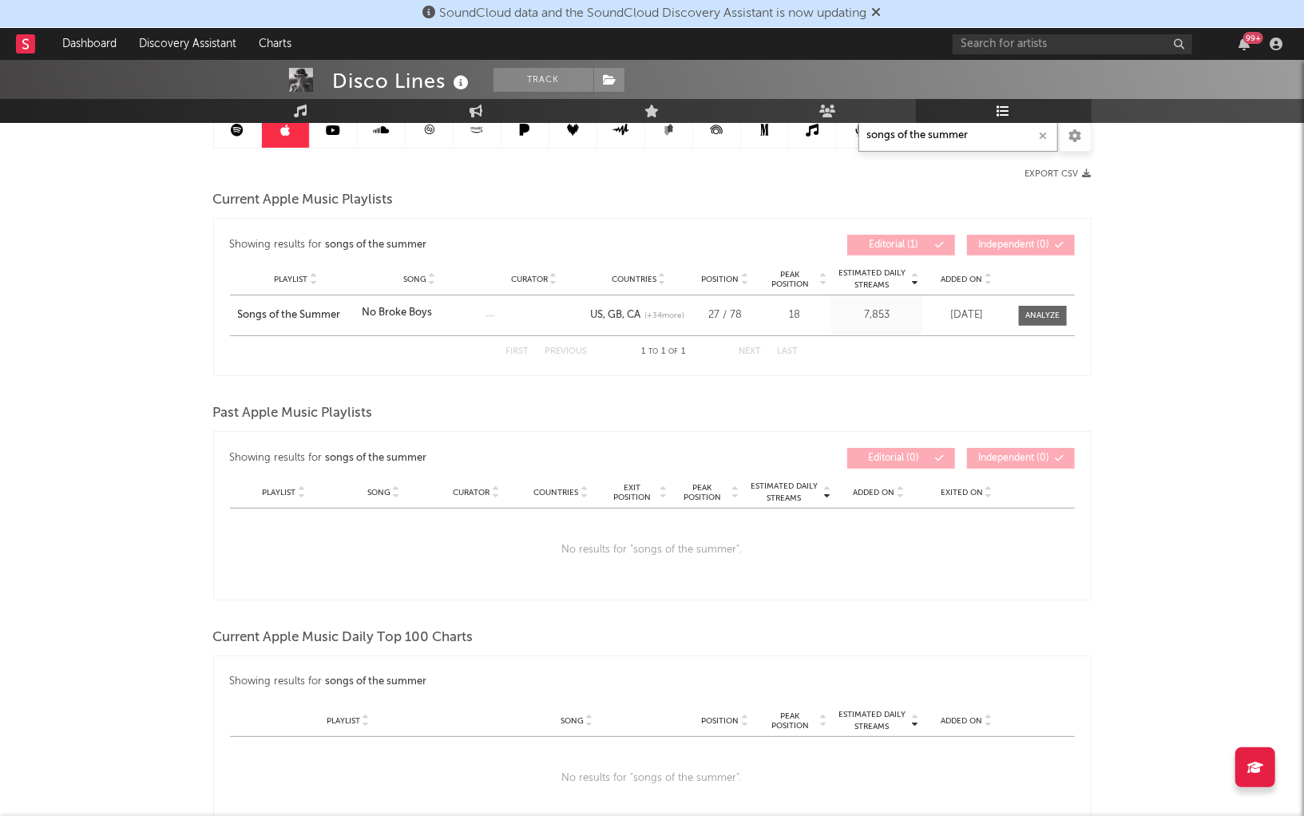
type input "songs of the summer"
